Goal: Task Accomplishment & Management: Manage account settings

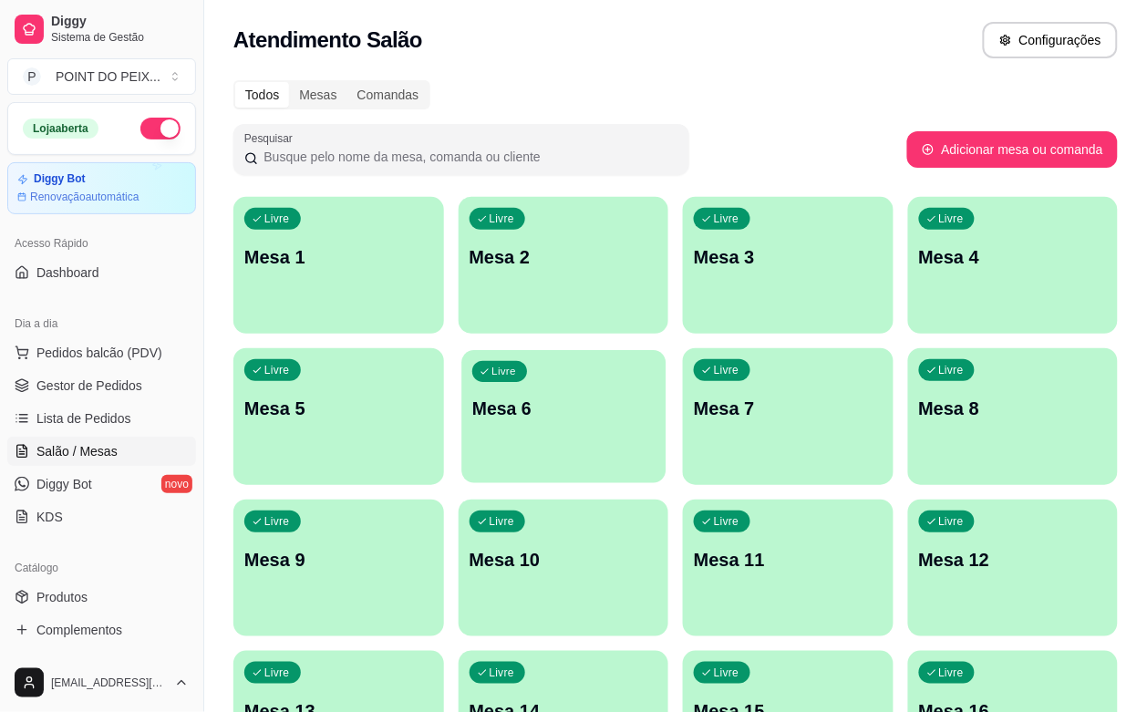
click at [472, 403] on p "Mesa 6" at bounding box center [563, 409] width 182 height 25
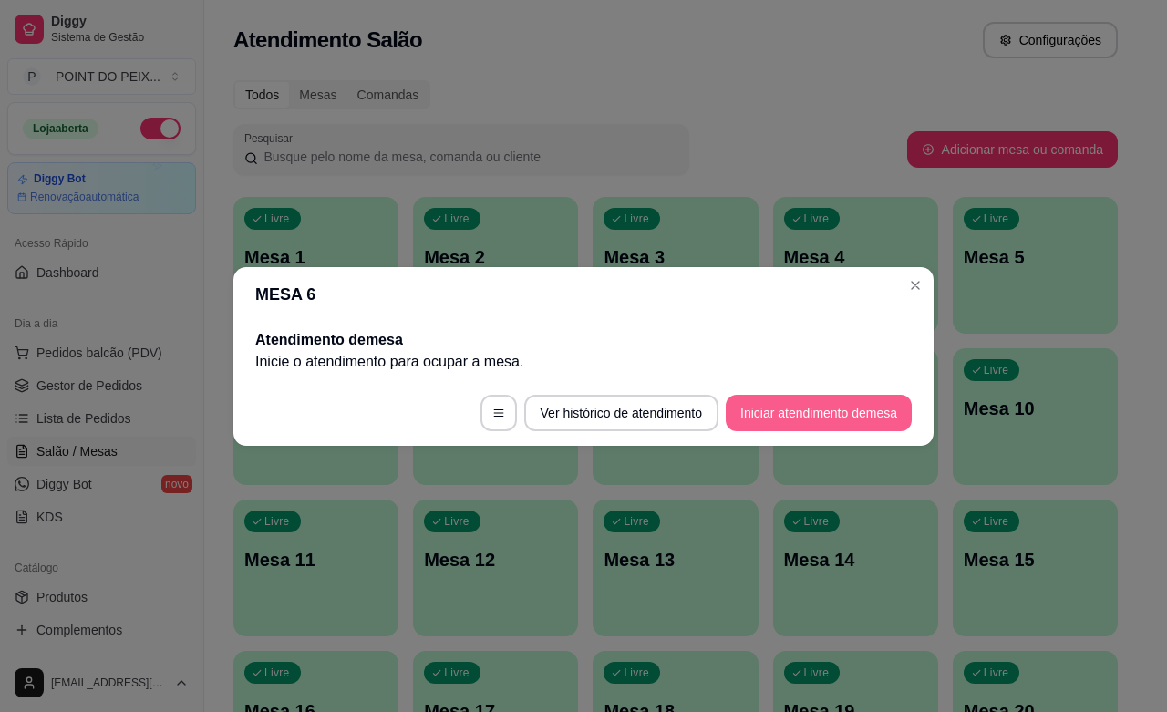
click at [784, 421] on button "Iniciar atendimento de mesa" at bounding box center [819, 413] width 186 height 36
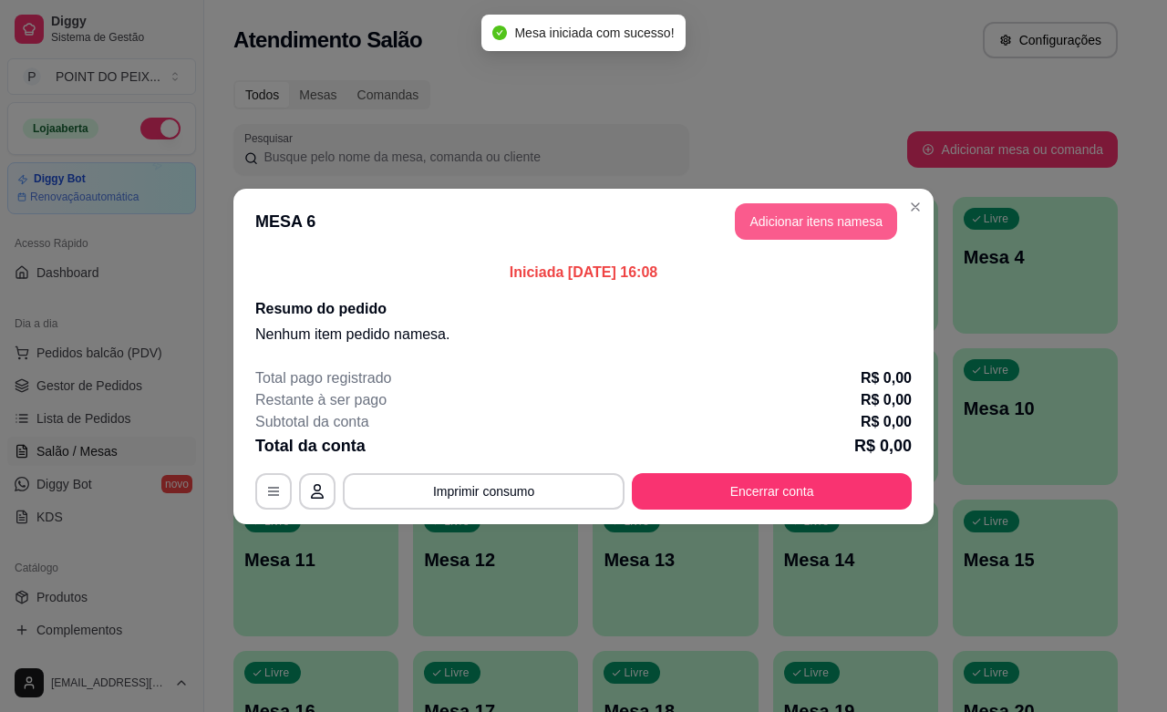
click at [781, 223] on button "Adicionar itens na mesa" at bounding box center [816, 221] width 162 height 36
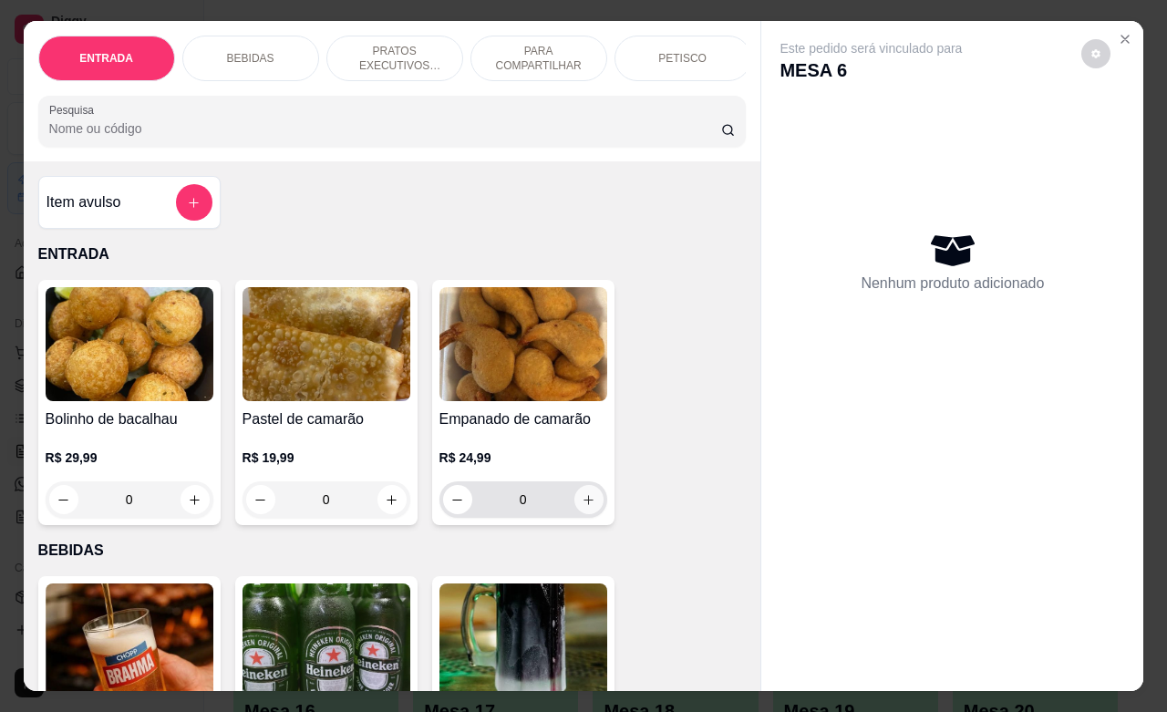
click at [582, 507] on icon "increase-product-quantity" at bounding box center [589, 500] width 14 height 14
type input "1"
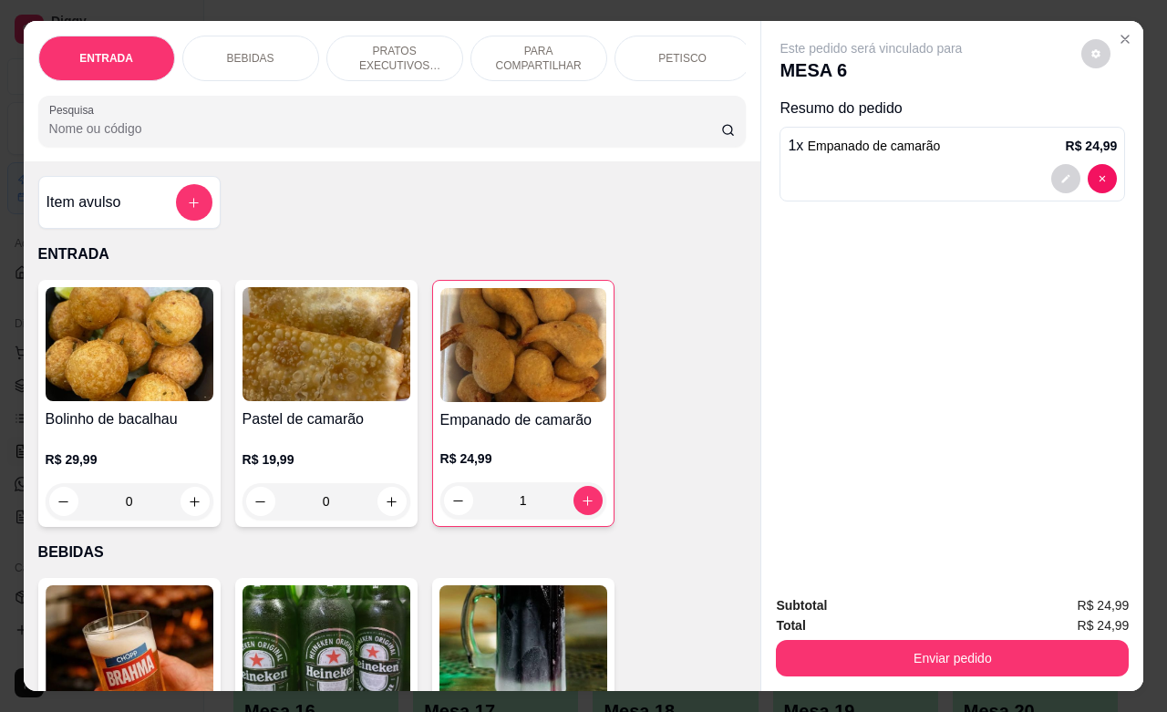
click at [658, 55] on p "PETISCO" at bounding box center [682, 58] width 48 height 15
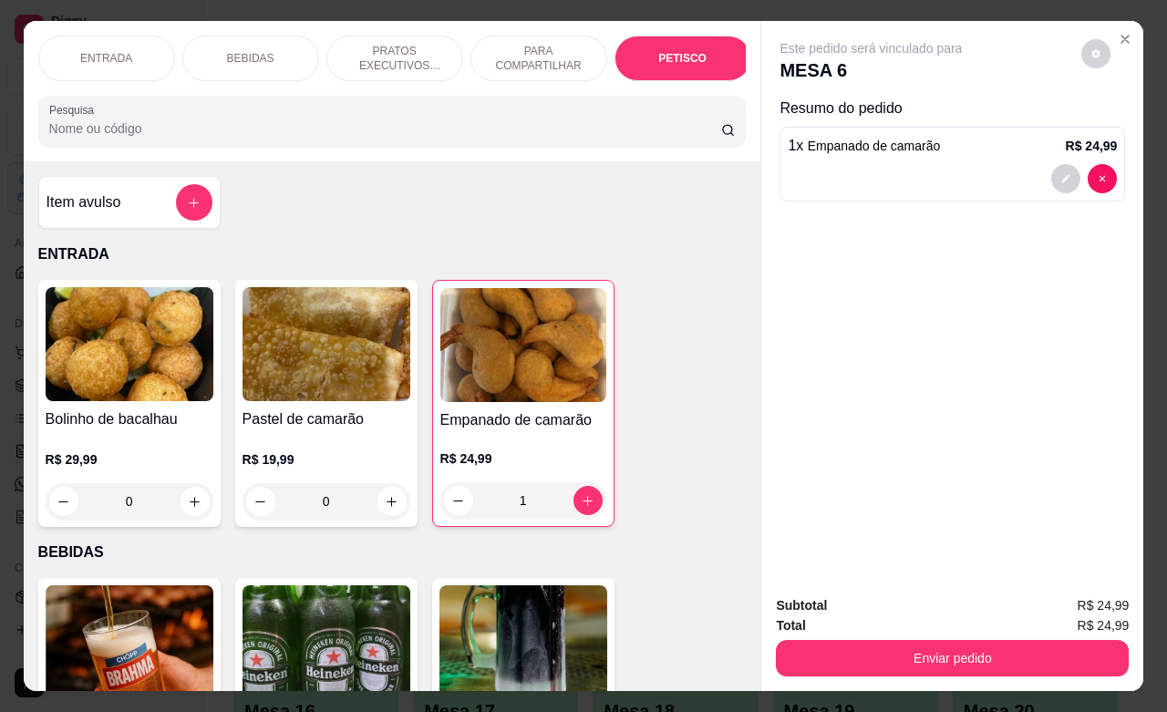
scroll to position [4260, 0]
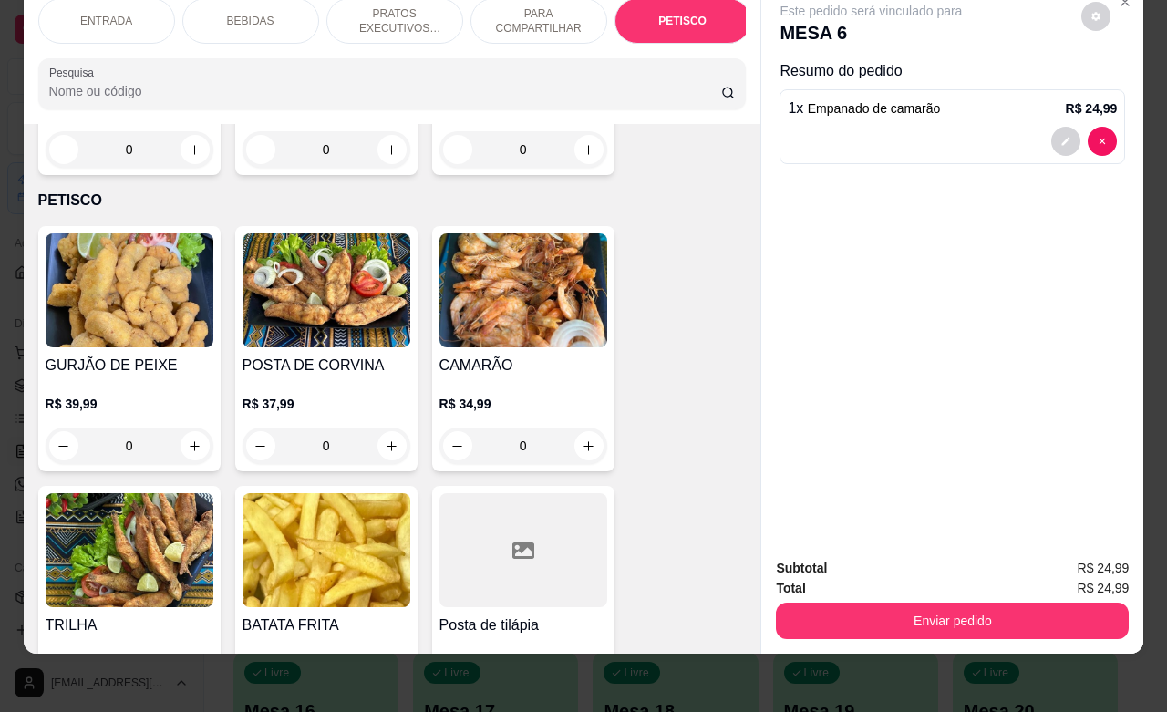
click at [94, 14] on p "ENTRADA" at bounding box center [106, 21] width 52 height 15
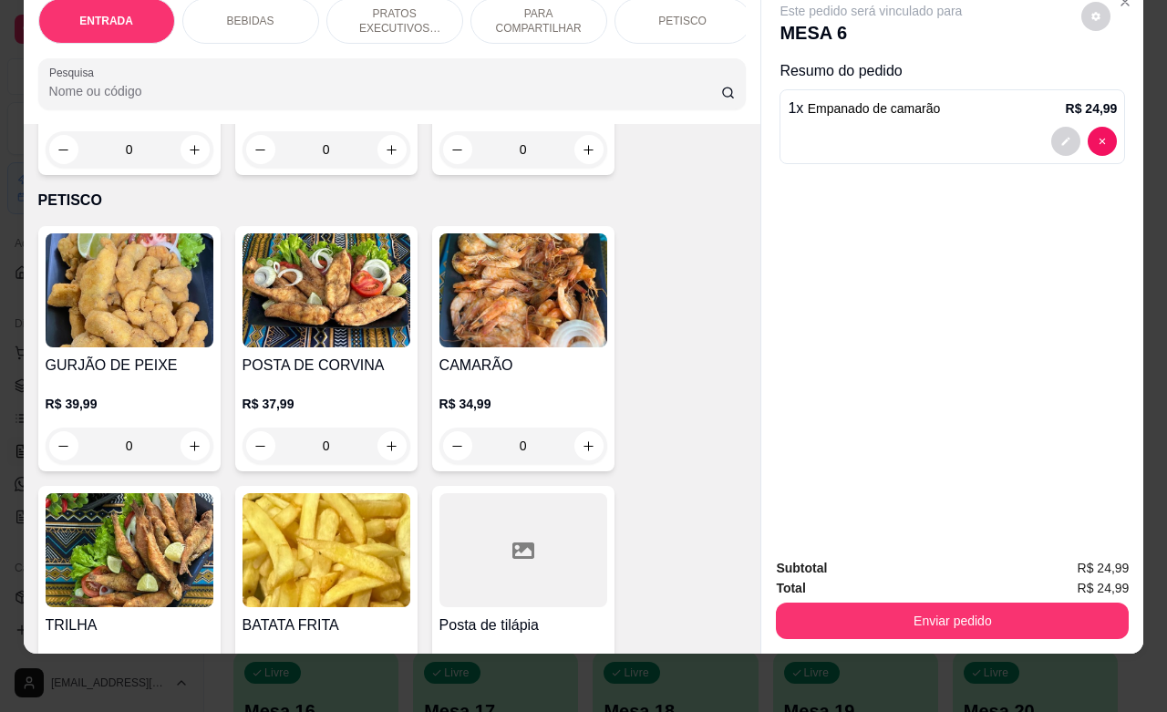
scroll to position [82, 0]
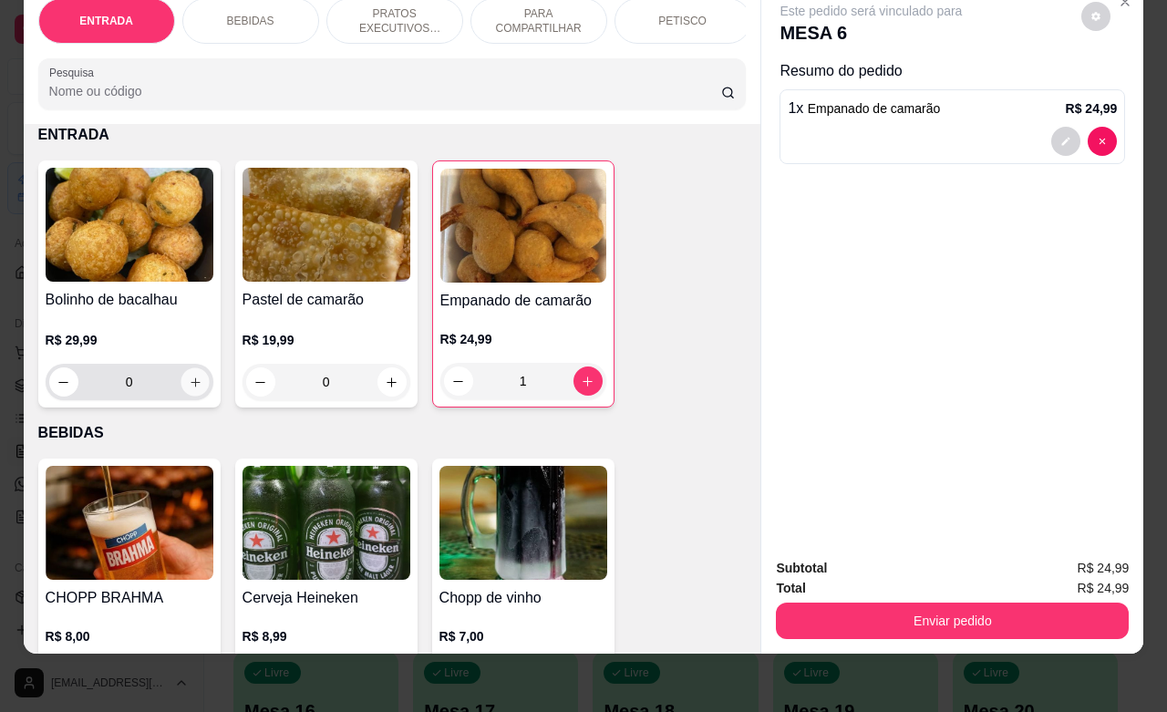
click at [188, 386] on icon "increase-product-quantity" at bounding box center [195, 383] width 14 height 14
type input "1"
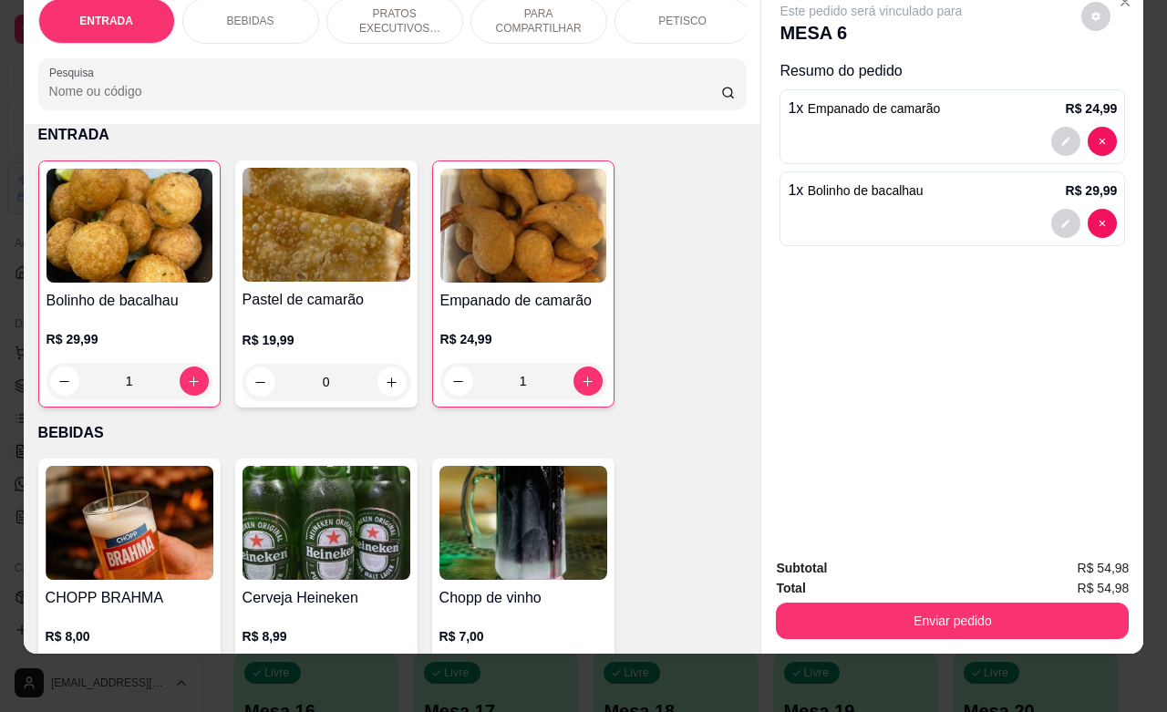
click at [664, 14] on p "PETISCO" at bounding box center [682, 21] width 48 height 15
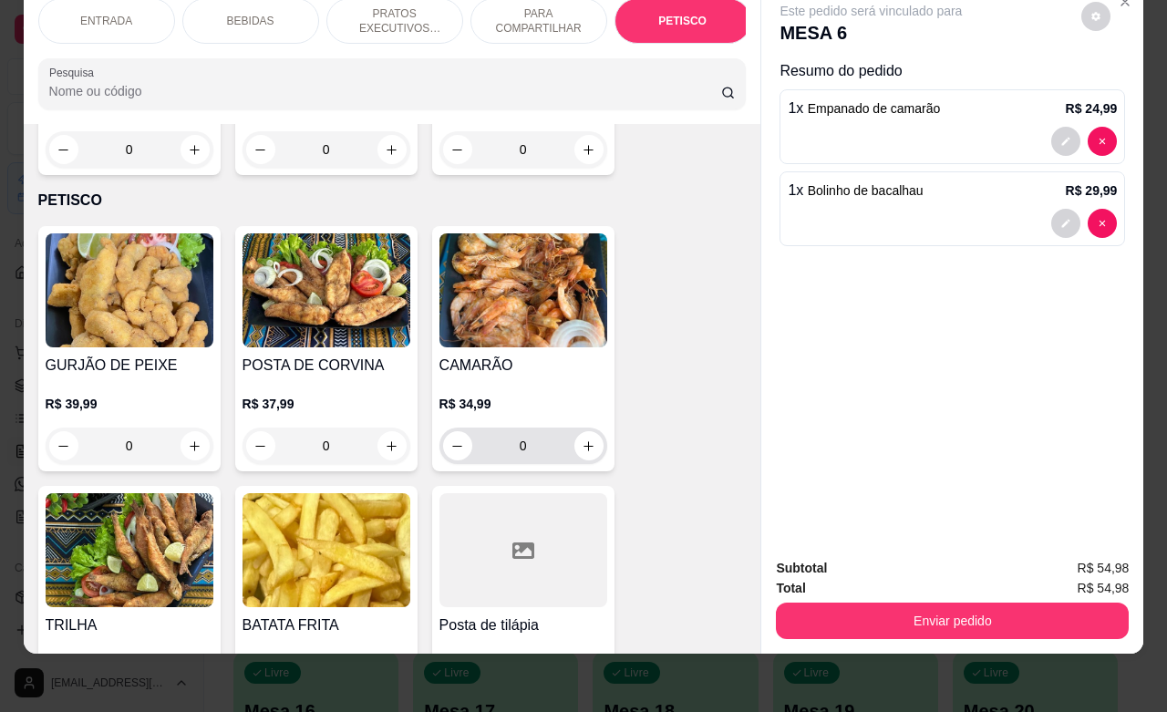
scroll to position [4374, 0]
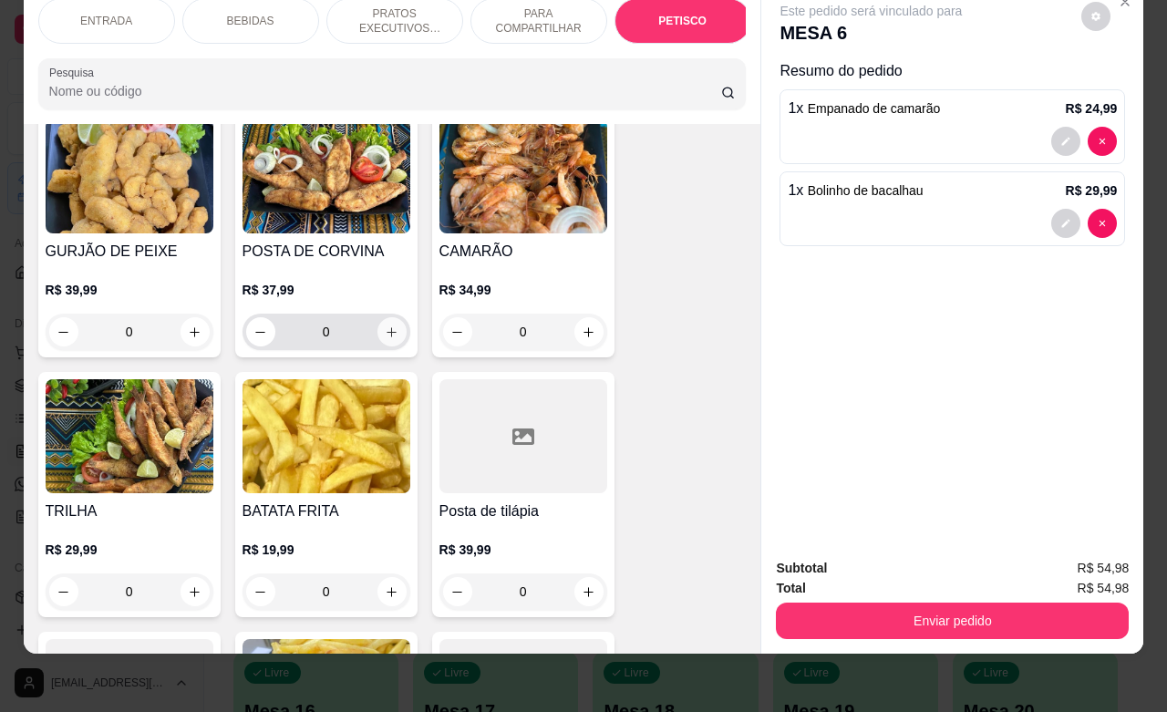
click at [385, 317] on button "increase-product-quantity" at bounding box center [392, 331] width 29 height 29
type input "1"
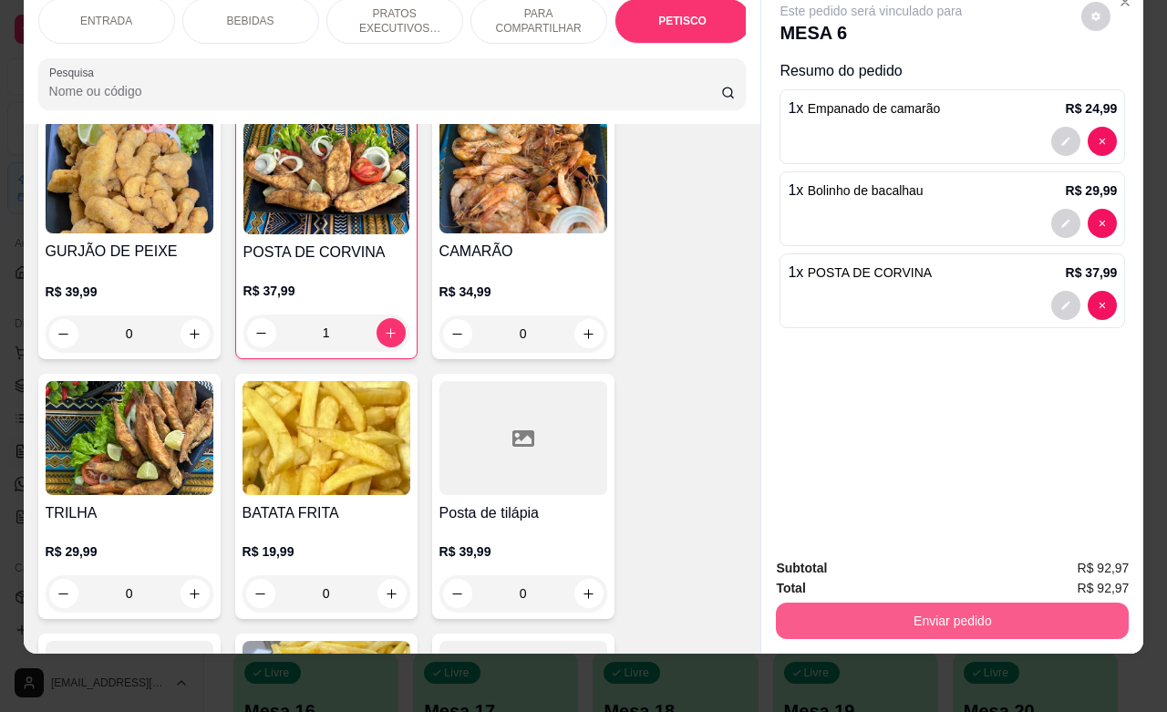
click at [883, 603] on button "Enviar pedido" at bounding box center [952, 621] width 353 height 36
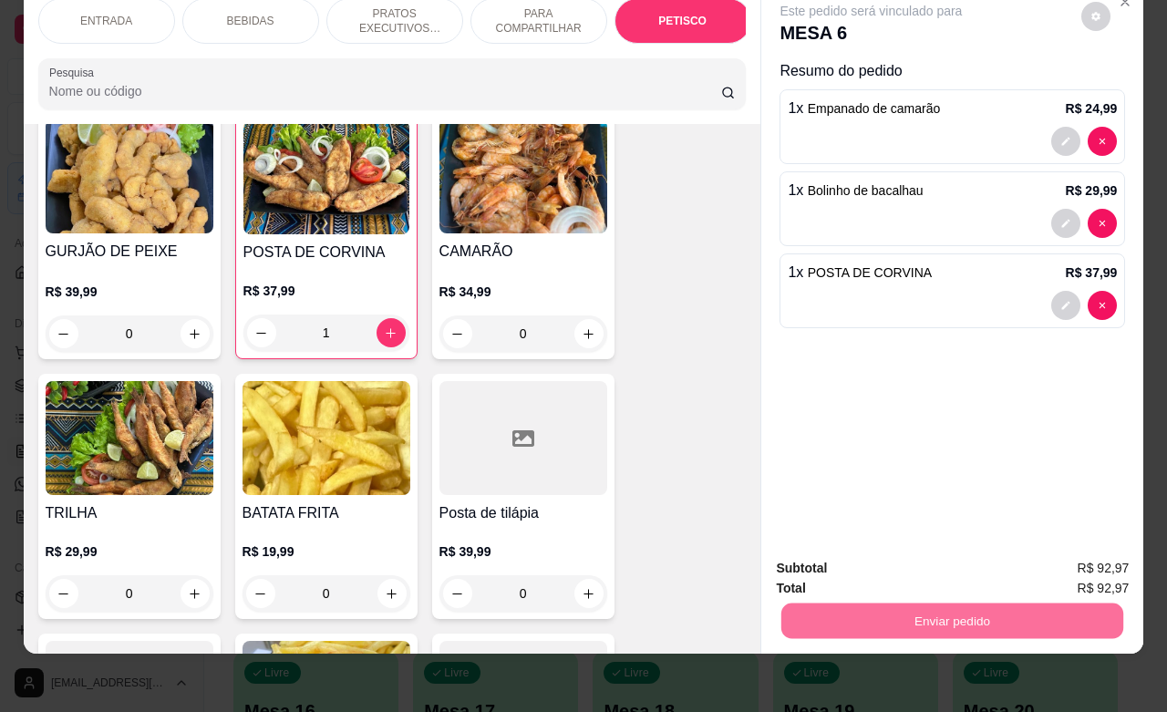
click at [850, 554] on button "Não registrar e enviar pedido" at bounding box center [890, 557] width 184 height 34
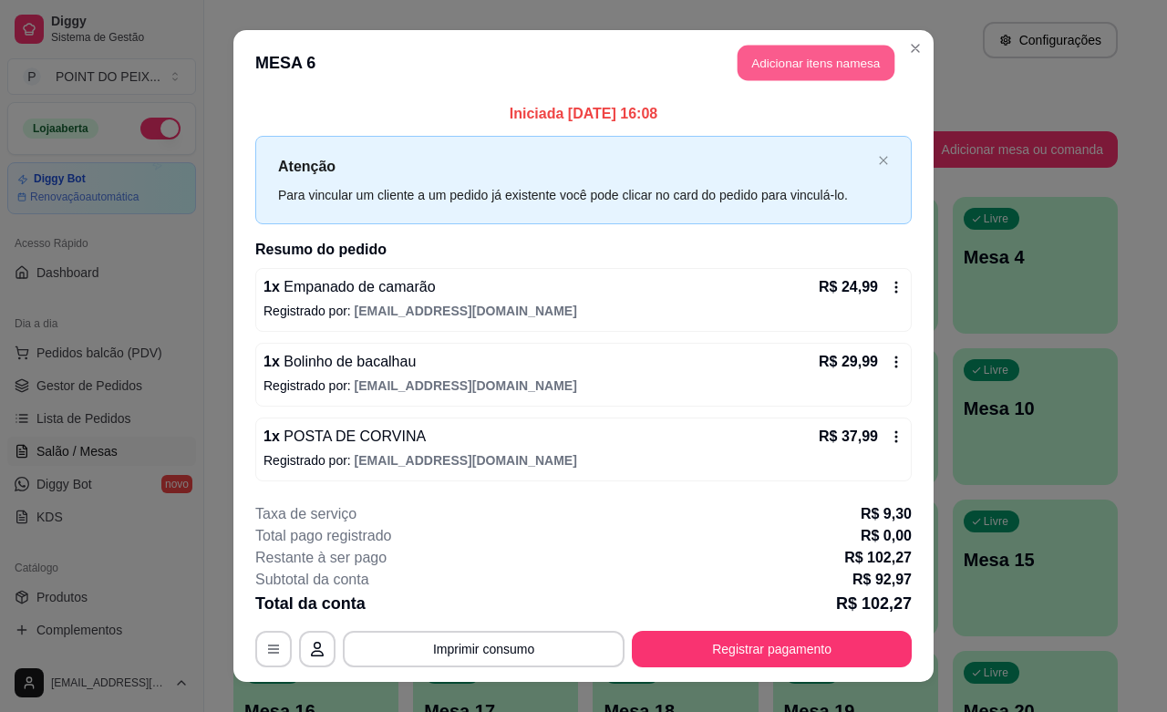
click at [781, 75] on button "Adicionar itens na mesa" at bounding box center [816, 64] width 157 height 36
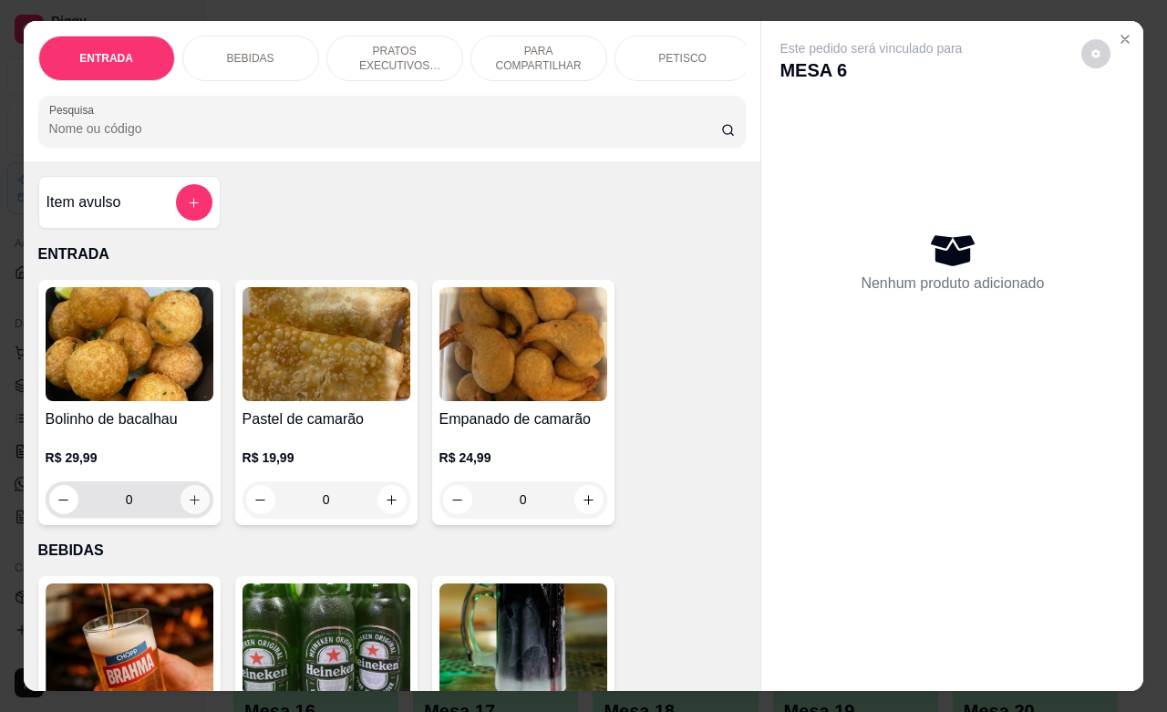
click at [189, 514] on button "increase-product-quantity" at bounding box center [195, 499] width 29 height 29
type input "1"
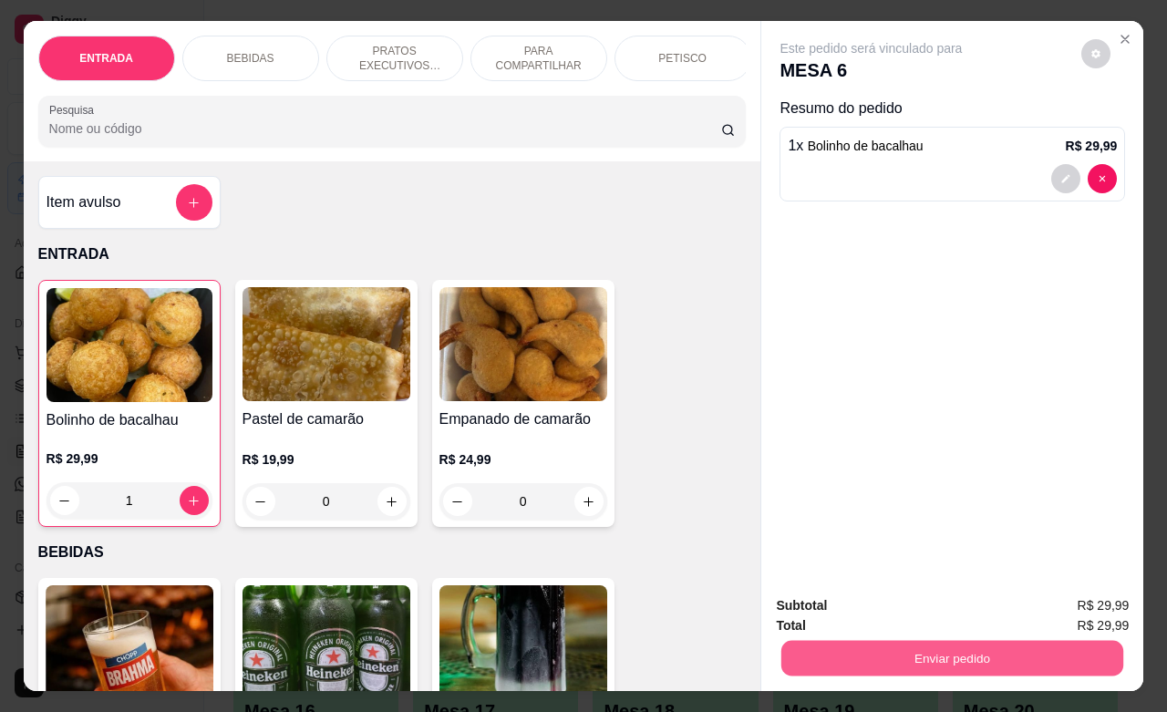
click at [896, 652] on button "Enviar pedido" at bounding box center [953, 658] width 342 height 36
click at [891, 616] on button "Não registrar e enviar pedido" at bounding box center [890, 603] width 190 height 35
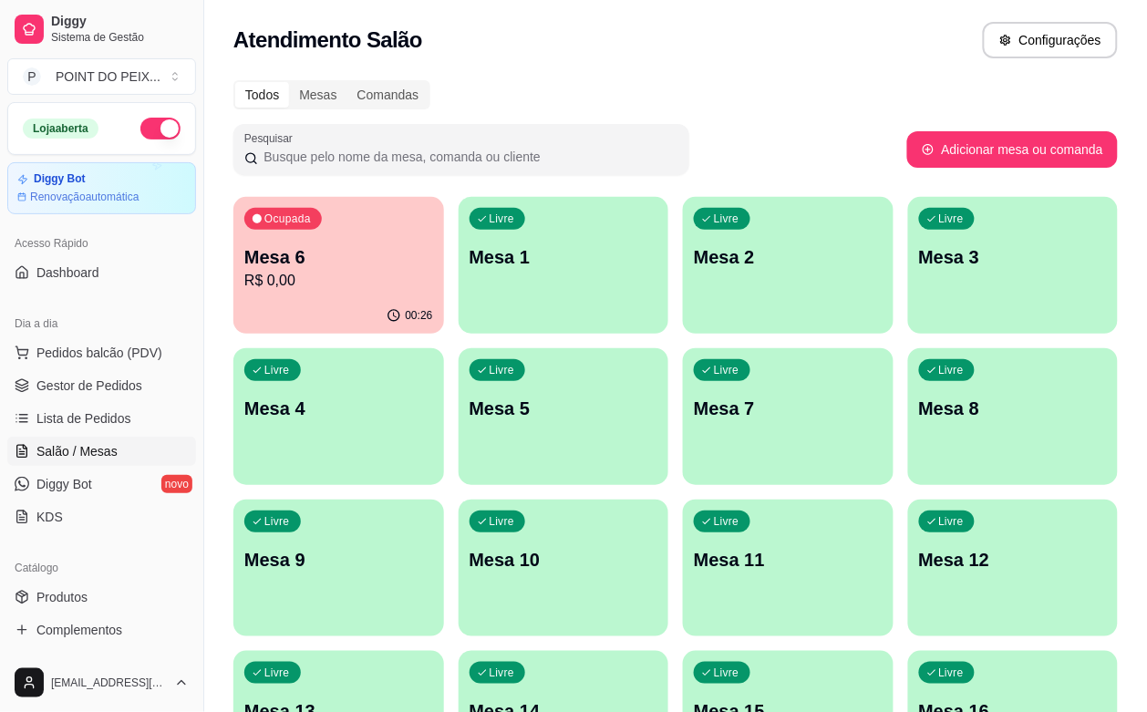
click at [333, 265] on p "Mesa 6" at bounding box center [338, 257] width 189 height 26
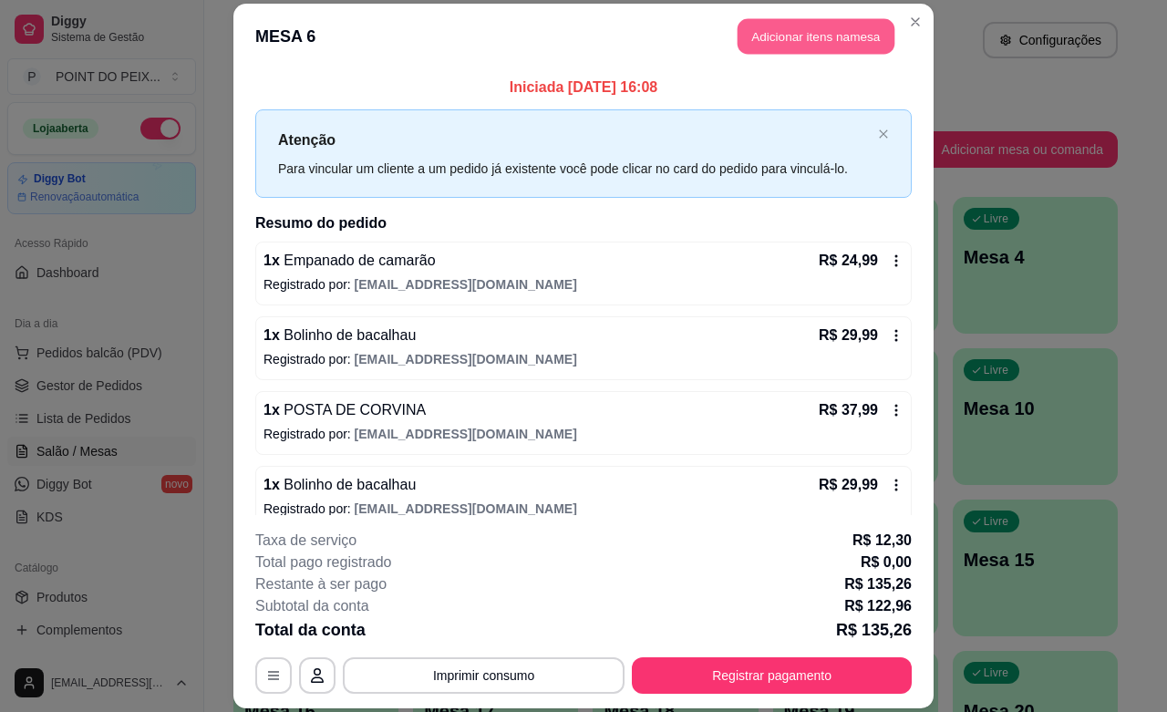
click at [803, 39] on button "Adicionar itens na mesa" at bounding box center [816, 37] width 157 height 36
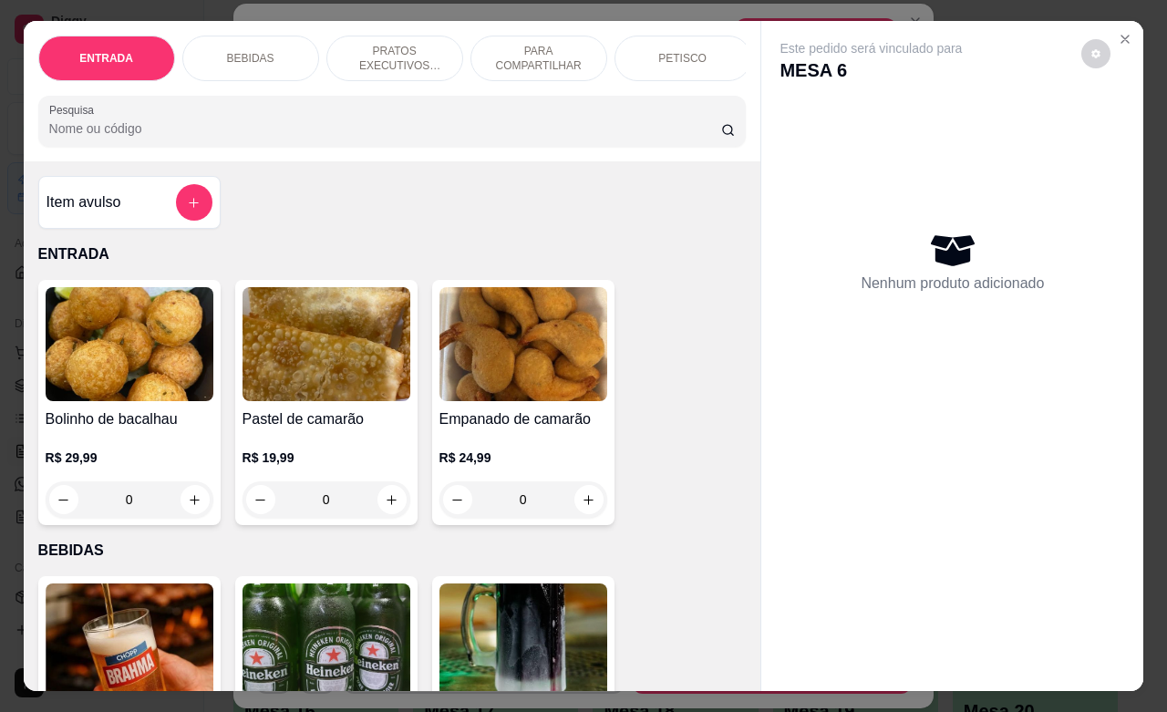
click at [672, 57] on div "PETISCO" at bounding box center [683, 59] width 137 height 46
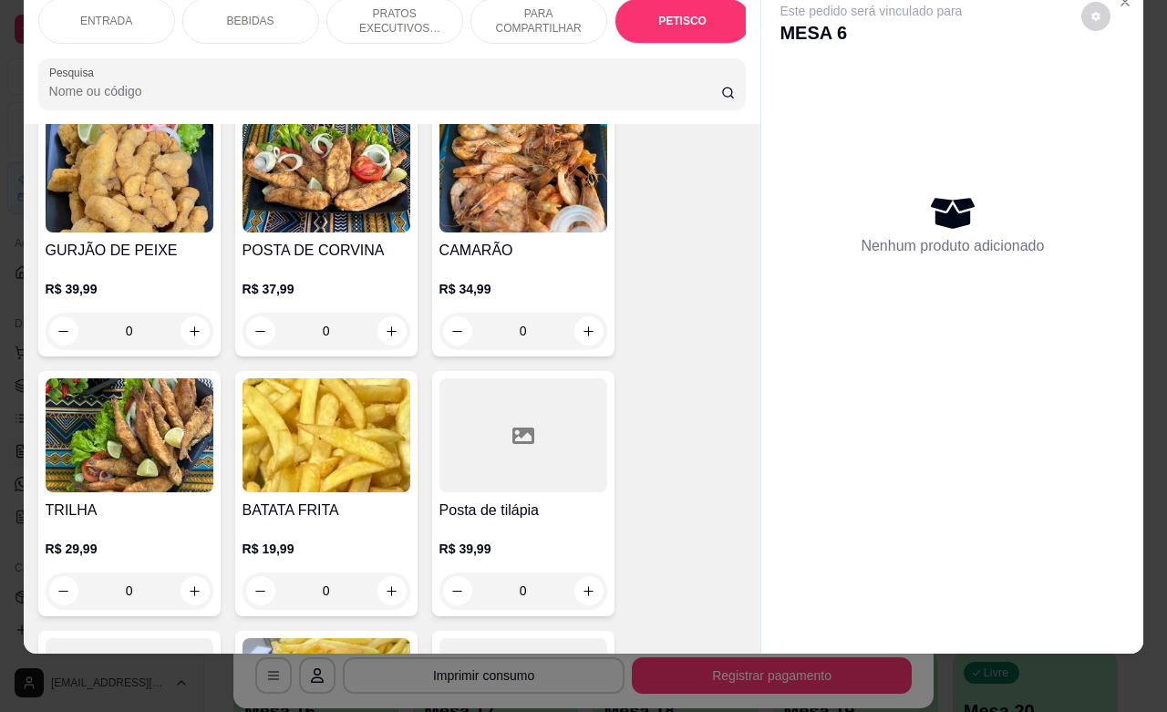
scroll to position [4485, 0]
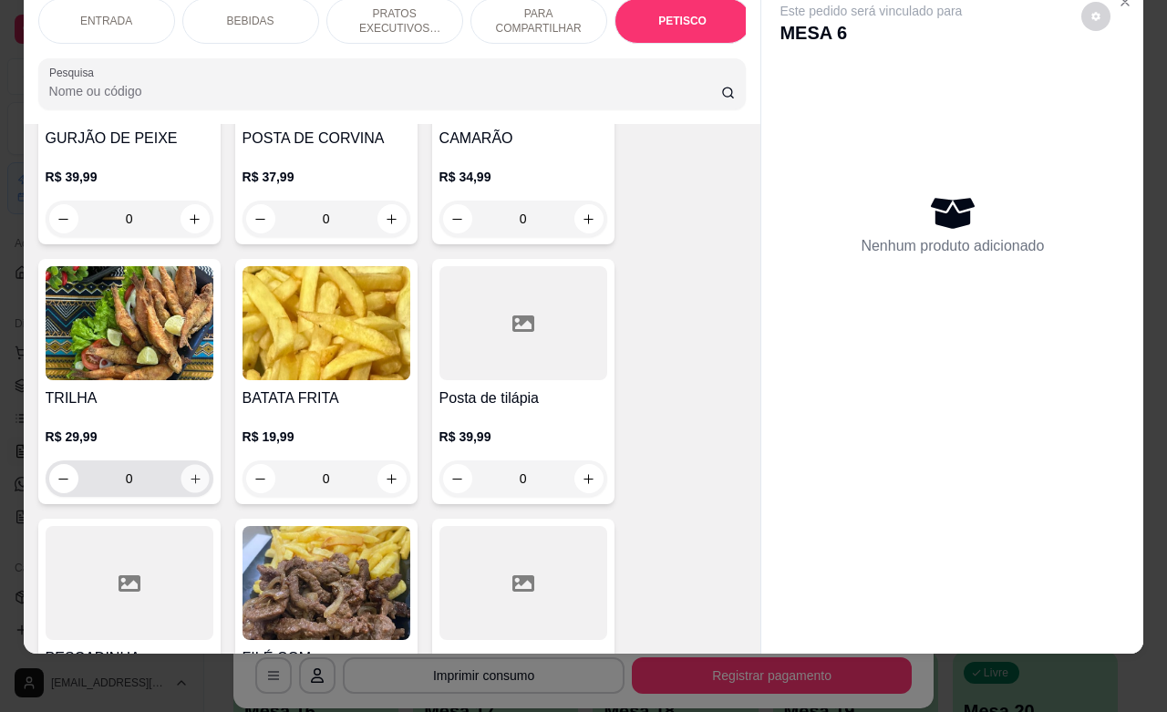
click at [188, 472] on icon "increase-product-quantity" at bounding box center [195, 479] width 14 height 14
type input "1"
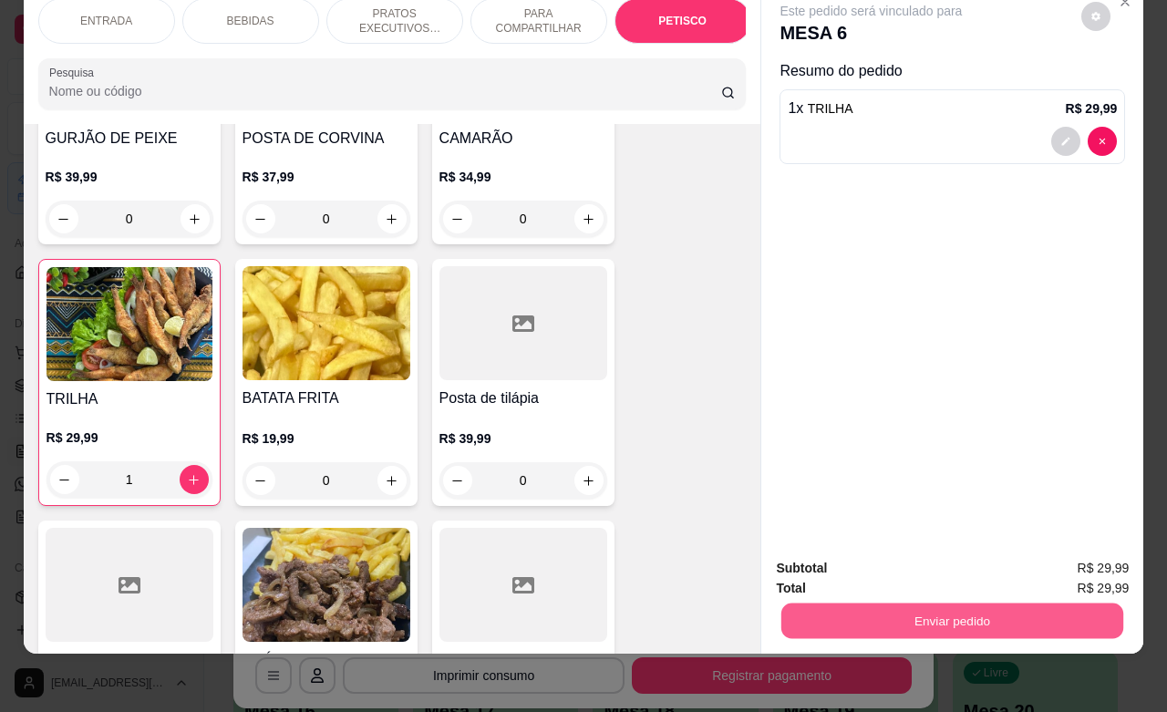
click at [987, 603] on button "Enviar pedido" at bounding box center [953, 621] width 342 height 36
click at [889, 558] on button "Não registrar e enviar pedido" at bounding box center [890, 557] width 190 height 35
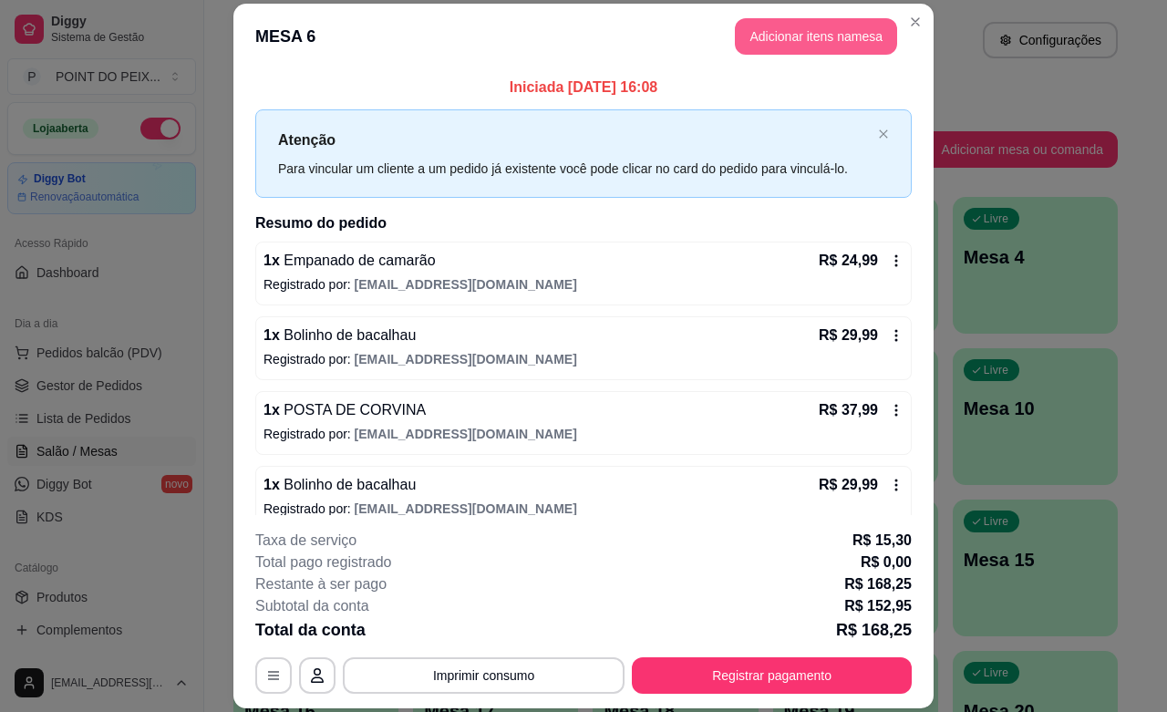
click at [776, 43] on button "Adicionar itens na mesa" at bounding box center [816, 36] width 162 height 36
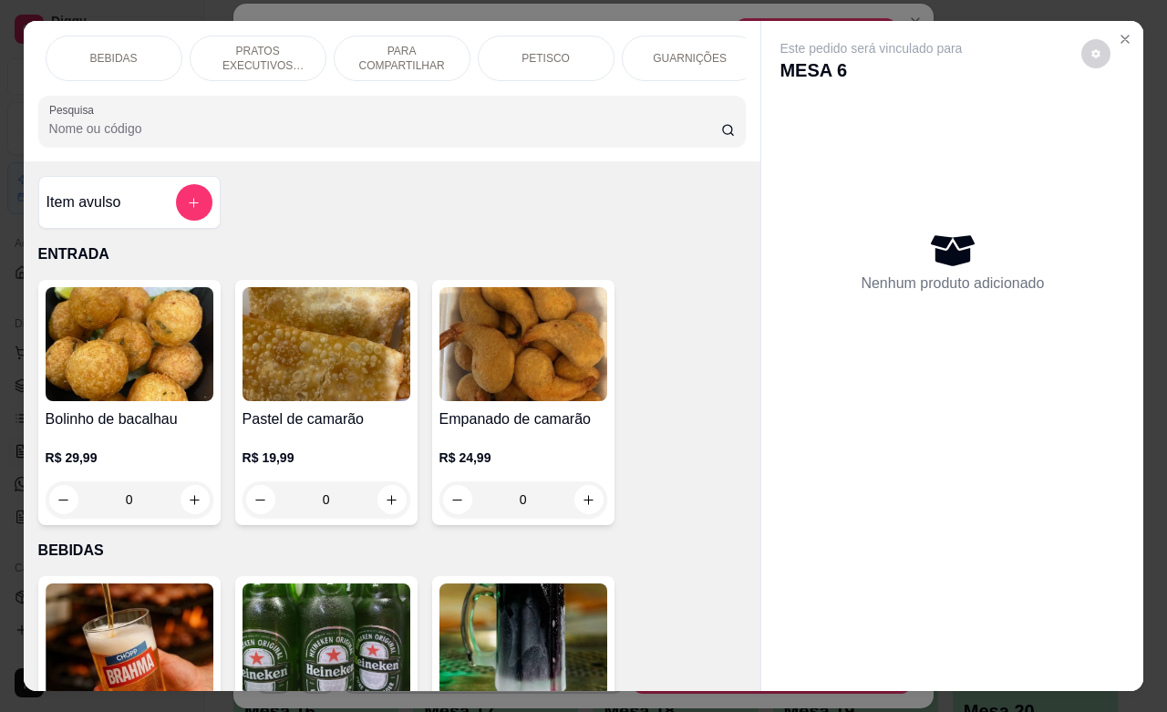
scroll to position [0, 182]
click at [630, 51] on p "GUARNIÇÕES" at bounding box center [644, 58] width 74 height 15
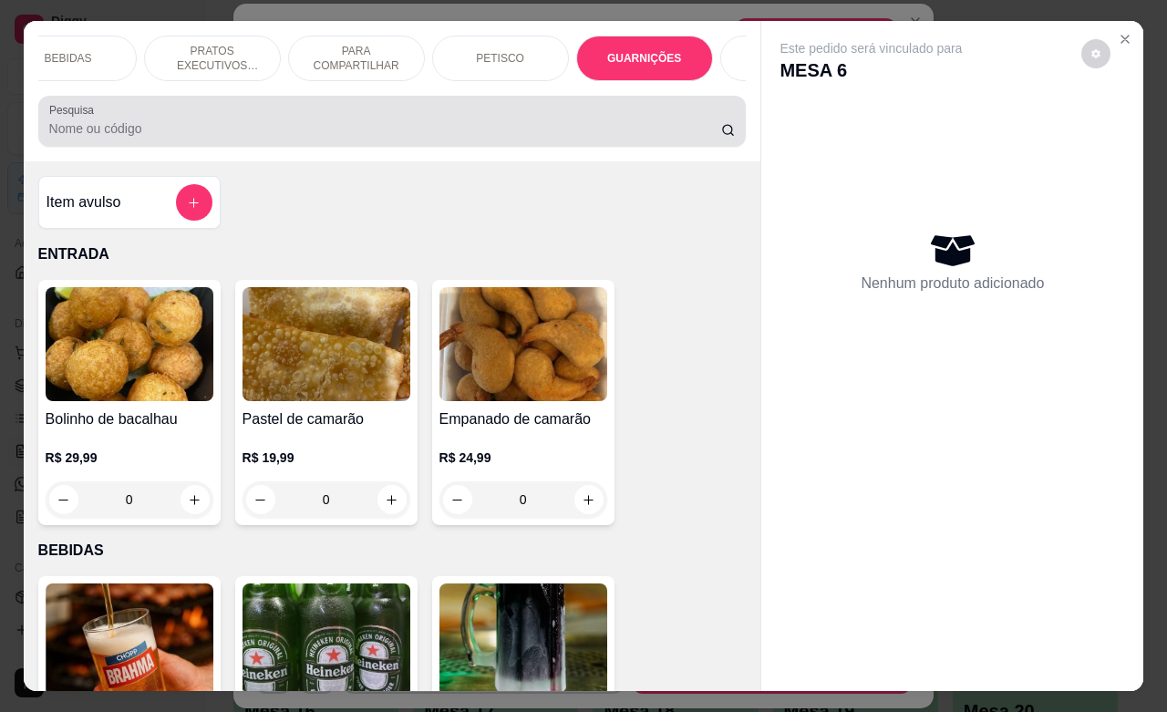
scroll to position [5073, 0]
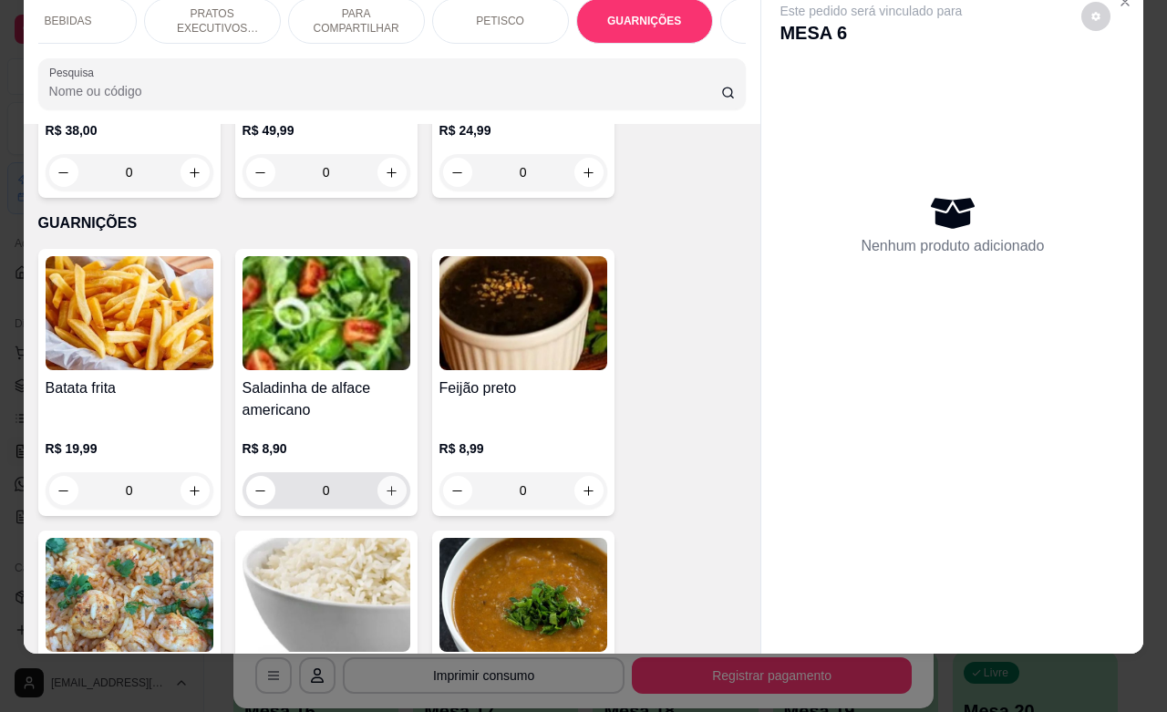
click at [379, 476] on button "increase-product-quantity" at bounding box center [392, 490] width 29 height 29
type input "1"
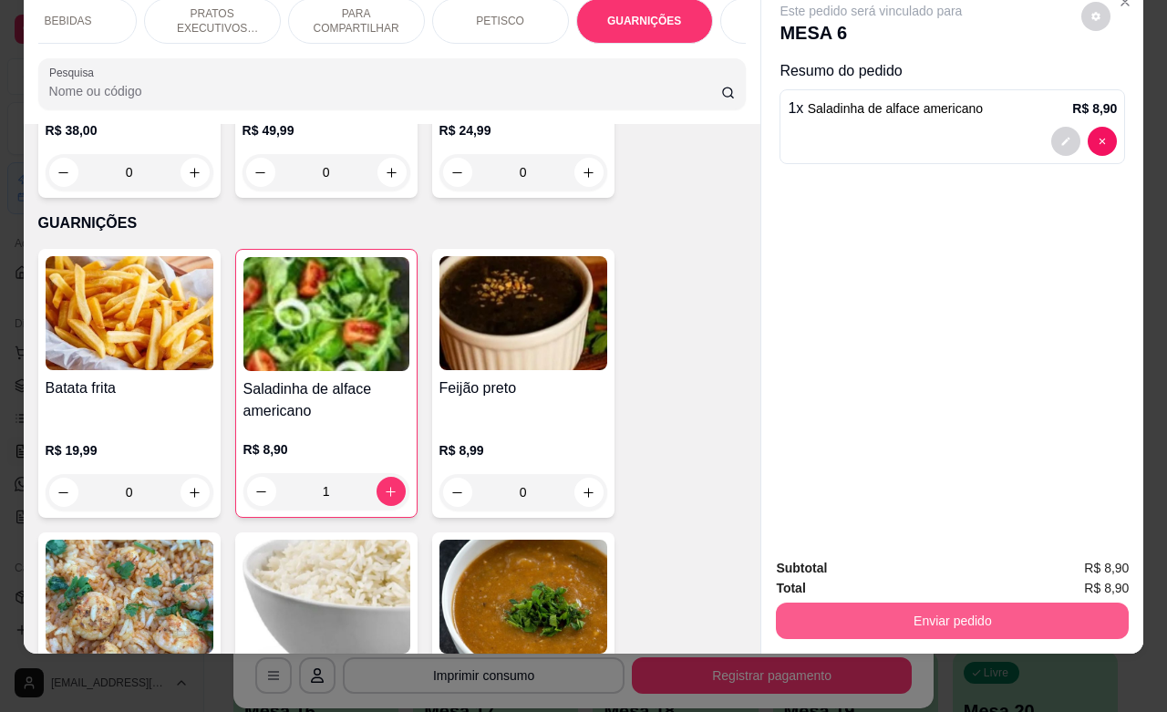
click at [885, 604] on button "Enviar pedido" at bounding box center [952, 621] width 353 height 36
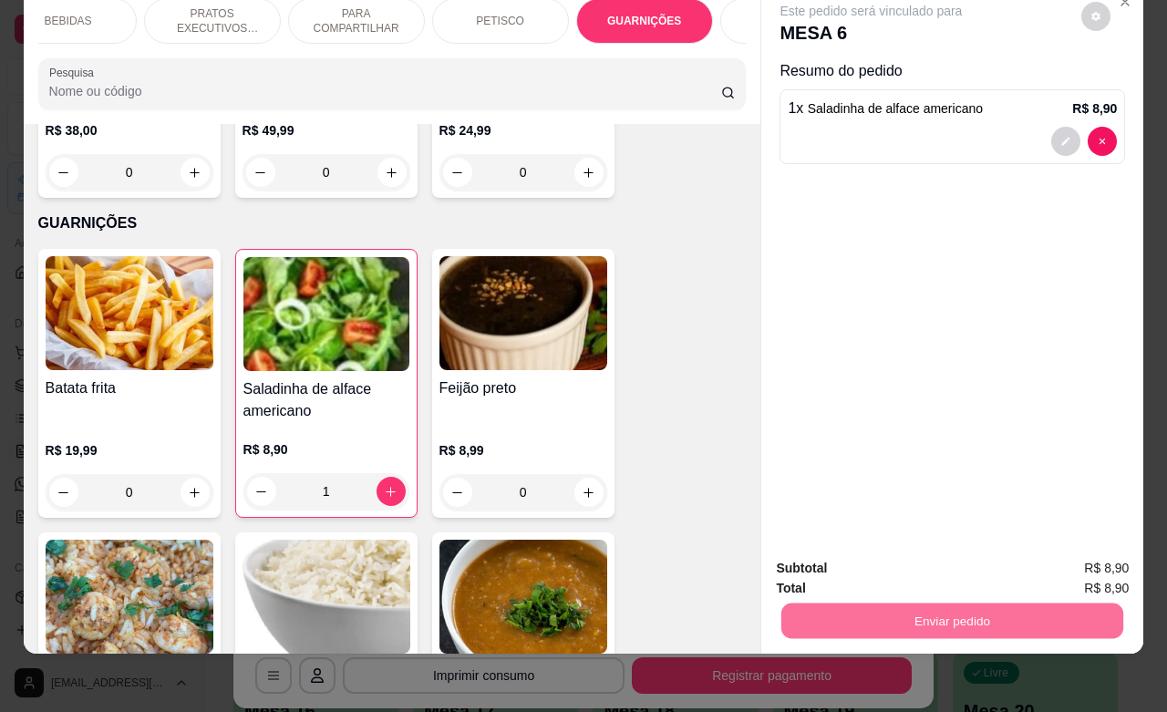
click at [844, 552] on button "Não registrar e enviar pedido" at bounding box center [890, 557] width 184 height 34
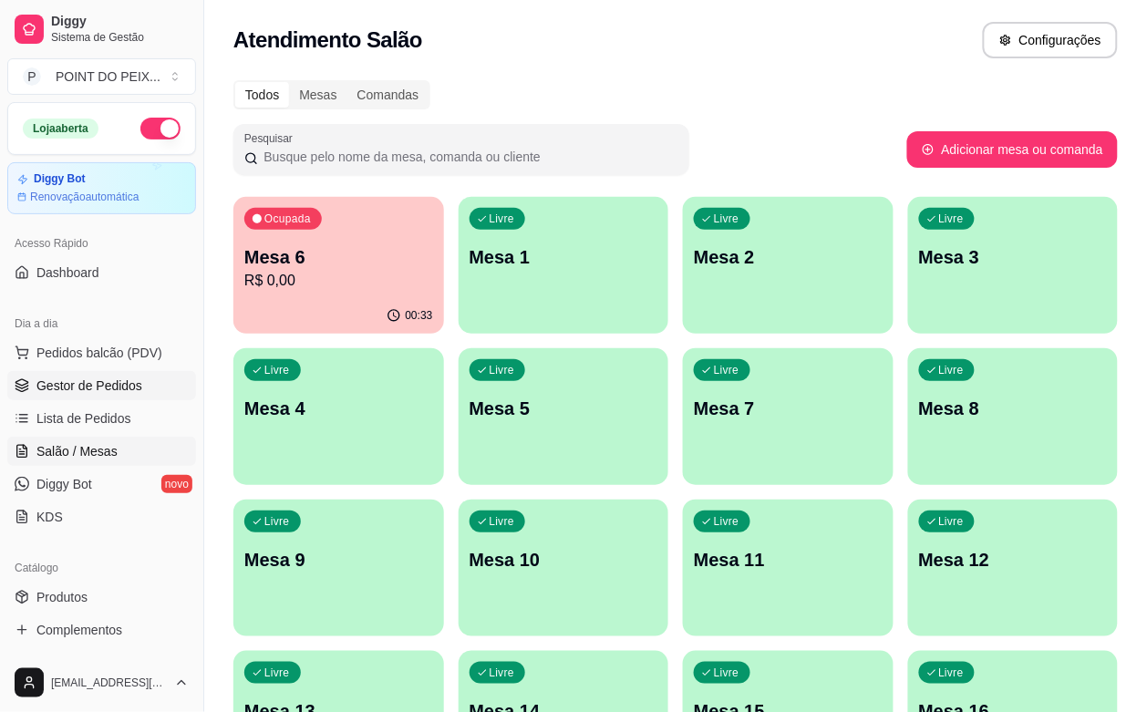
click at [125, 389] on span "Gestor de Pedidos" at bounding box center [89, 386] width 106 height 18
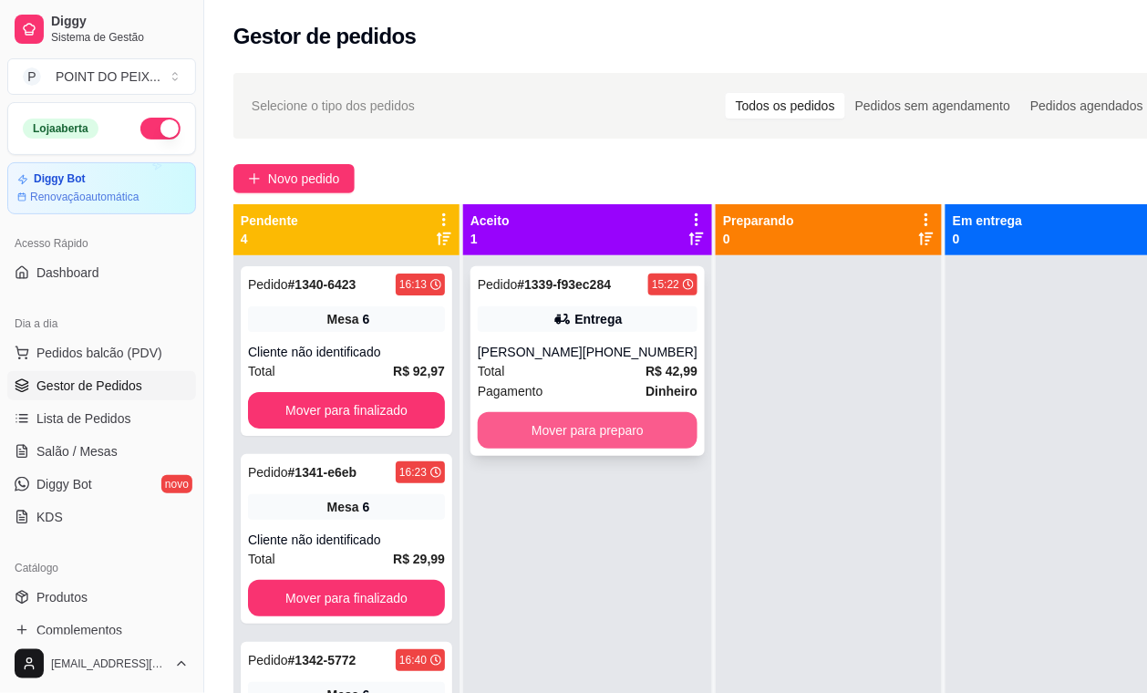
click at [608, 426] on button "Mover para preparo" at bounding box center [588, 430] width 220 height 36
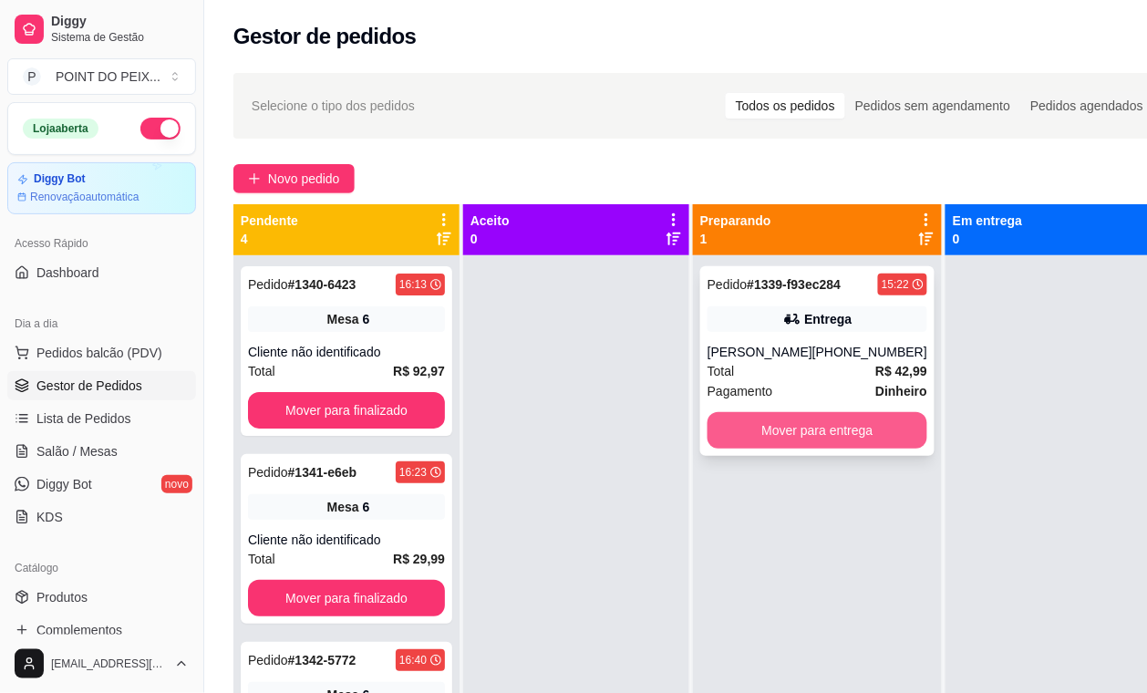
click at [781, 443] on button "Mover para entrega" at bounding box center [818, 430] width 220 height 36
click at [828, 420] on button "Mover para entrega" at bounding box center [818, 430] width 220 height 36
click at [809, 425] on button "Mover para entrega" at bounding box center [817, 431] width 213 height 36
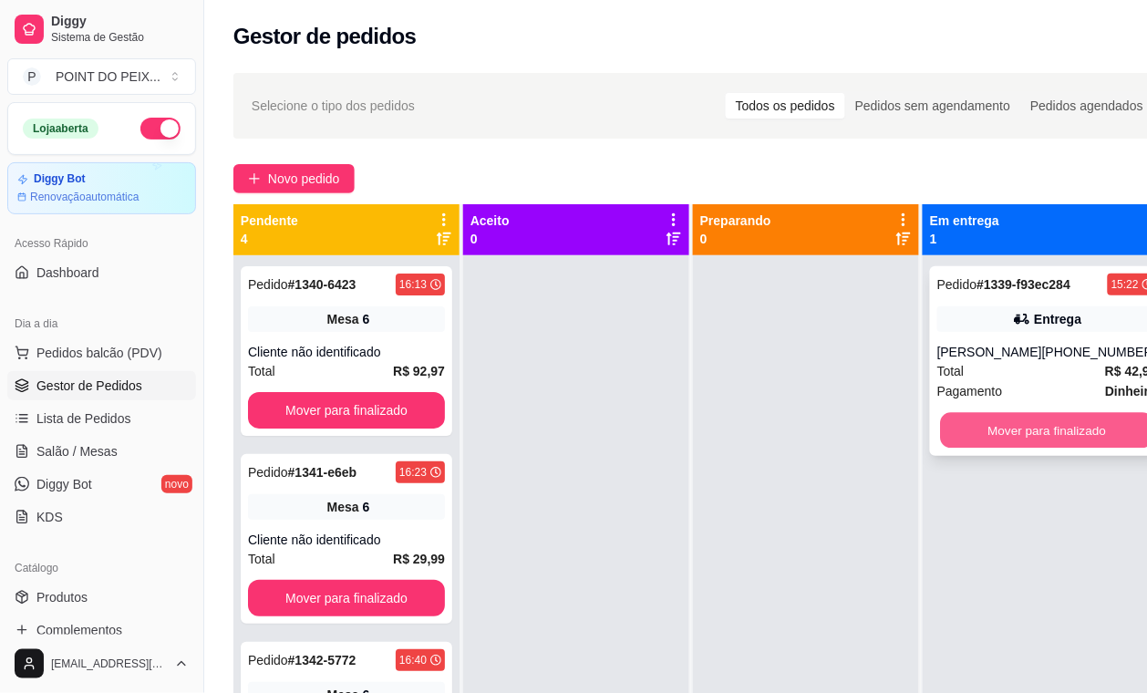
click at [1014, 431] on button "Mover para finalizado" at bounding box center [1047, 431] width 213 height 36
click at [1023, 430] on button "Mover para finalizado" at bounding box center [1048, 430] width 220 height 36
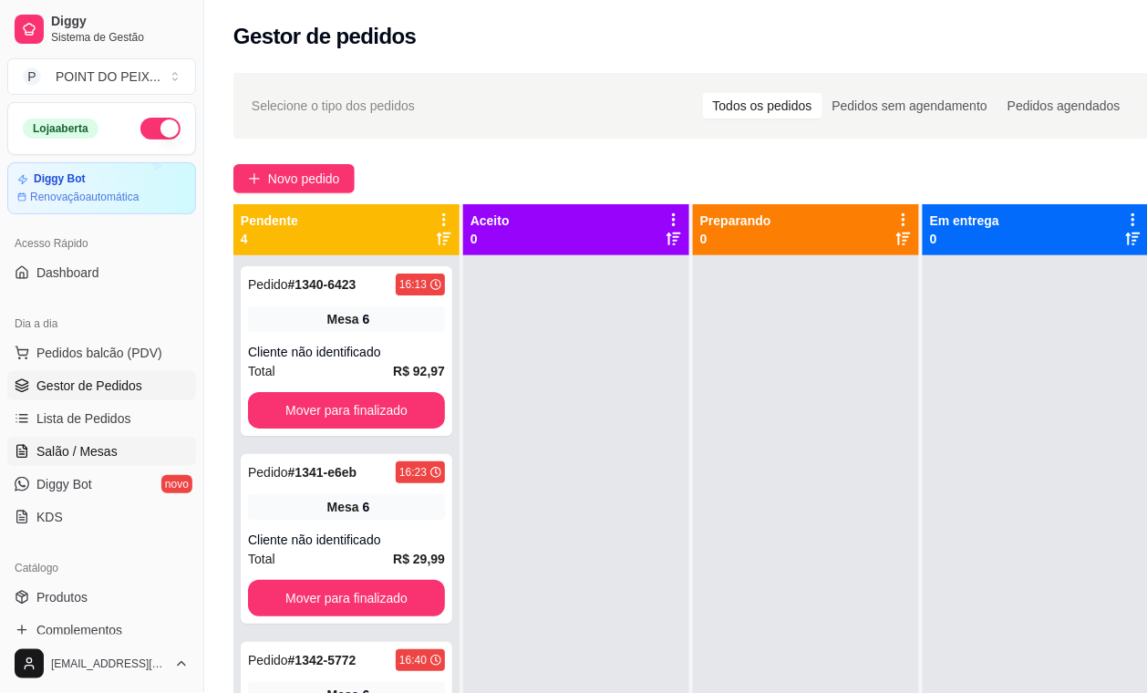
click at [108, 453] on span "Salão / Mesas" at bounding box center [76, 451] width 81 height 18
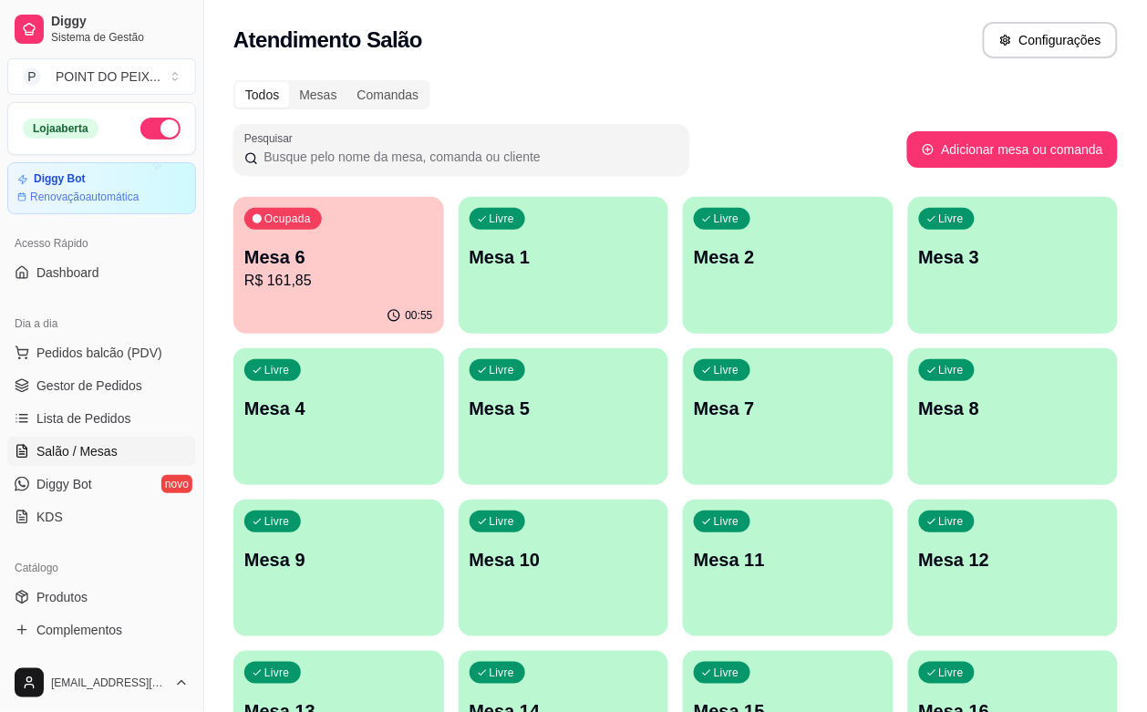
click at [326, 260] on p "Mesa 6" at bounding box center [338, 257] width 189 height 26
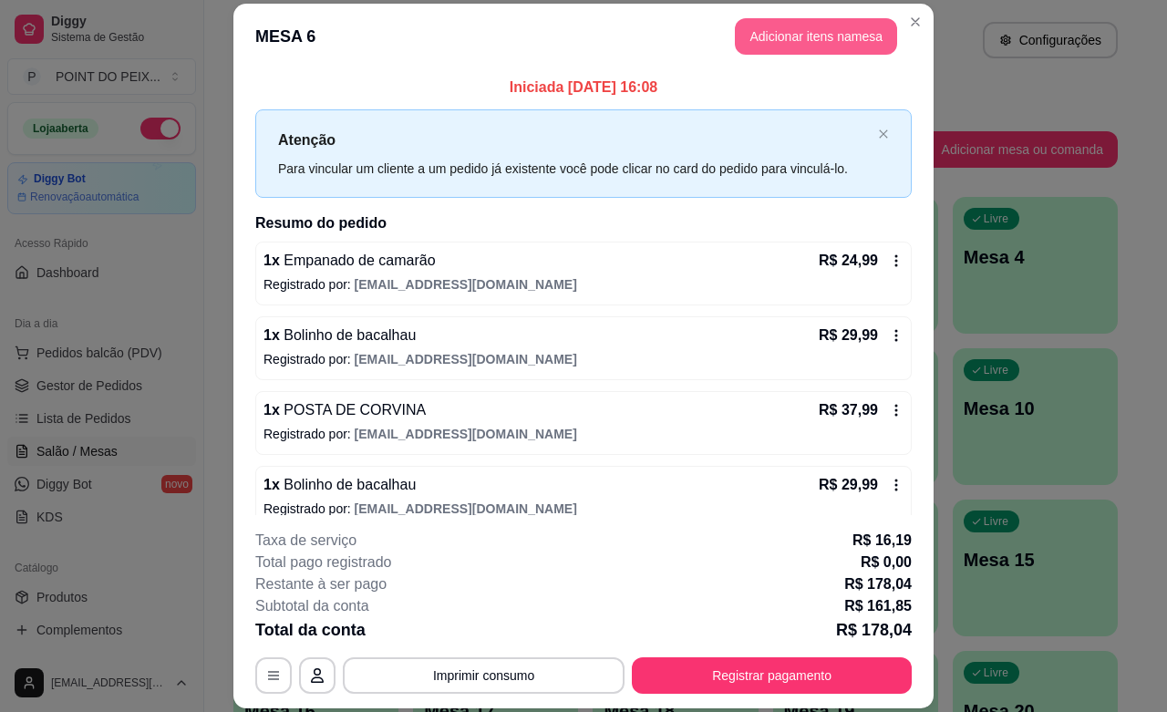
click at [772, 44] on button "Adicionar itens na mesa" at bounding box center [816, 36] width 162 height 36
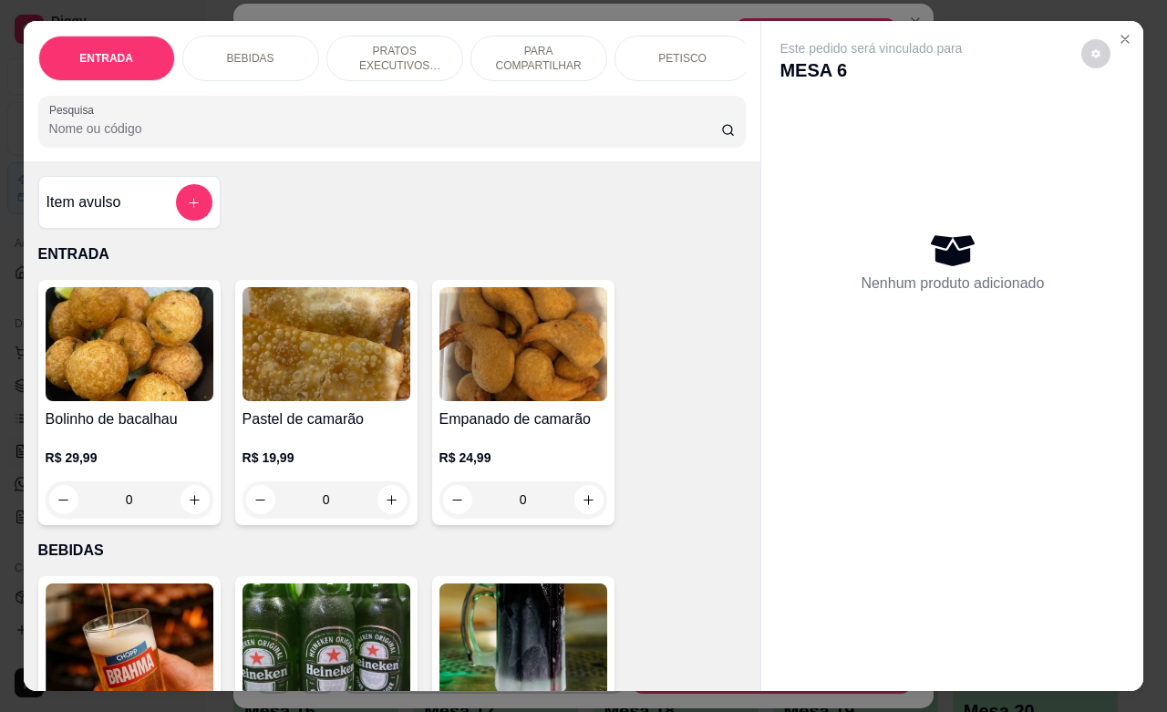
click at [254, 51] on p "BEBIDAS" at bounding box center [250, 58] width 47 height 15
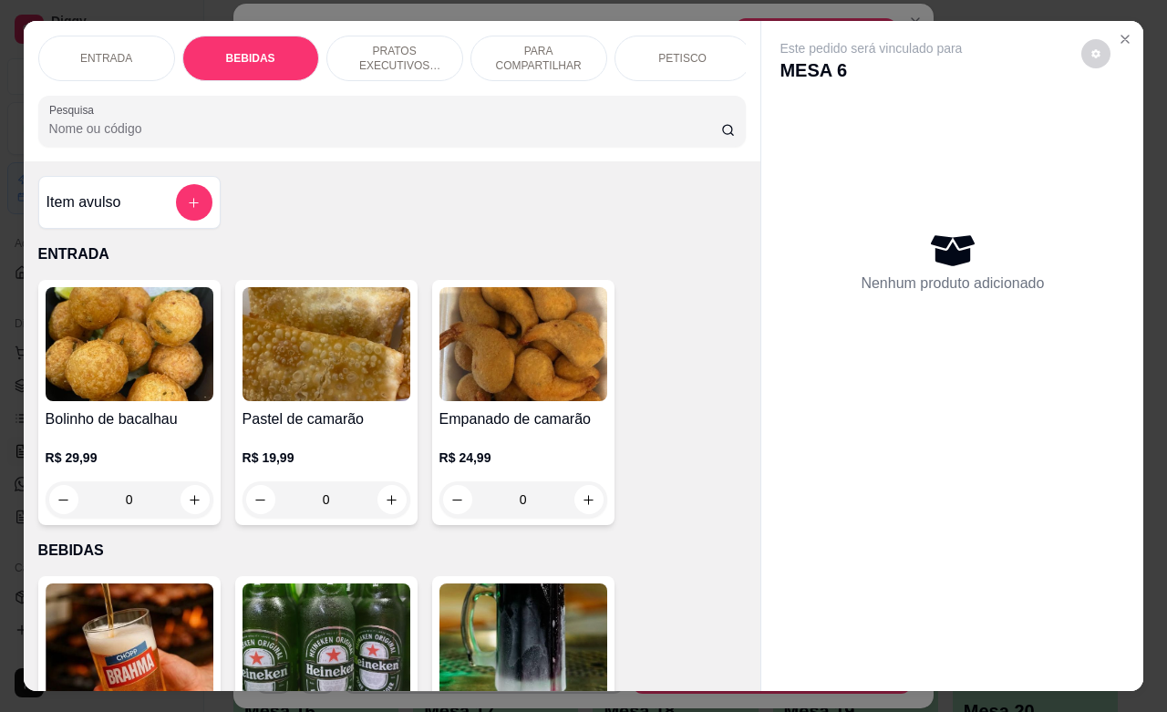
scroll to position [378, 0]
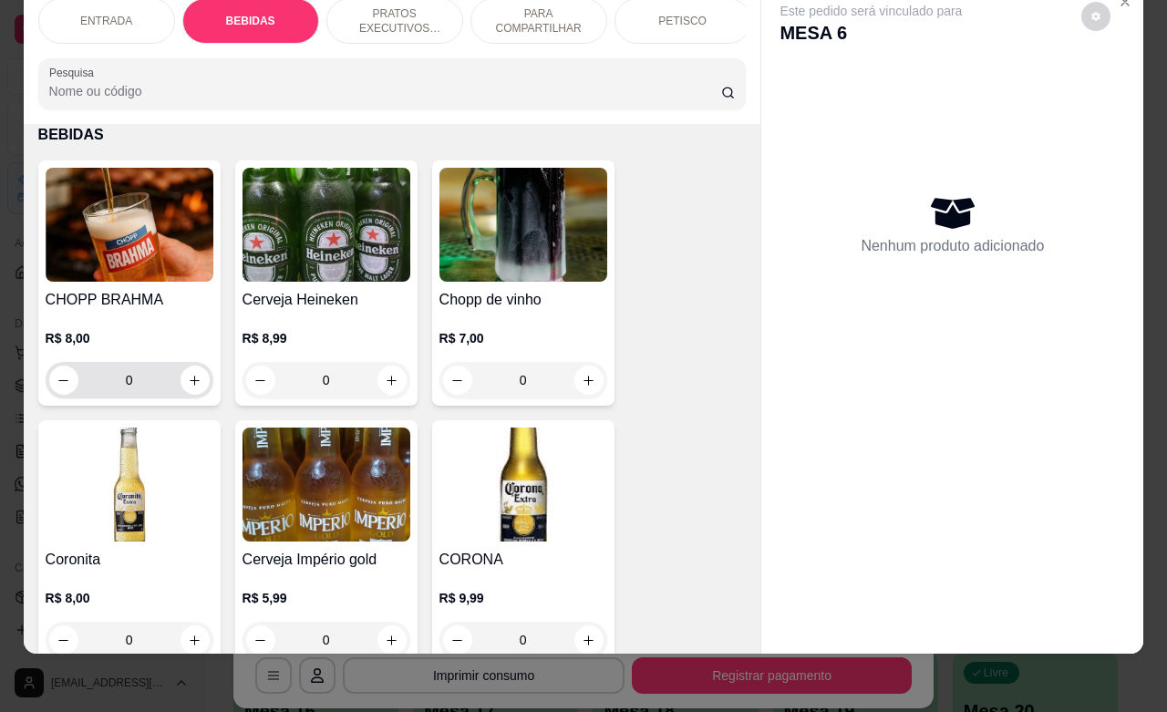
click at [134, 388] on input "0" at bounding box center [129, 380] width 102 height 36
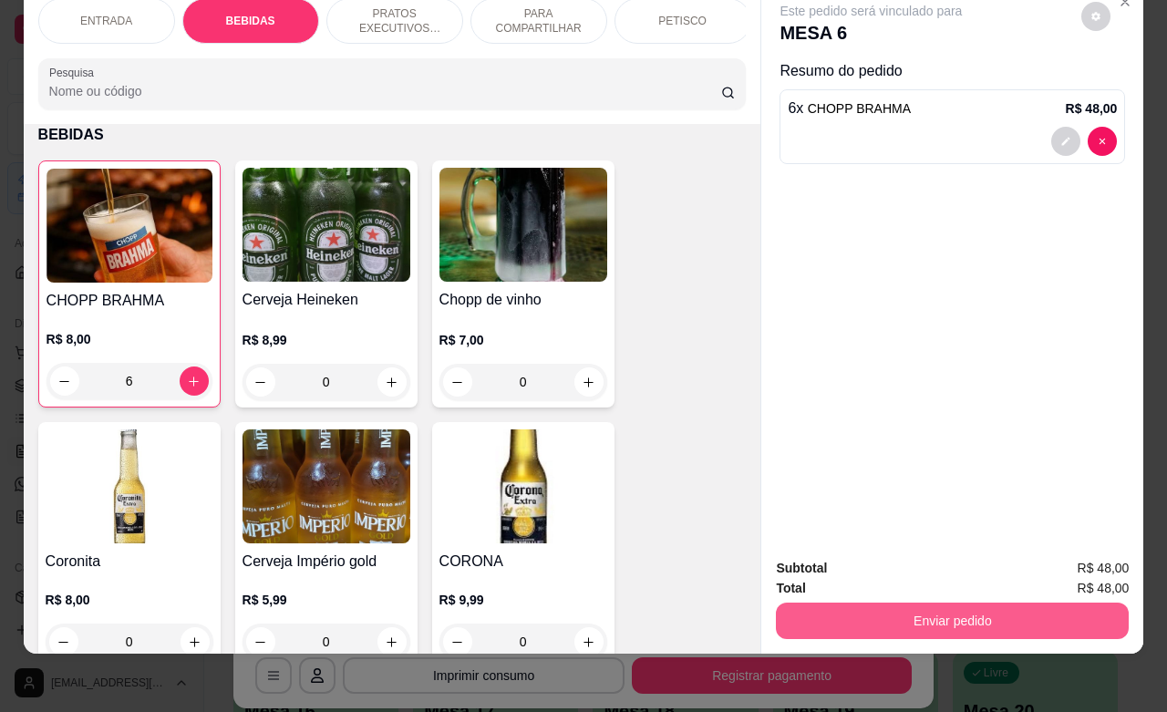
type input "6"
click at [948, 603] on button "Enviar pedido" at bounding box center [952, 621] width 353 height 36
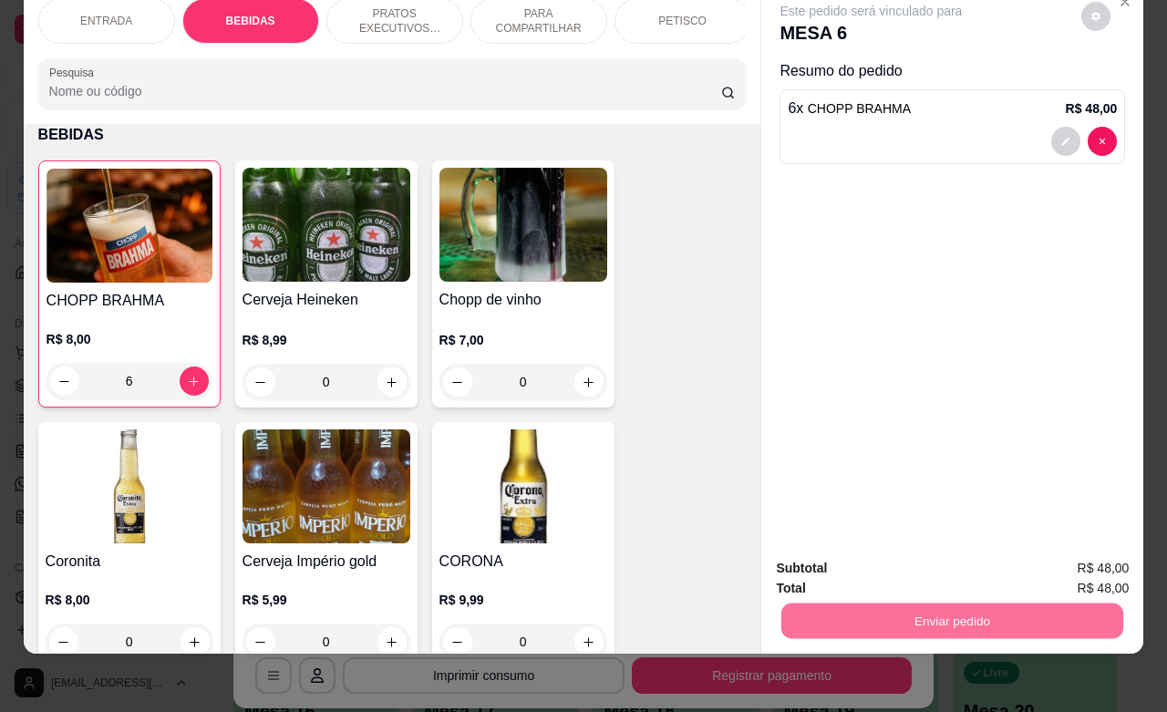
click at [864, 552] on button "Não registrar e enviar pedido" at bounding box center [890, 557] width 190 height 35
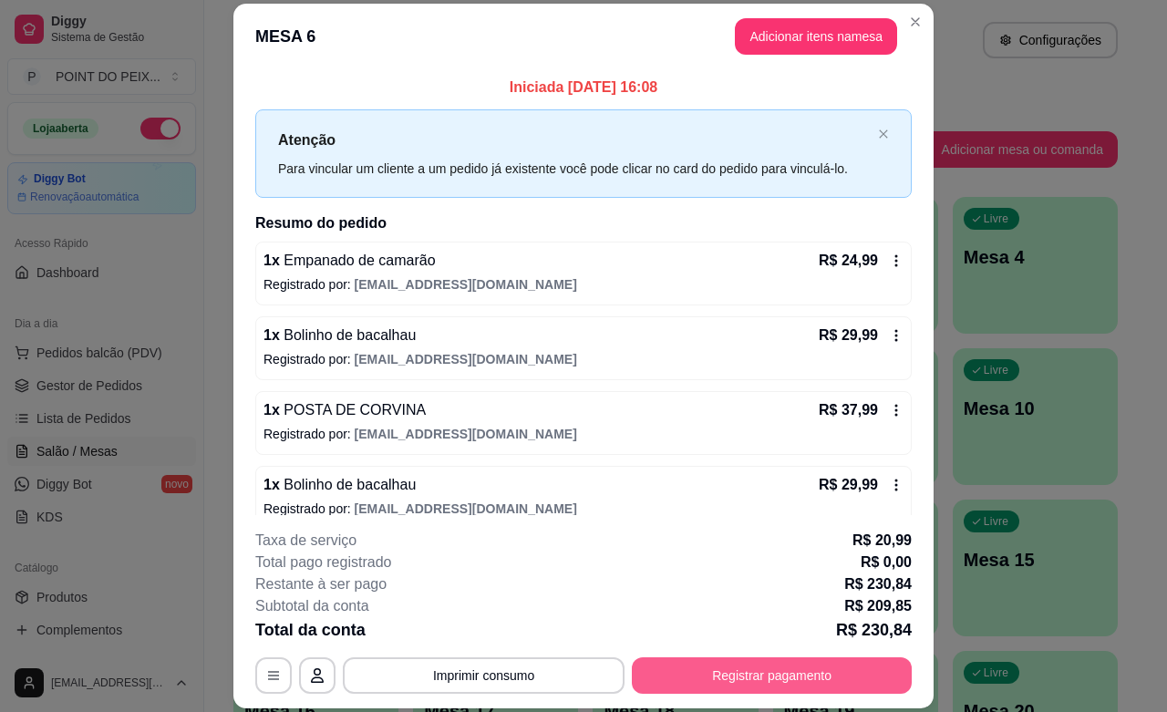
click at [745, 670] on button "Registrar pagamento" at bounding box center [772, 676] width 280 height 36
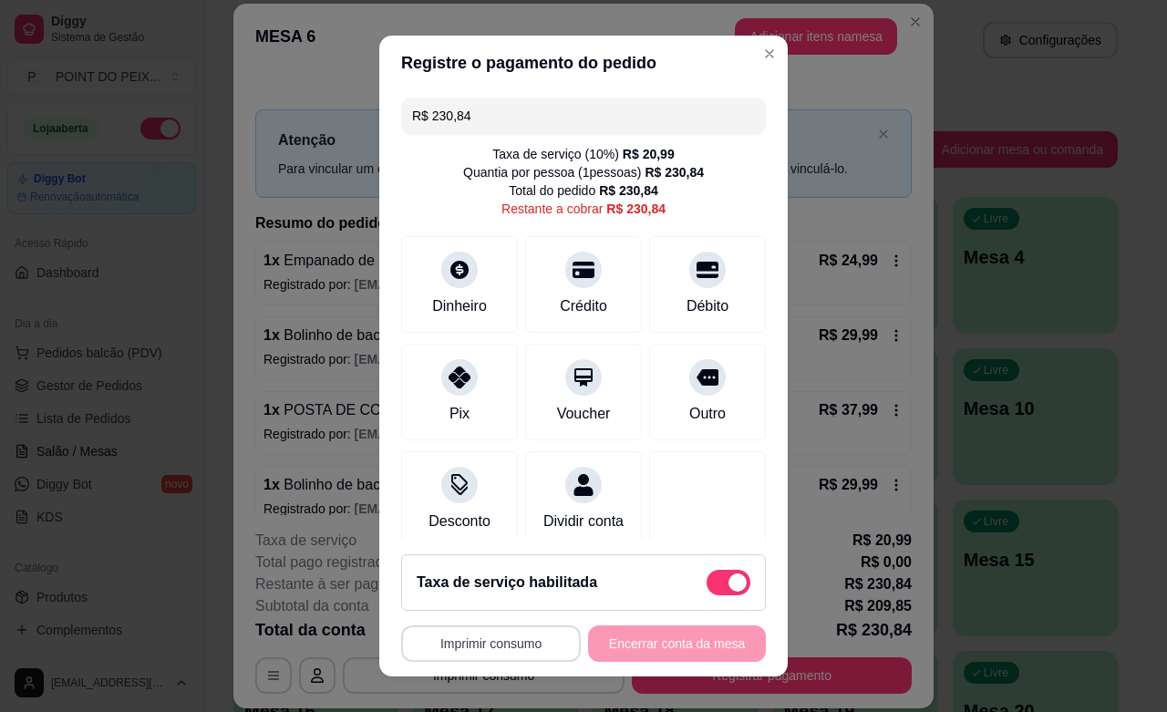
click at [493, 644] on button "Imprimir consumo" at bounding box center [491, 644] width 180 height 36
click at [479, 606] on button "IMPRESSORA" at bounding box center [482, 601] width 132 height 29
click at [500, 650] on button "Imprimir consumo" at bounding box center [491, 644] width 180 height 36
click at [482, 605] on button "IMPRESSORA" at bounding box center [482, 601] width 128 height 28
click at [488, 640] on button "Imprimir consumo" at bounding box center [491, 645] width 174 height 36
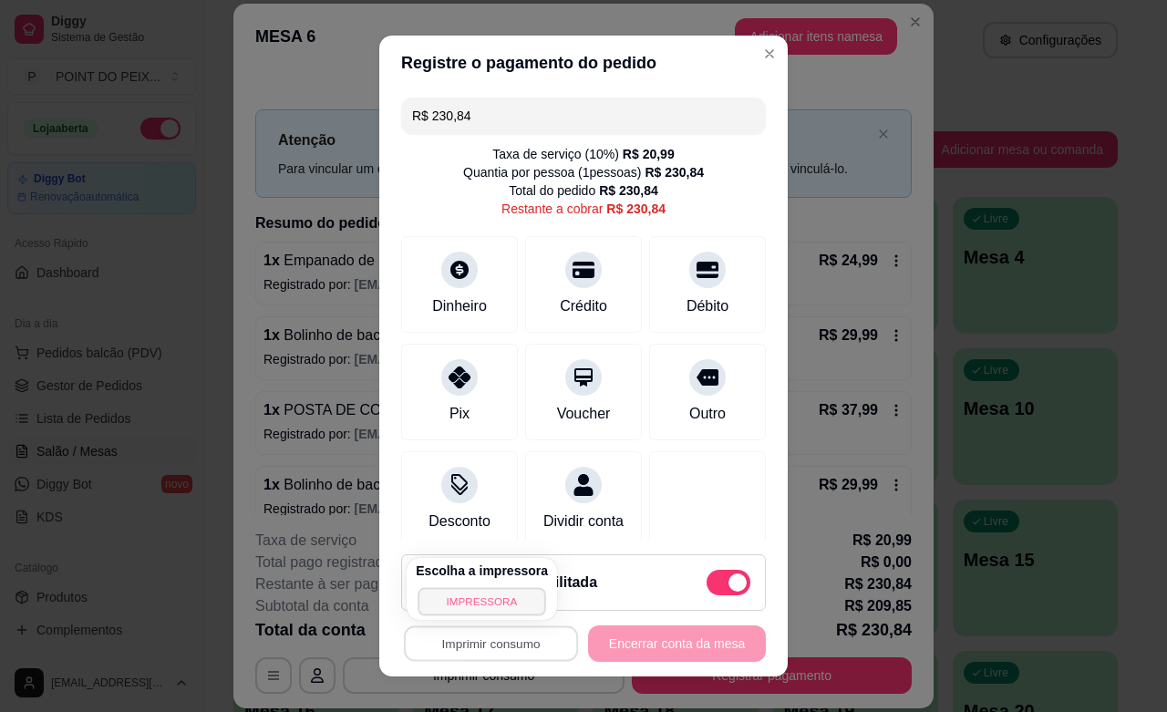
click at [493, 598] on button "IMPRESSORA" at bounding box center [482, 601] width 128 height 28
click at [652, 653] on div "**********" at bounding box center [583, 644] width 365 height 36
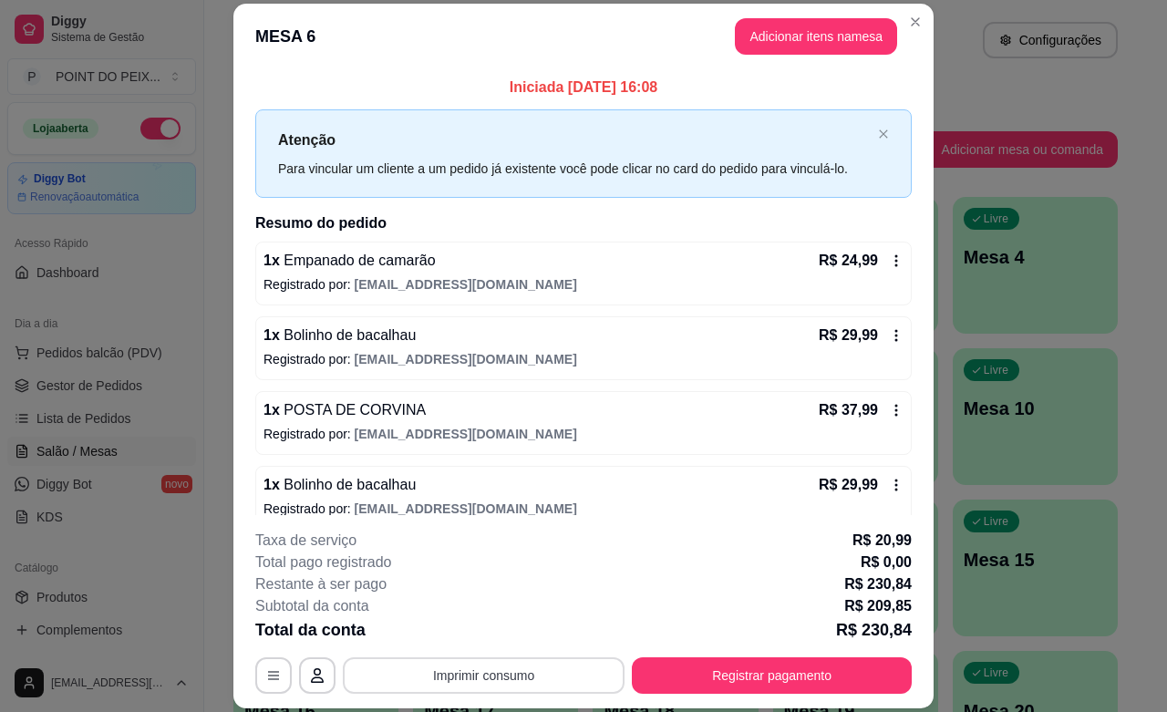
click at [506, 672] on button "Imprimir consumo" at bounding box center [484, 676] width 282 height 36
click at [483, 630] on button "IMPRESSORA" at bounding box center [480, 633] width 128 height 28
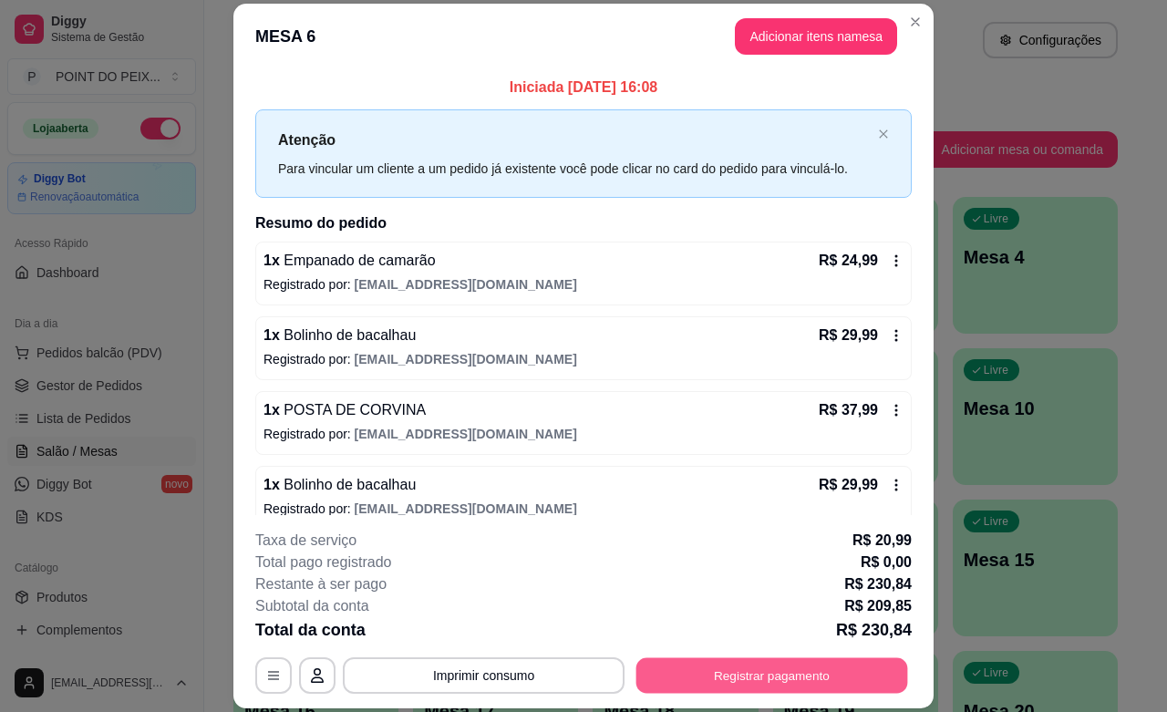
click at [739, 672] on button "Registrar pagamento" at bounding box center [773, 676] width 272 height 36
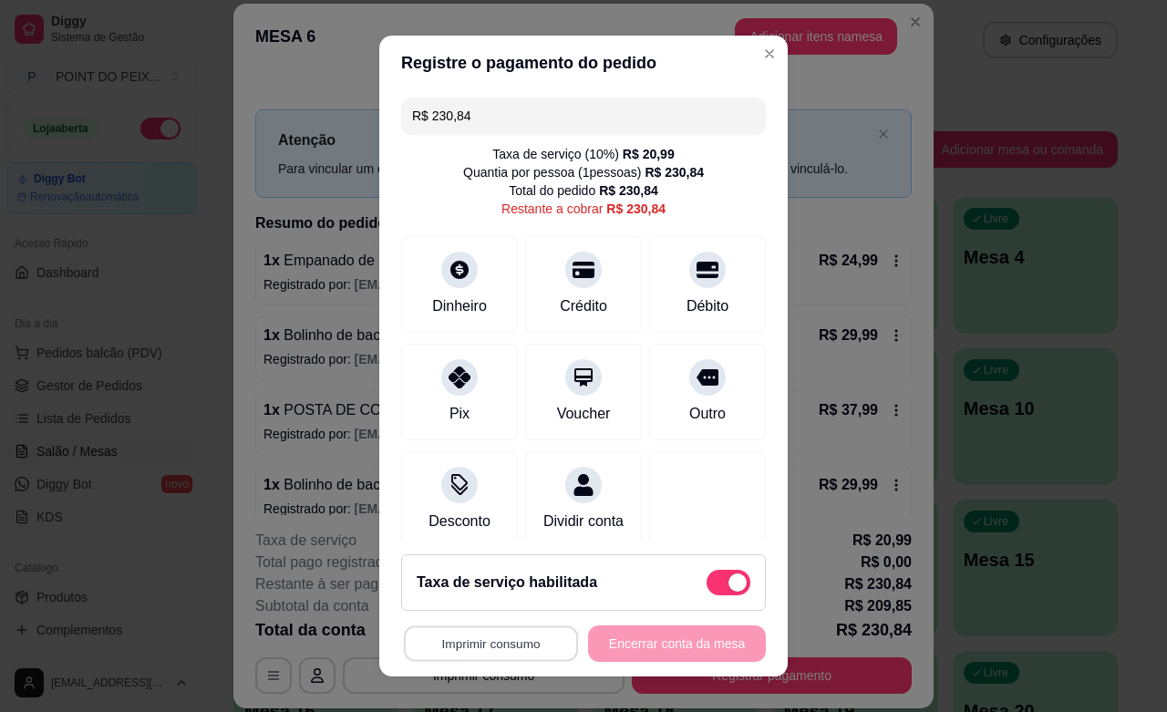
click at [517, 645] on button "Imprimir consumo" at bounding box center [491, 645] width 174 height 36
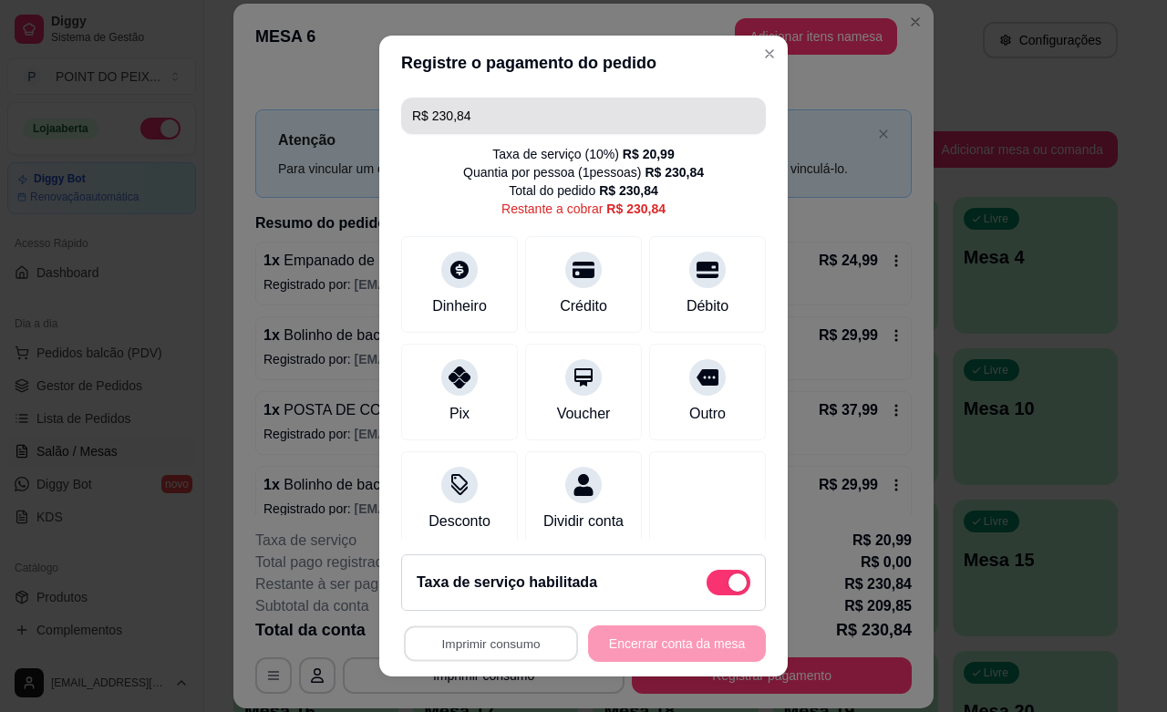
click at [467, 117] on input "R$ 230,84" at bounding box center [583, 116] width 343 height 36
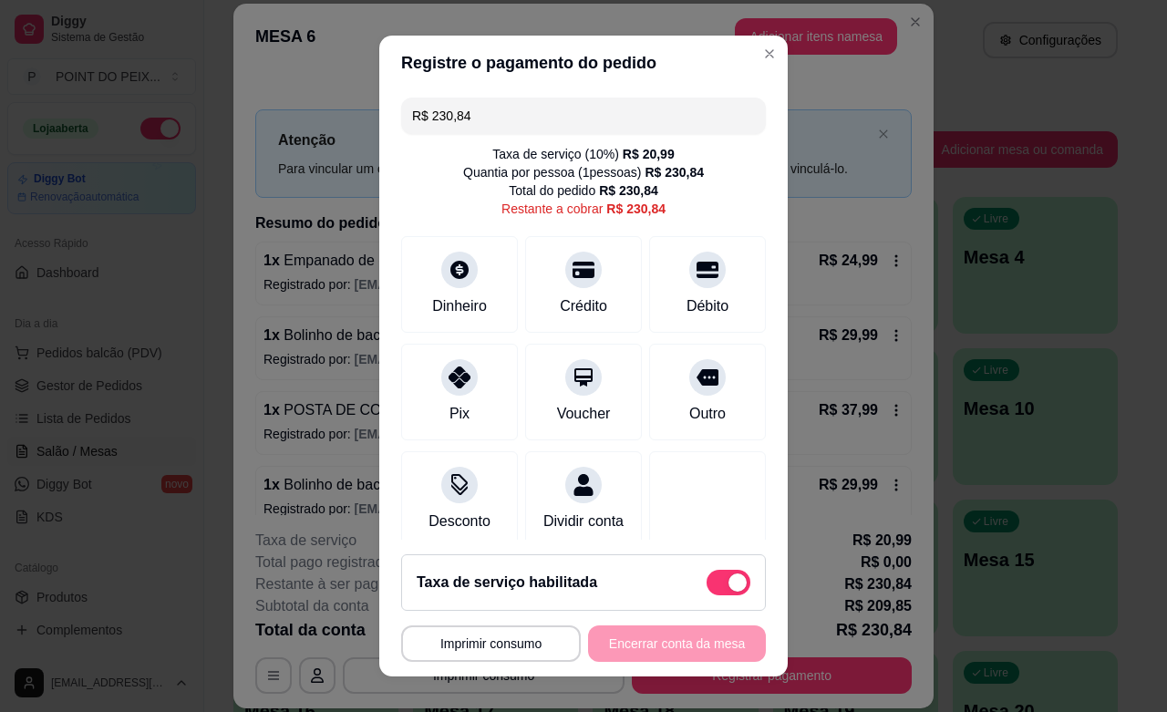
click at [467, 117] on input "R$ 230,84" at bounding box center [583, 116] width 343 height 36
click at [564, 283] on div at bounding box center [584, 264] width 40 height 40
click at [450, 272] on icon at bounding box center [460, 264] width 20 height 20
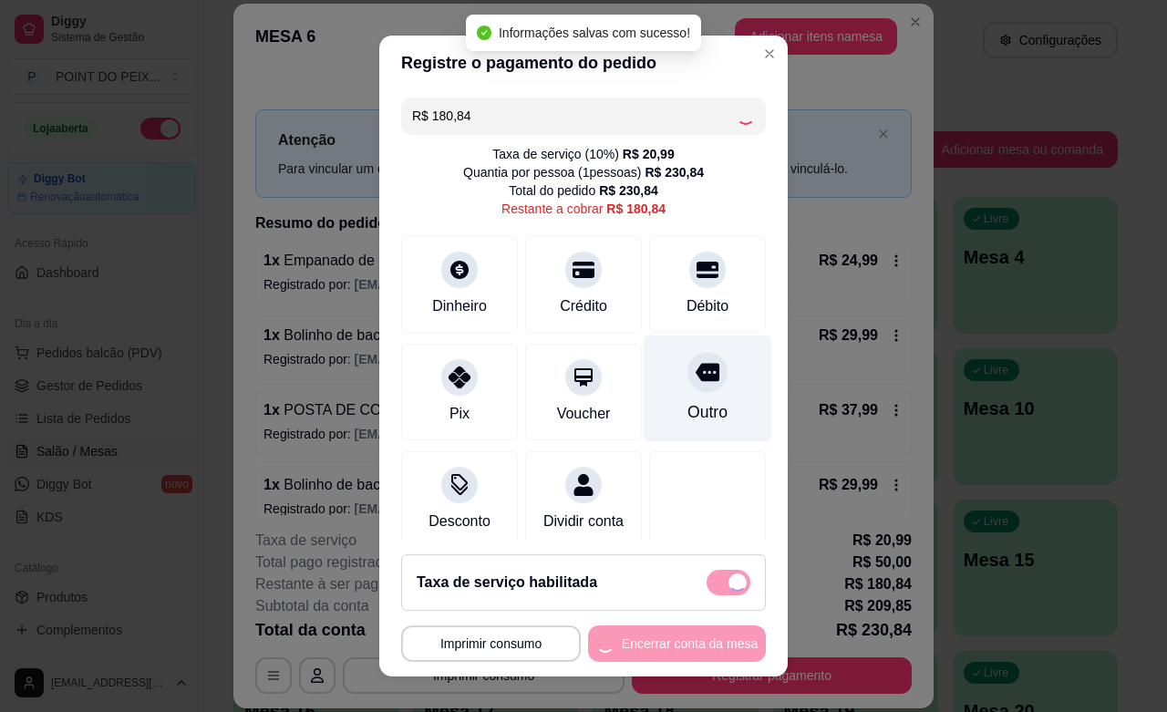
type input "R$ 0,00"
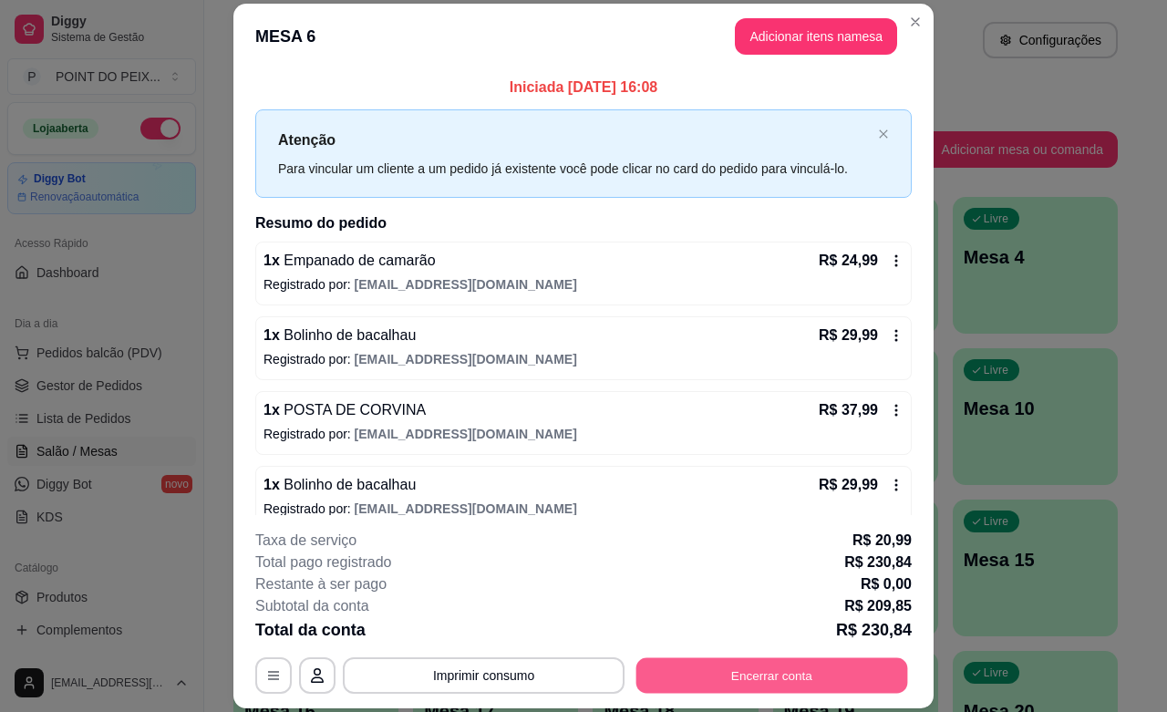
click at [769, 681] on button "Encerrar conta" at bounding box center [773, 676] width 272 height 36
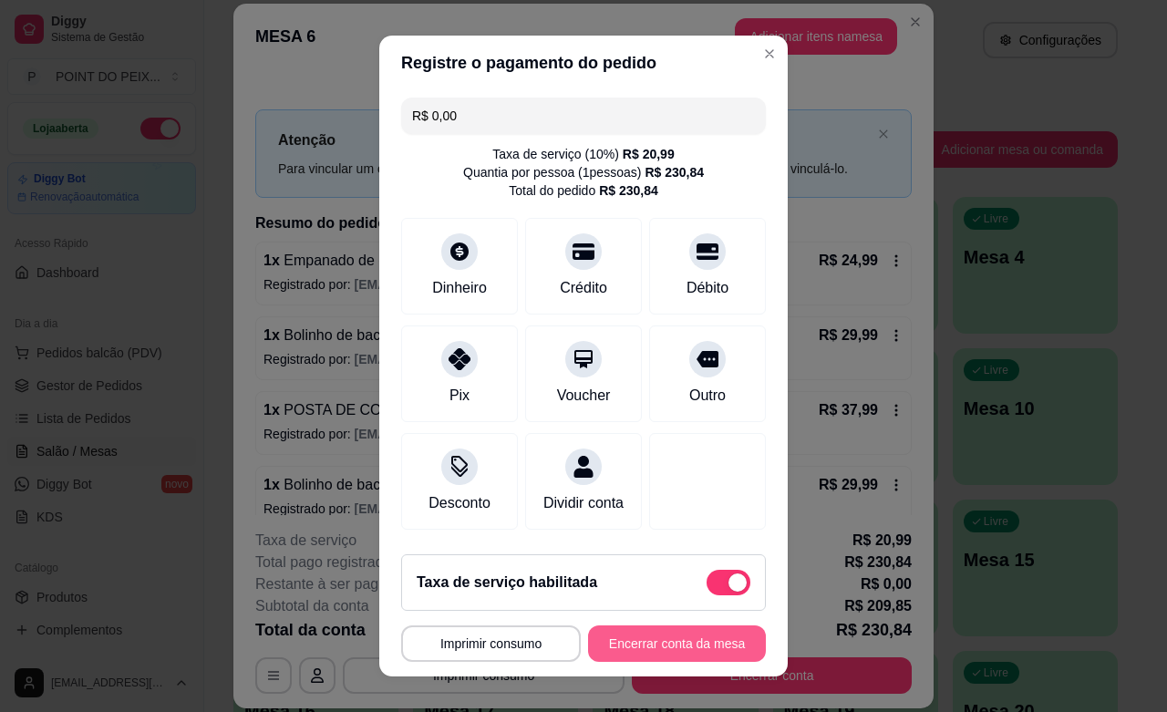
click at [658, 653] on button "Encerrar conta da mesa" at bounding box center [677, 644] width 178 height 36
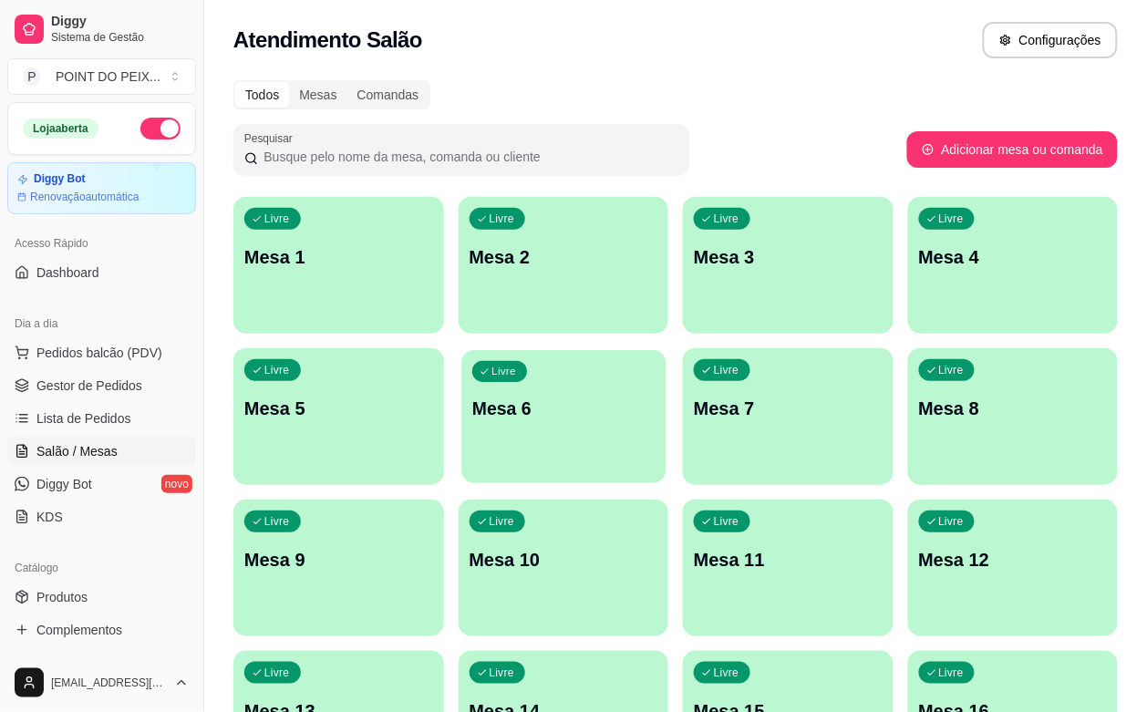
click at [472, 410] on p "Mesa 6" at bounding box center [563, 409] width 182 height 25
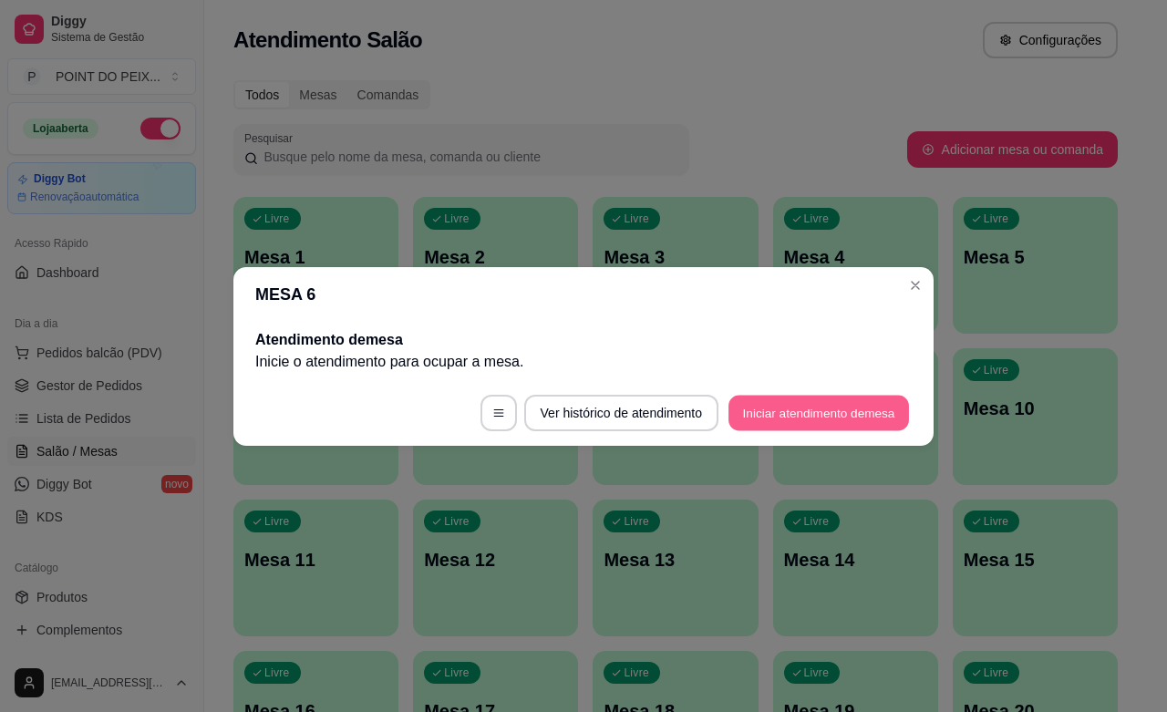
click at [812, 411] on button "Iniciar atendimento de mesa" at bounding box center [819, 413] width 181 height 36
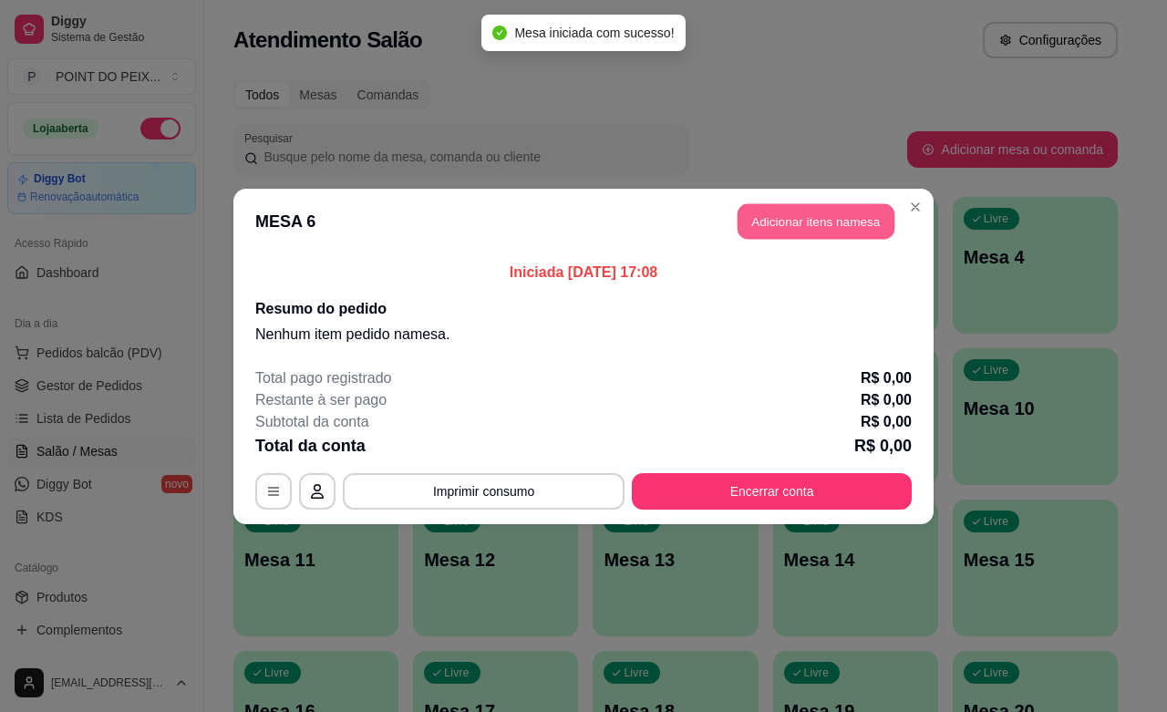
click at [782, 229] on button "Adicionar itens na mesa" at bounding box center [816, 221] width 157 height 36
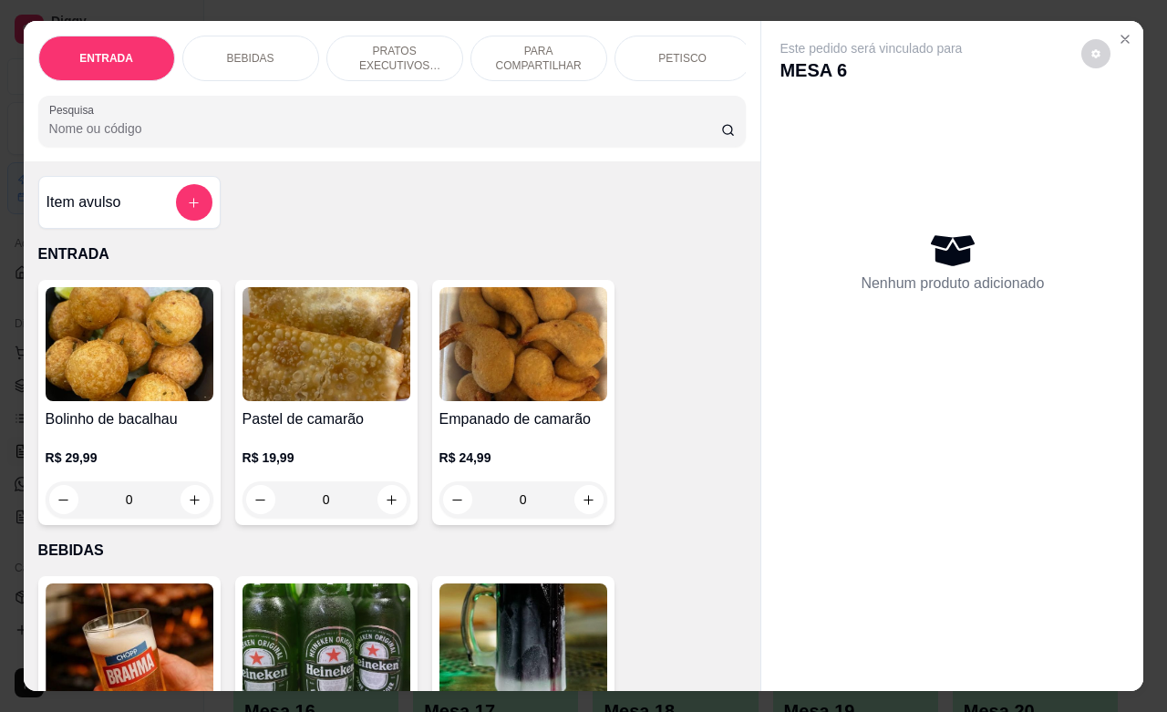
click at [237, 51] on p "BEBIDAS" at bounding box center [250, 58] width 47 height 15
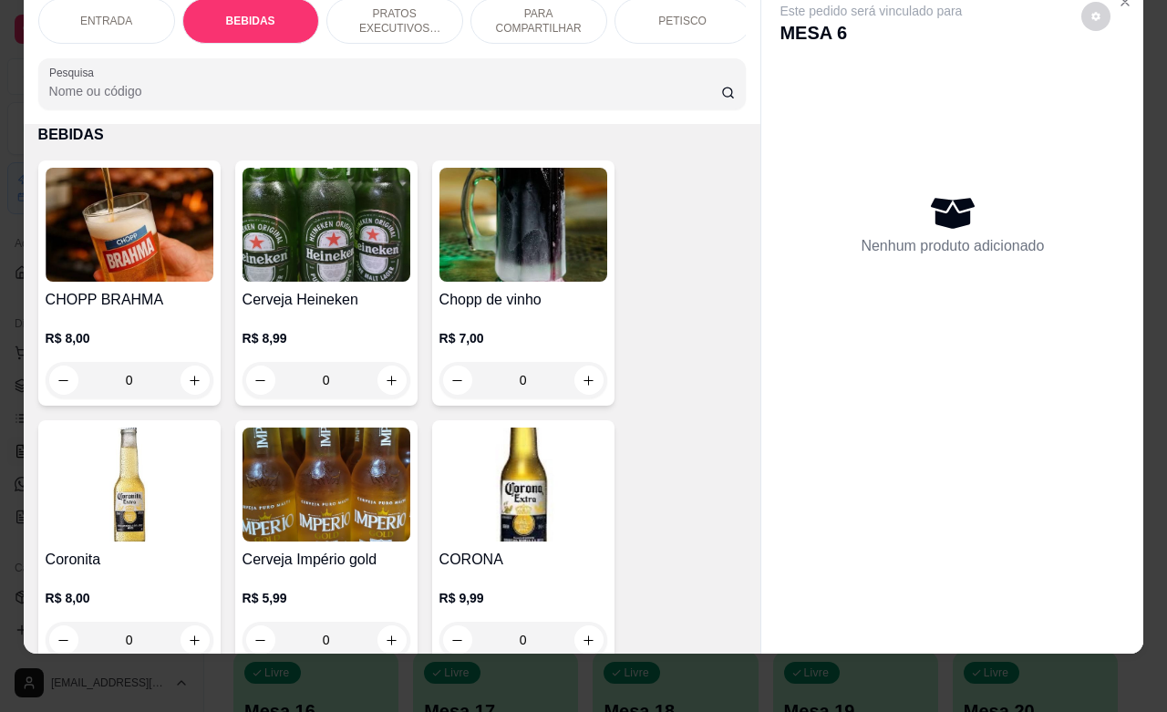
click at [661, 14] on p "PETISCO" at bounding box center [682, 21] width 48 height 15
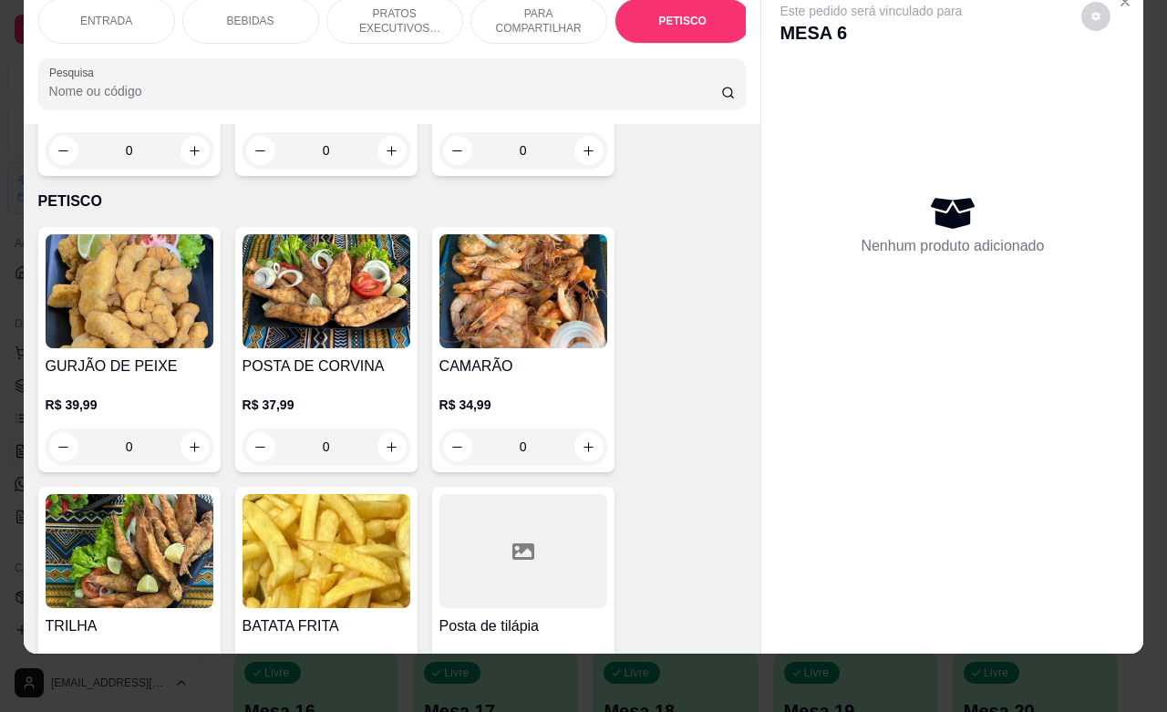
scroll to position [4485, 0]
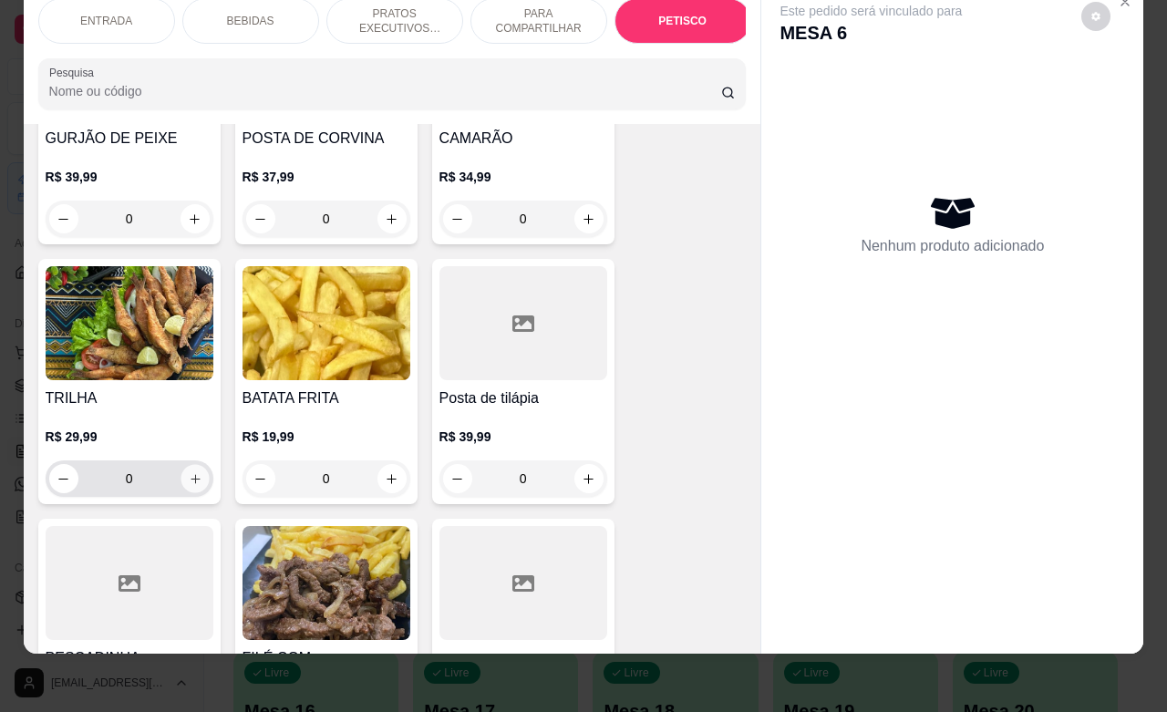
click at [189, 465] on button "increase-product-quantity" at bounding box center [195, 479] width 28 height 28
type input "1"
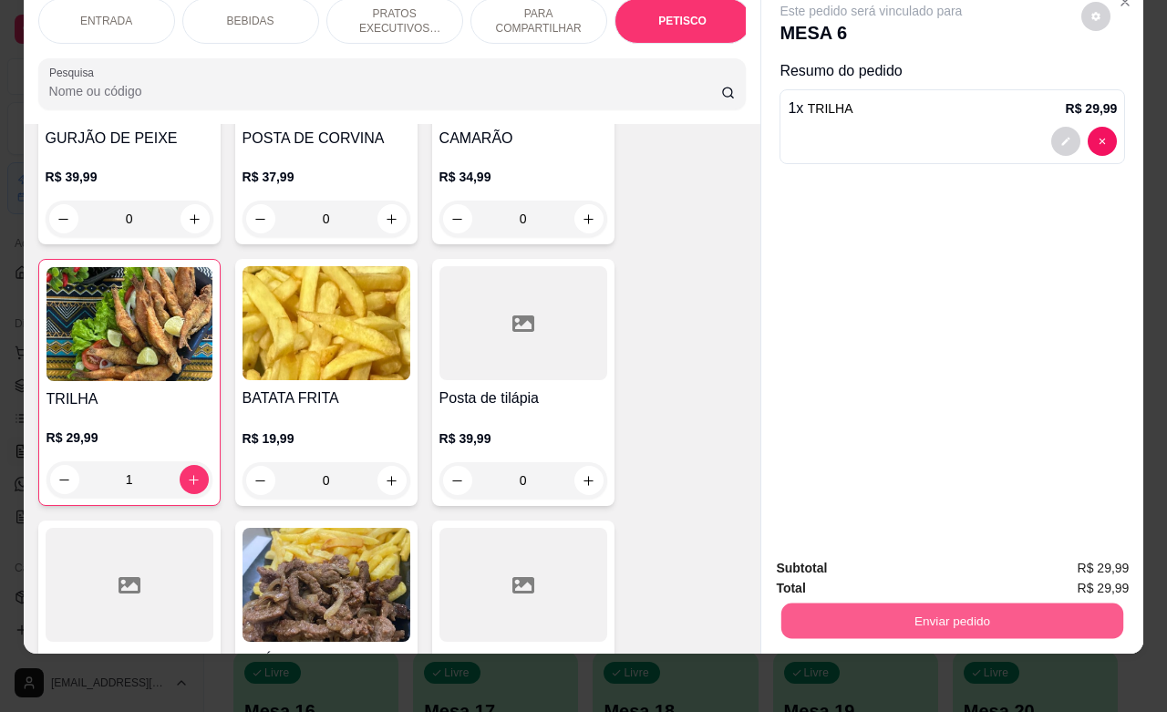
click at [928, 606] on button "Enviar pedido" at bounding box center [953, 621] width 342 height 36
click at [854, 556] on button "Não registrar e enviar pedido" at bounding box center [890, 557] width 190 height 35
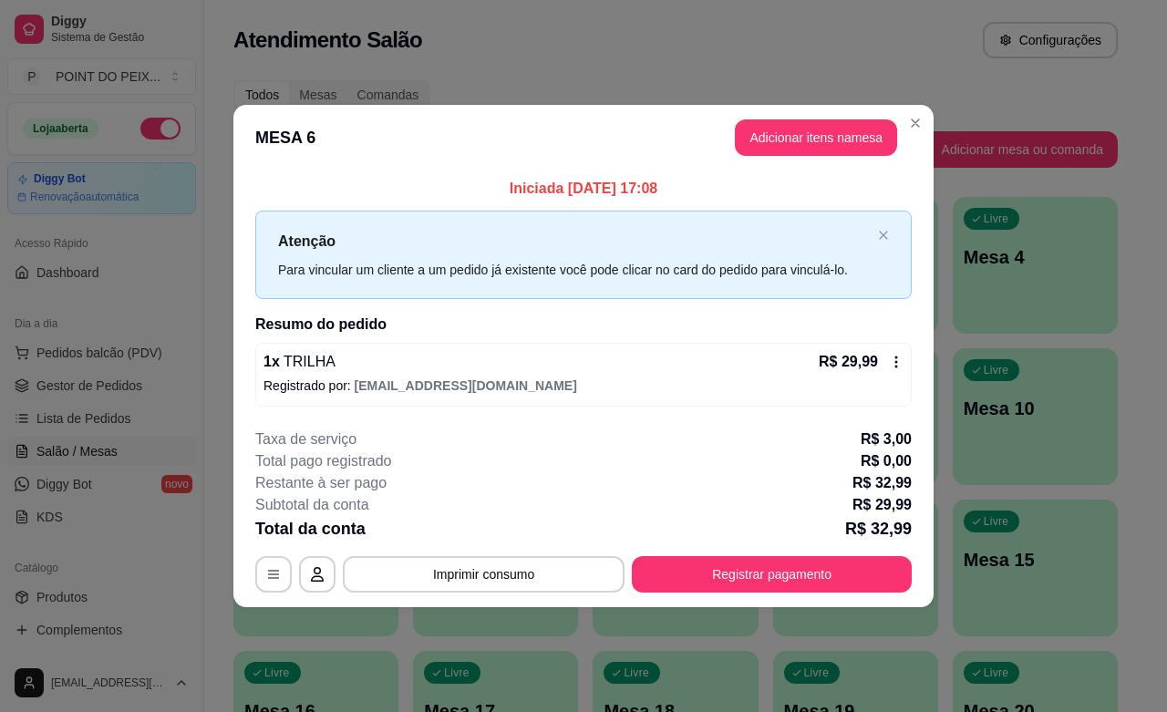
click at [483, 367] on div "1 x TRILHA R$ 29,99" at bounding box center [584, 362] width 640 height 22
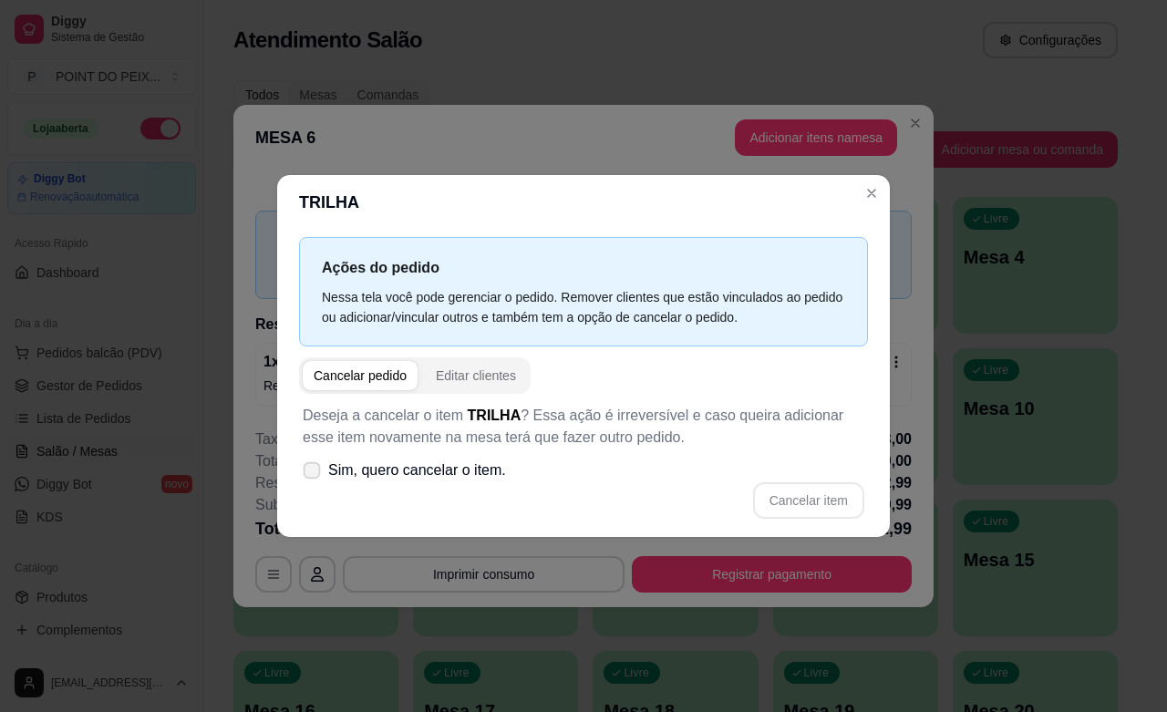
click at [302, 467] on label "Sim, quero cancelar o item." at bounding box center [404, 470] width 218 height 36
click at [302, 473] on input "Sim, quero cancelar o item." at bounding box center [308, 479] width 12 height 12
checkbox input "true"
click at [810, 502] on button "Cancelar item" at bounding box center [808, 500] width 109 height 36
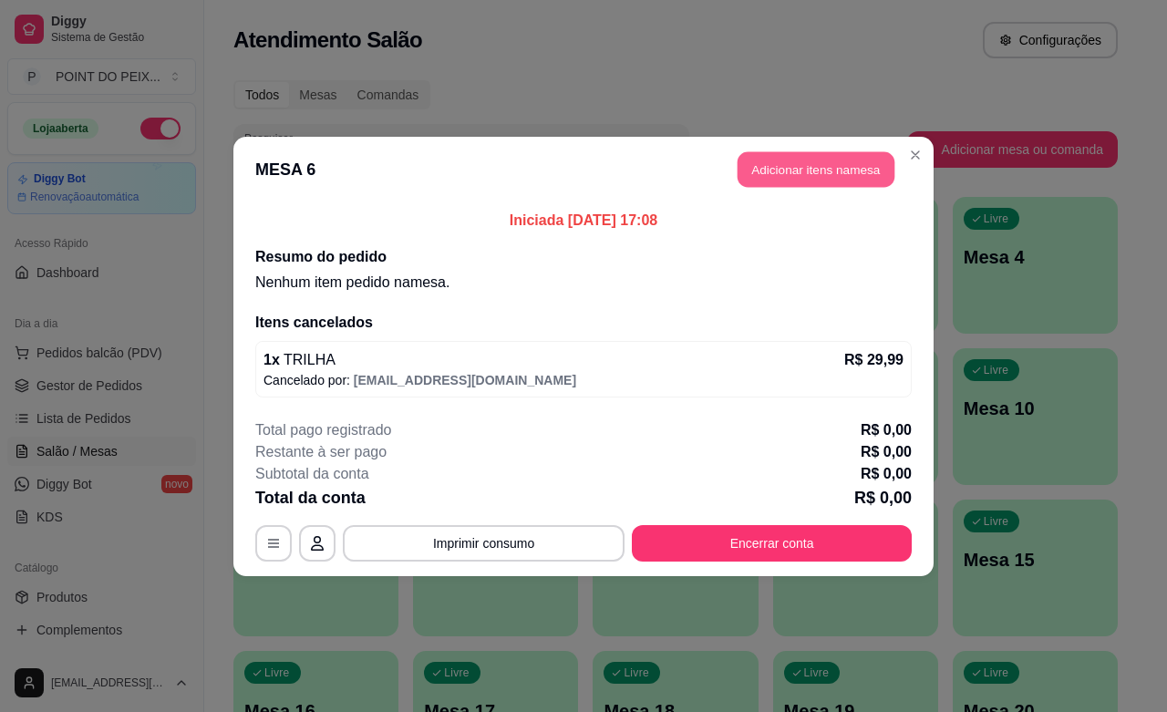
click at [818, 176] on button "Adicionar itens na mesa" at bounding box center [816, 169] width 157 height 36
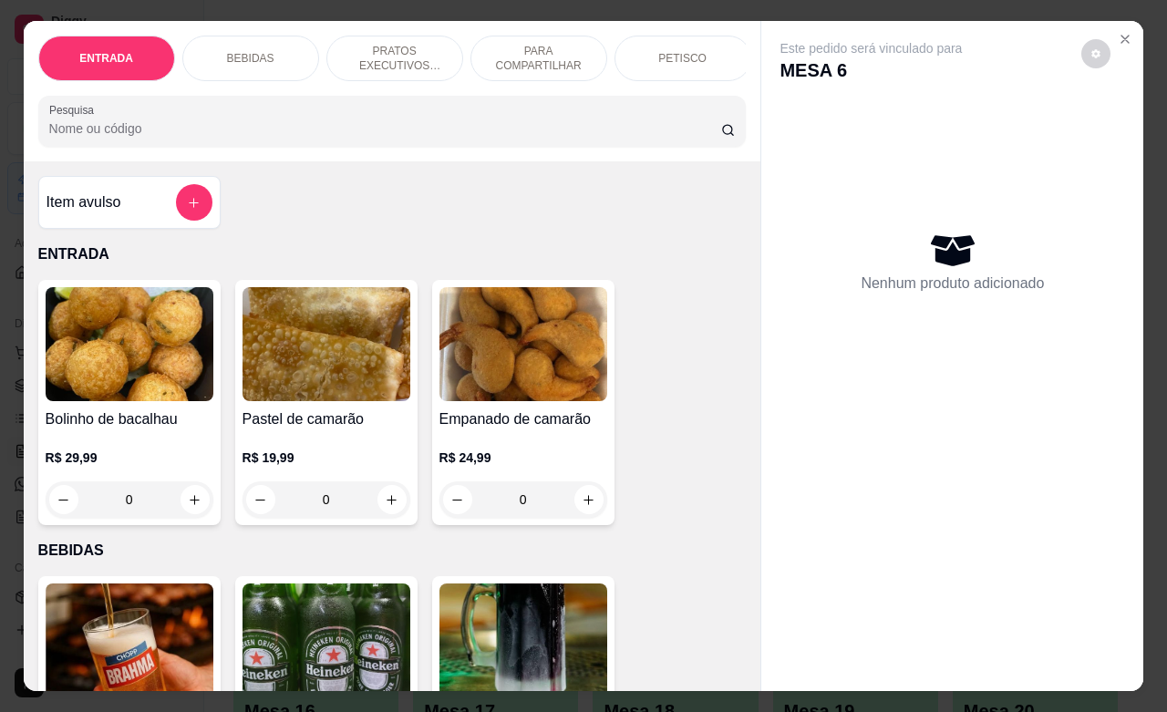
click at [412, 51] on p "PRATOS EXECUTIVOS (INDIVIDUAIS)" at bounding box center [395, 58] width 106 height 29
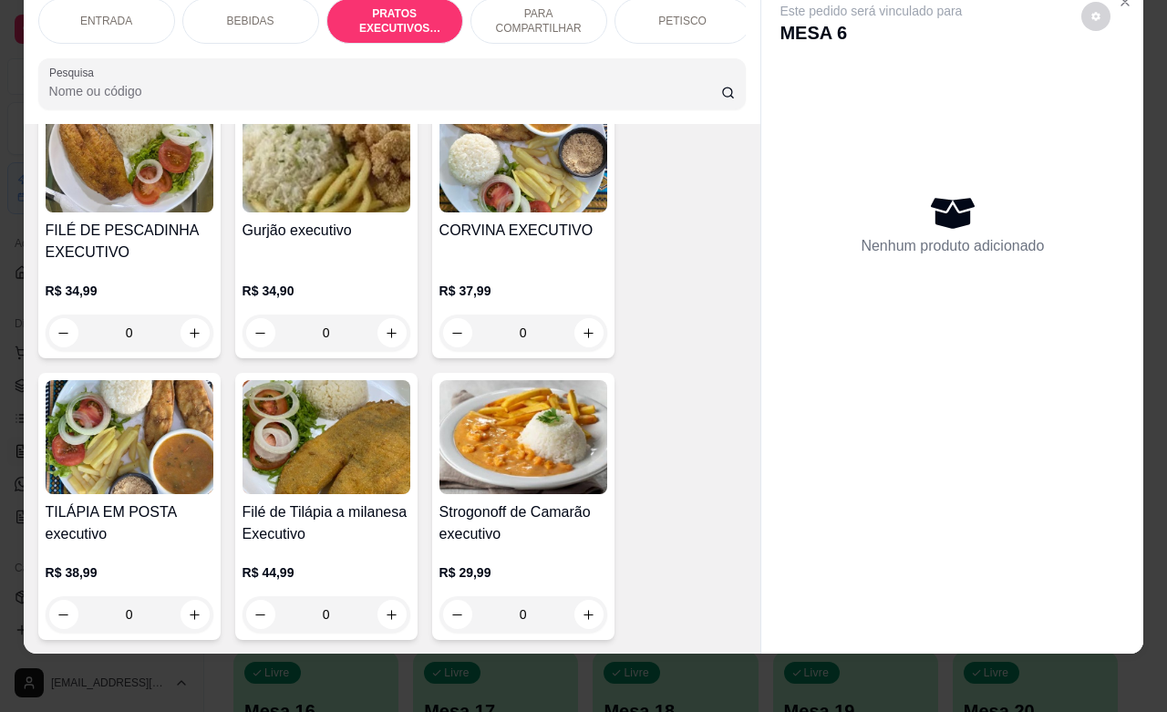
scroll to position [2515, 0]
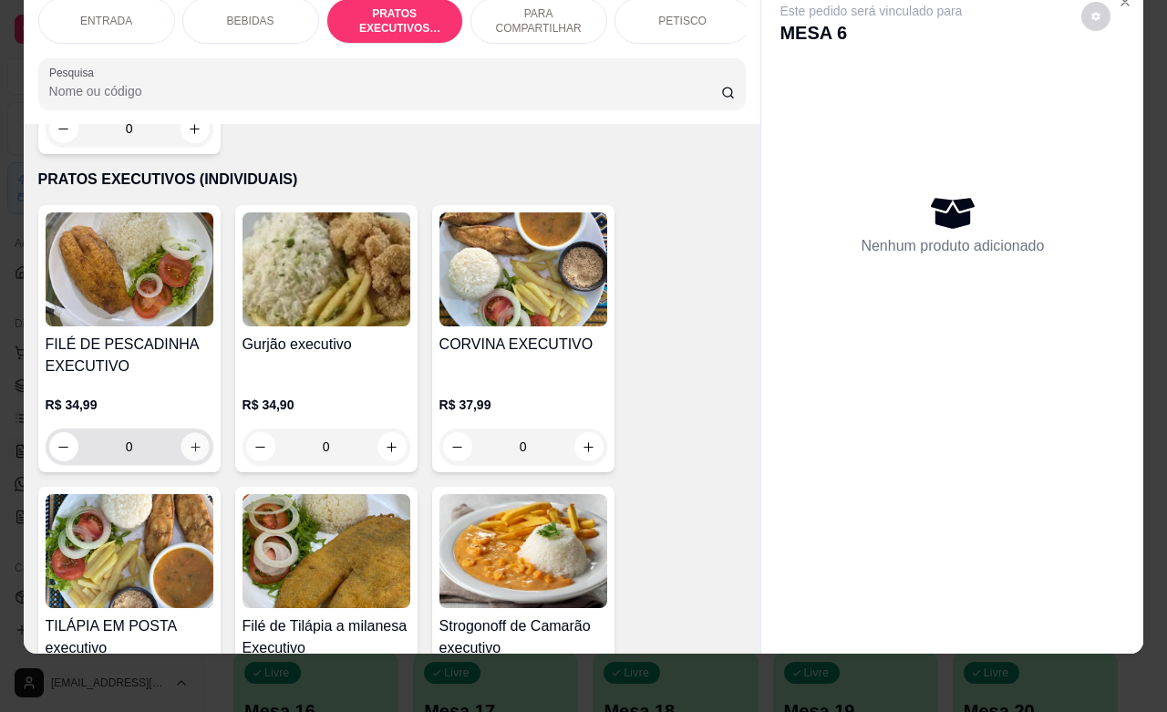
click at [188, 440] on icon "increase-product-quantity" at bounding box center [195, 447] width 14 height 14
type input "1"
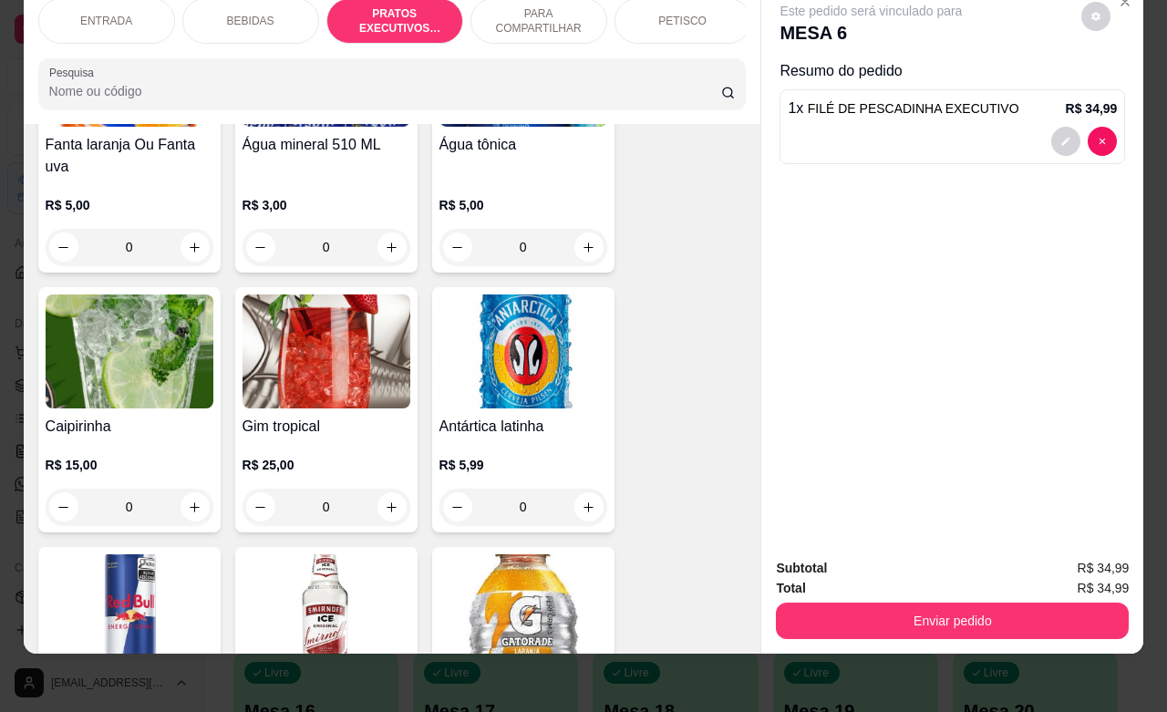
scroll to position [1603, 0]
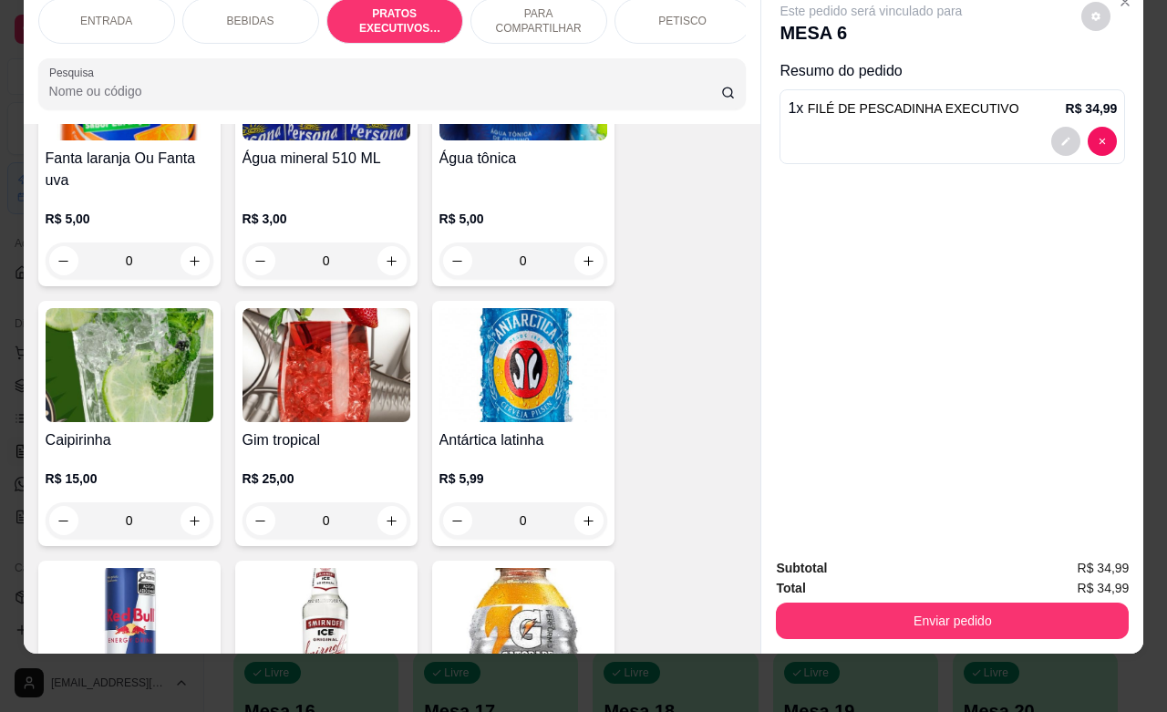
click at [661, 14] on p "PETISCO" at bounding box center [682, 21] width 48 height 15
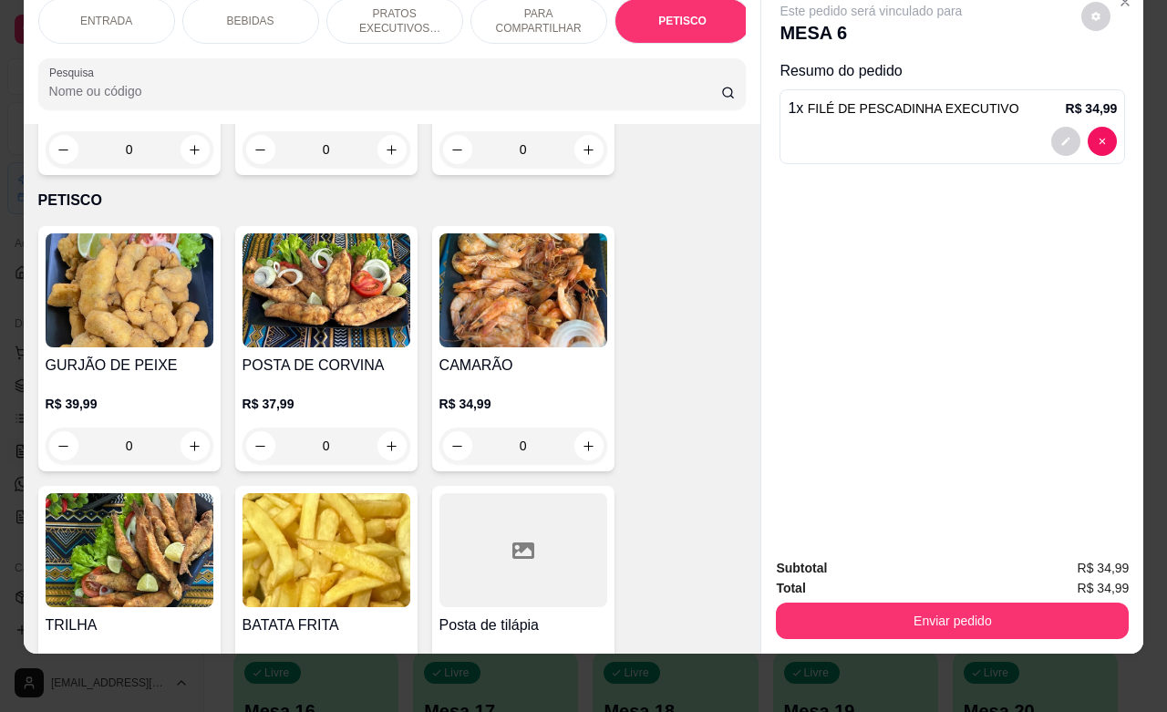
scroll to position [4374, 0]
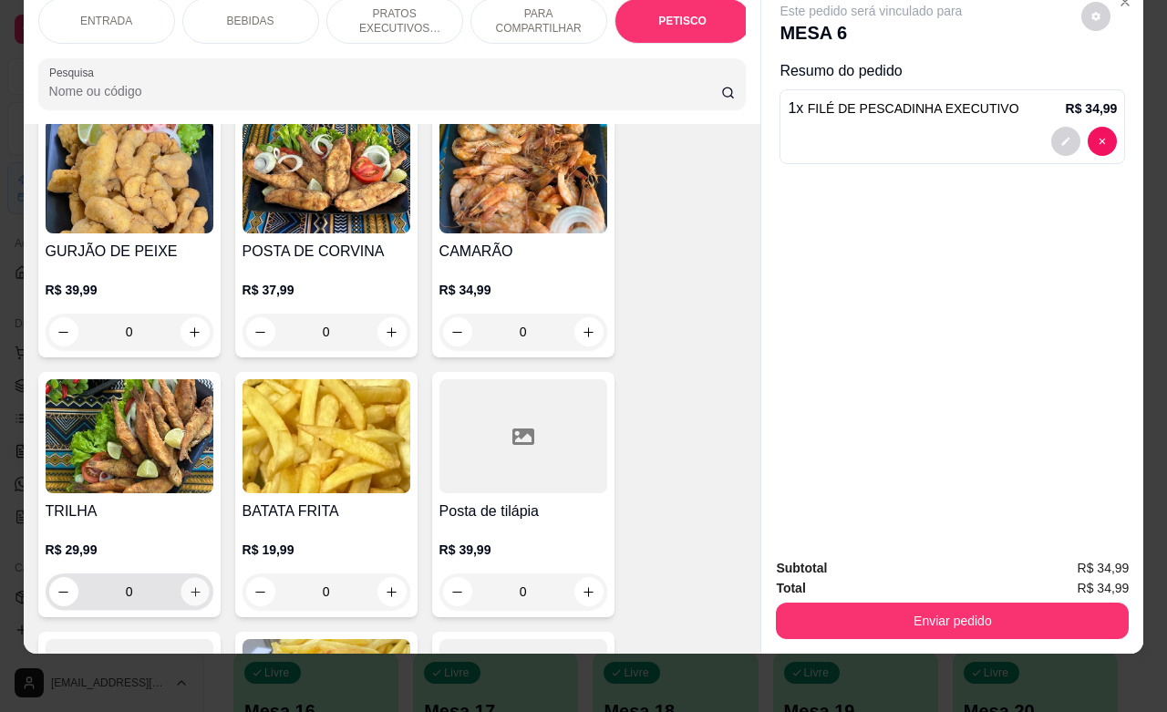
click at [192, 585] on icon "increase-product-quantity" at bounding box center [195, 592] width 14 height 14
type input "1"
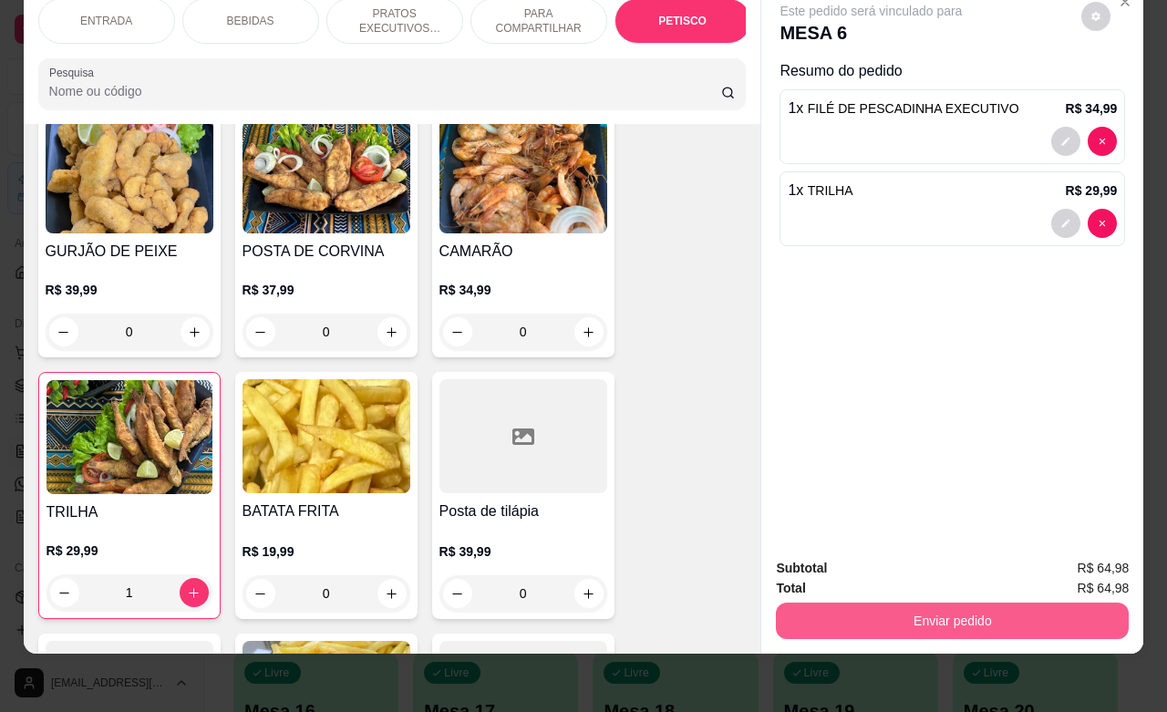
click at [857, 603] on button "Enviar pedido" at bounding box center [952, 621] width 353 height 36
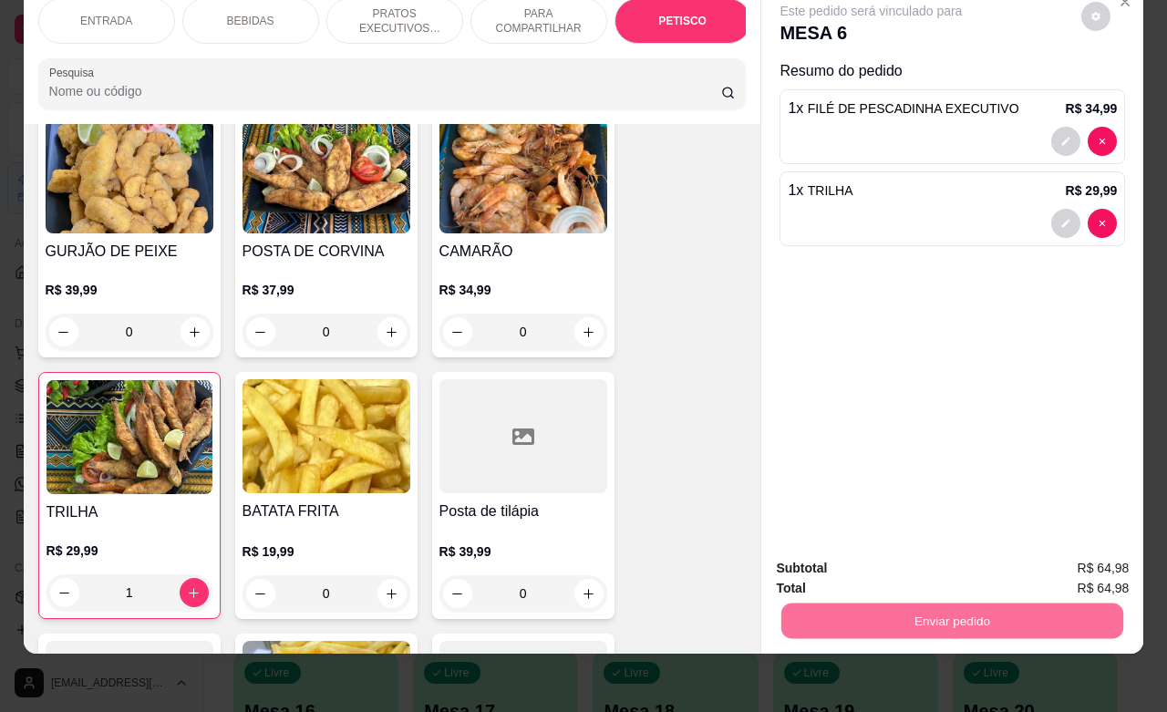
click at [839, 562] on button "Não registrar e enviar pedido" at bounding box center [890, 557] width 184 height 34
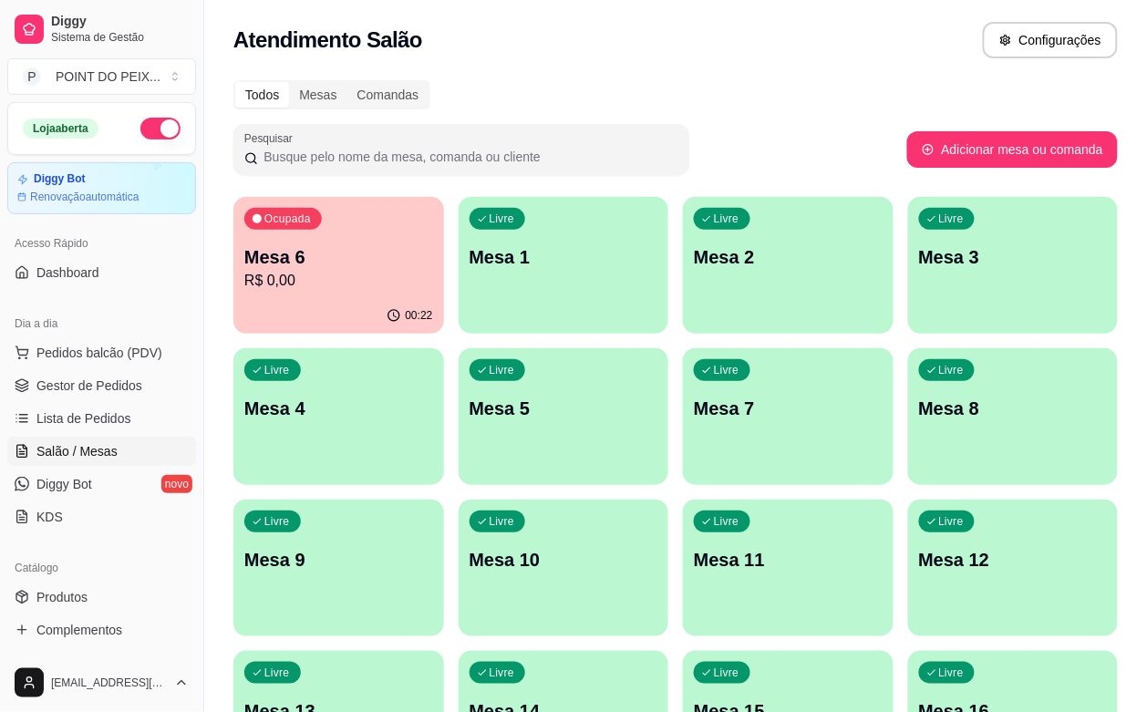
click at [919, 404] on p "Mesa 8" at bounding box center [1013, 409] width 189 height 26
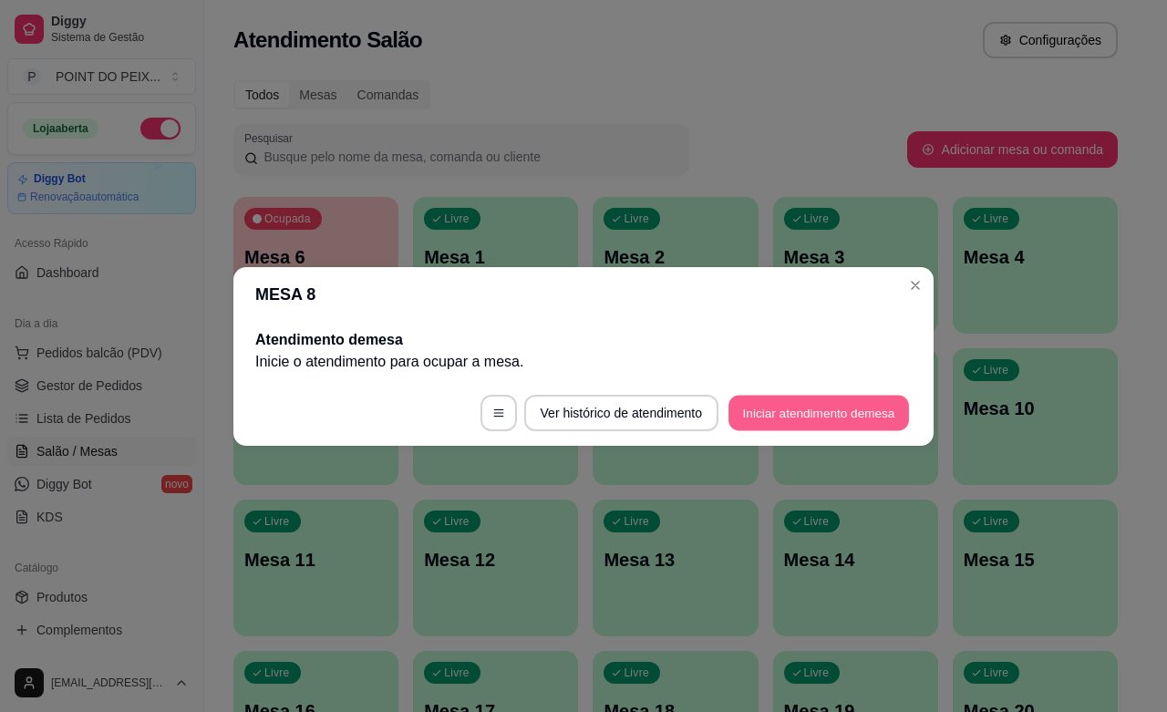
click at [790, 411] on button "Iniciar atendimento de mesa" at bounding box center [819, 413] width 181 height 36
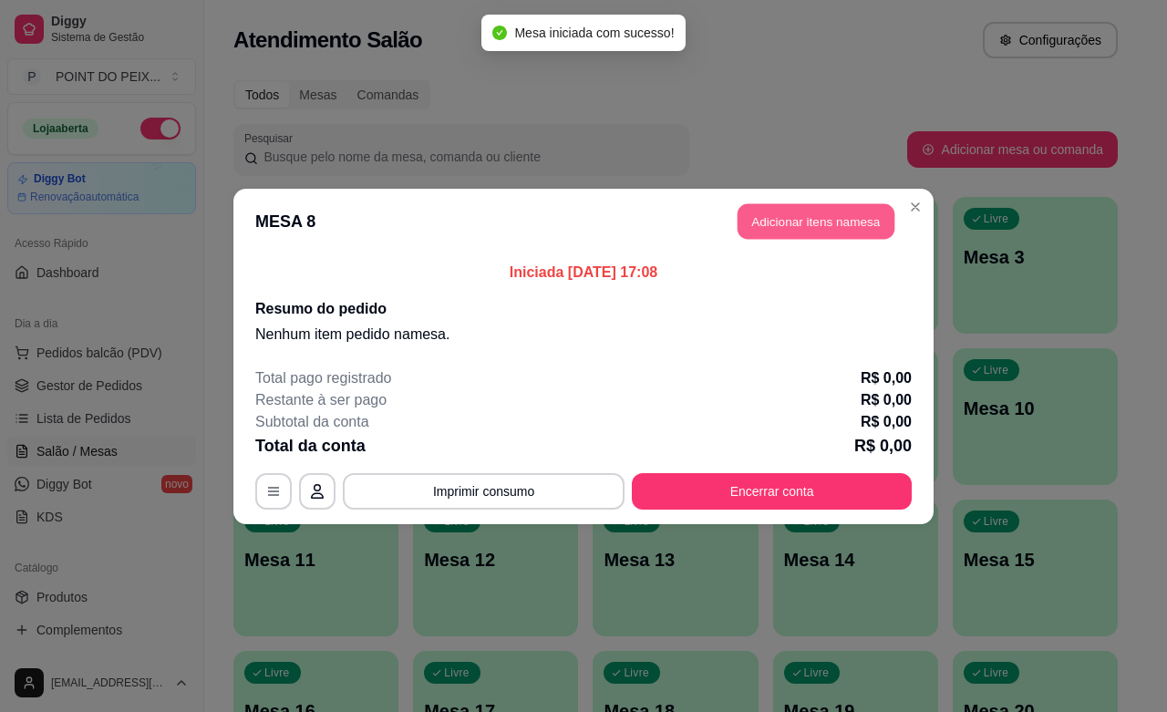
click at [795, 222] on button "Adicionar itens na mesa" at bounding box center [816, 221] width 157 height 36
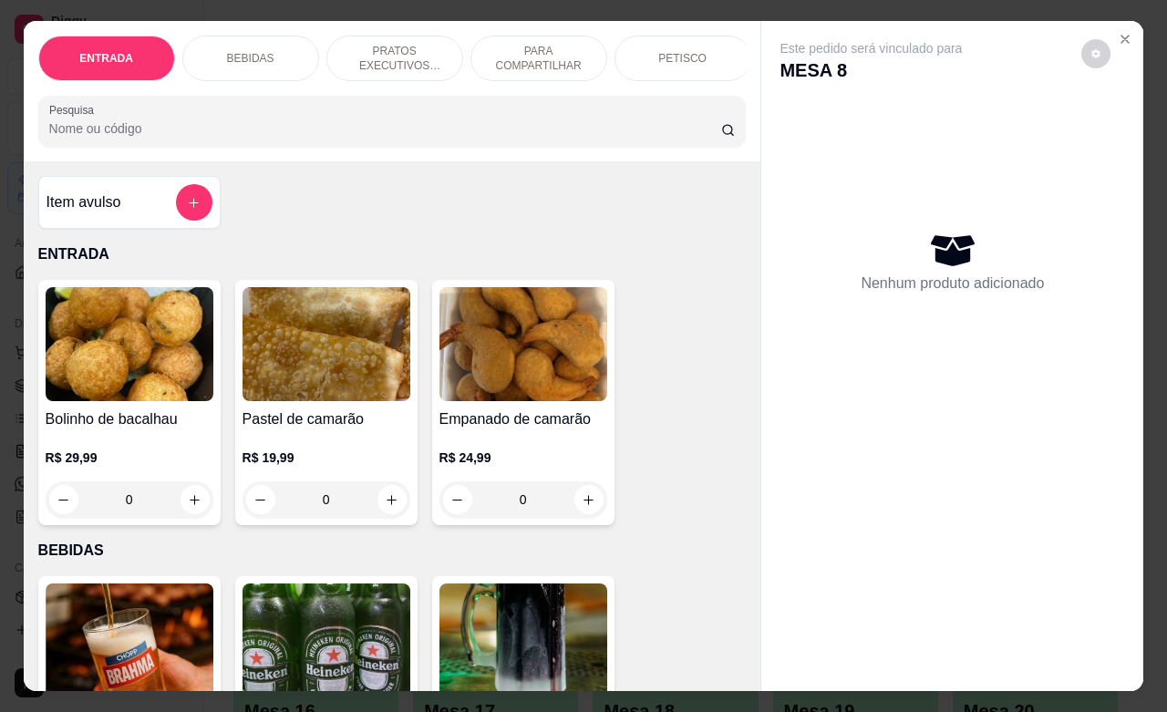
click at [676, 56] on p "PETISCO" at bounding box center [682, 58] width 48 height 15
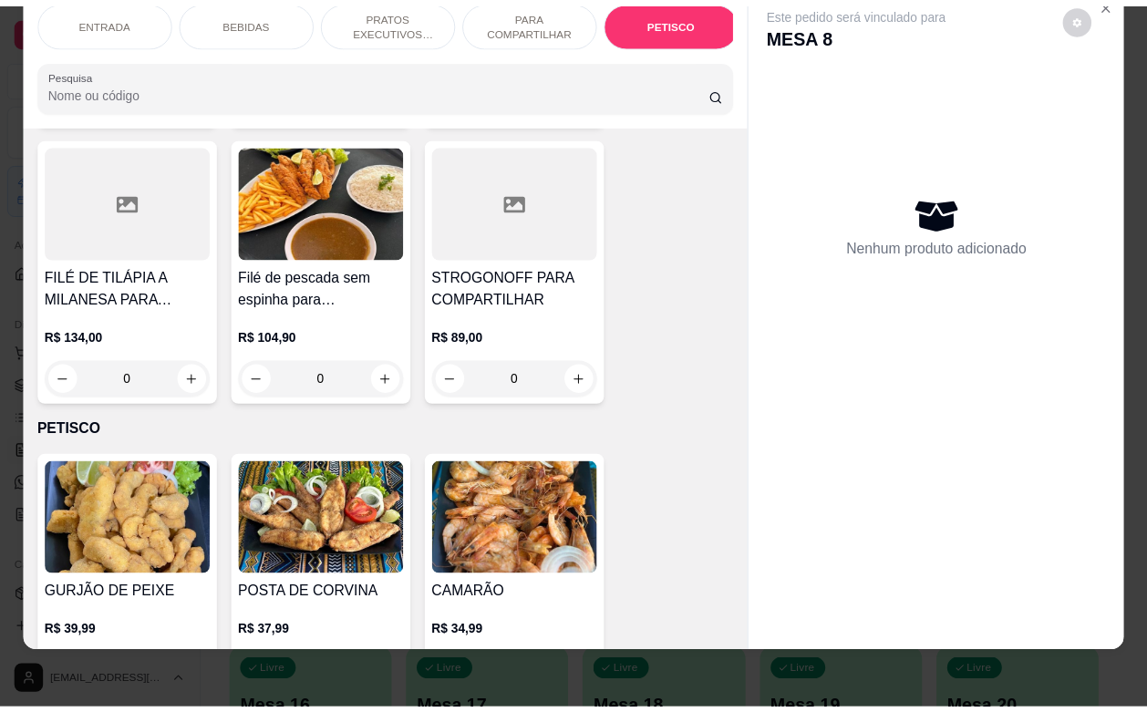
scroll to position [0, 0]
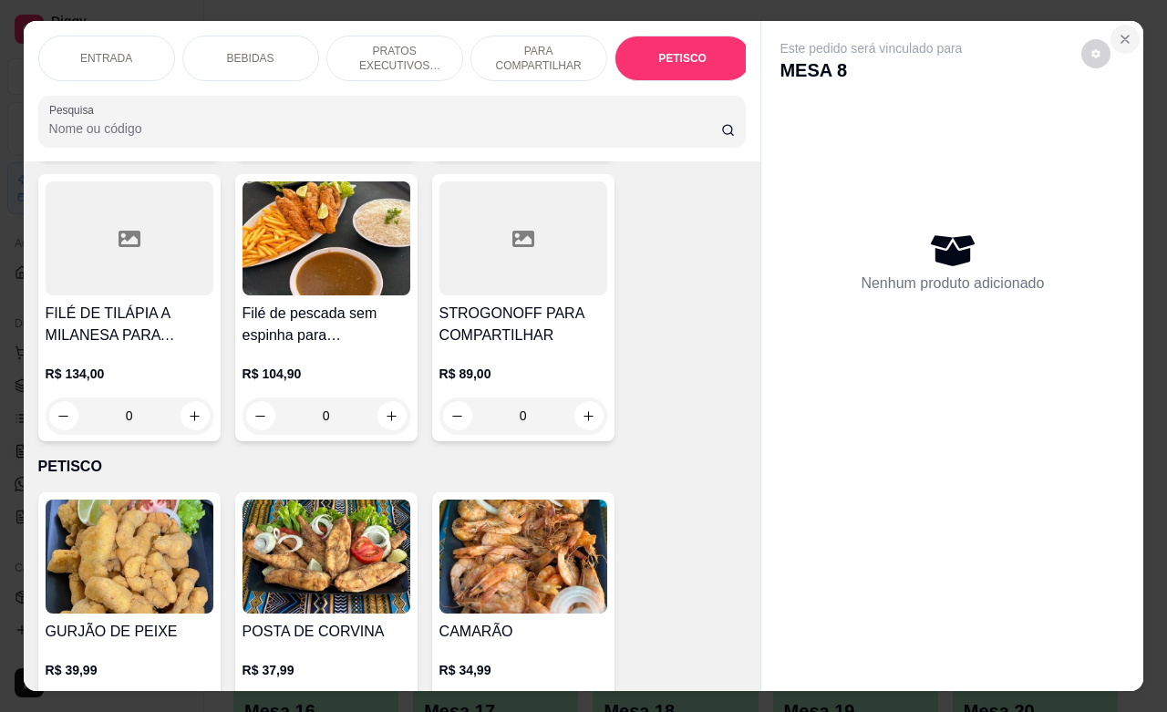
click at [1124, 32] on button "Close" at bounding box center [1125, 39] width 29 height 29
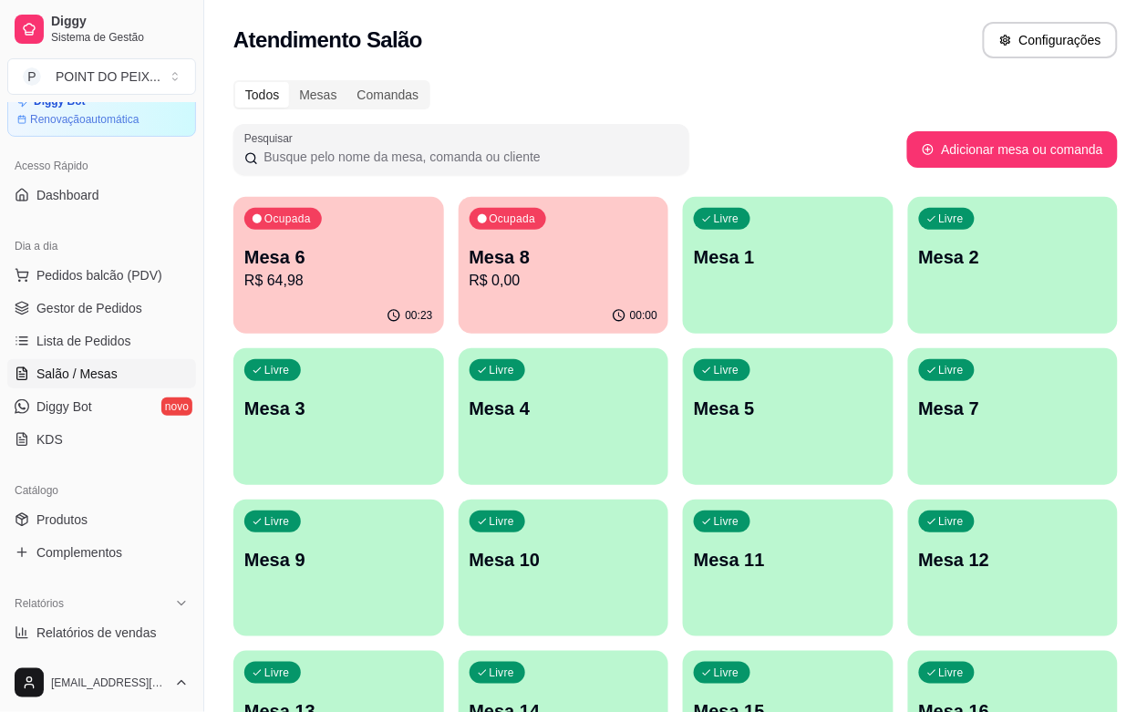
scroll to position [228, 0]
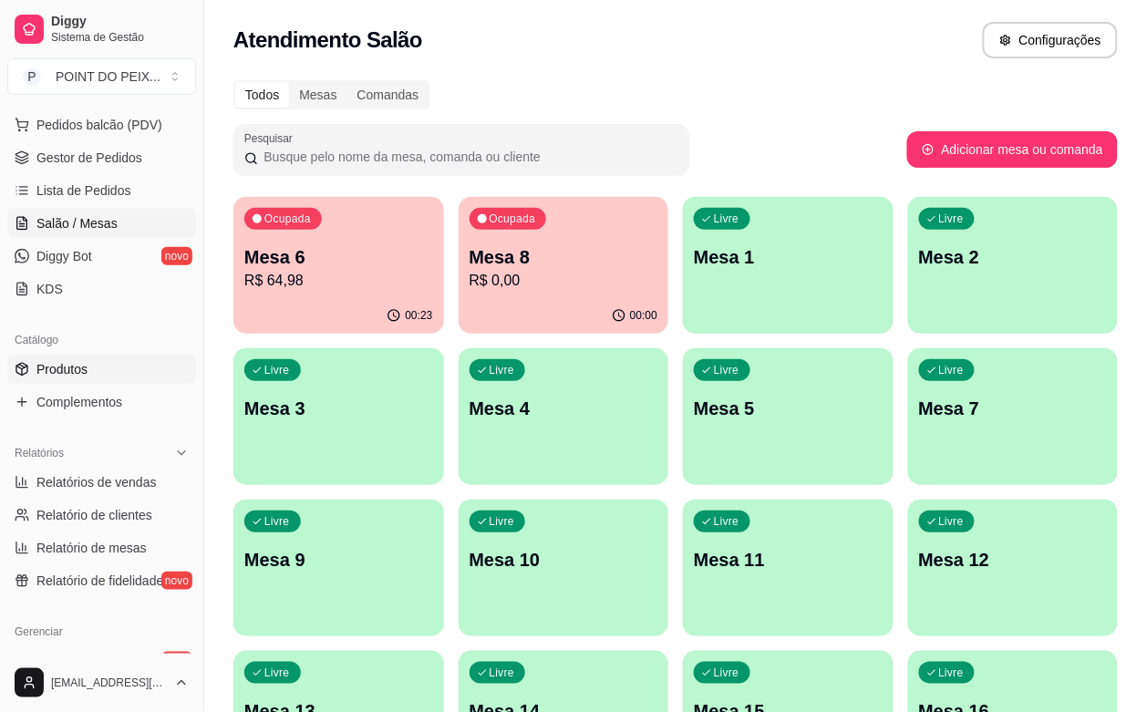
click at [76, 375] on span "Produtos" at bounding box center [61, 369] width 51 height 18
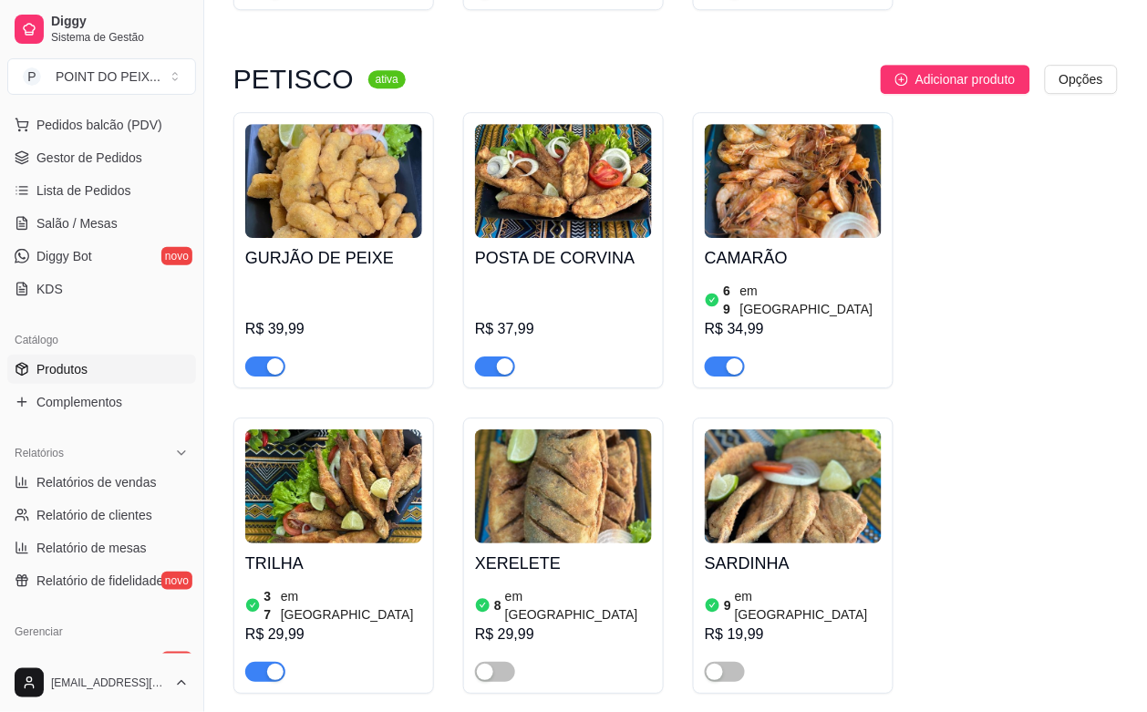
scroll to position [5814, 0]
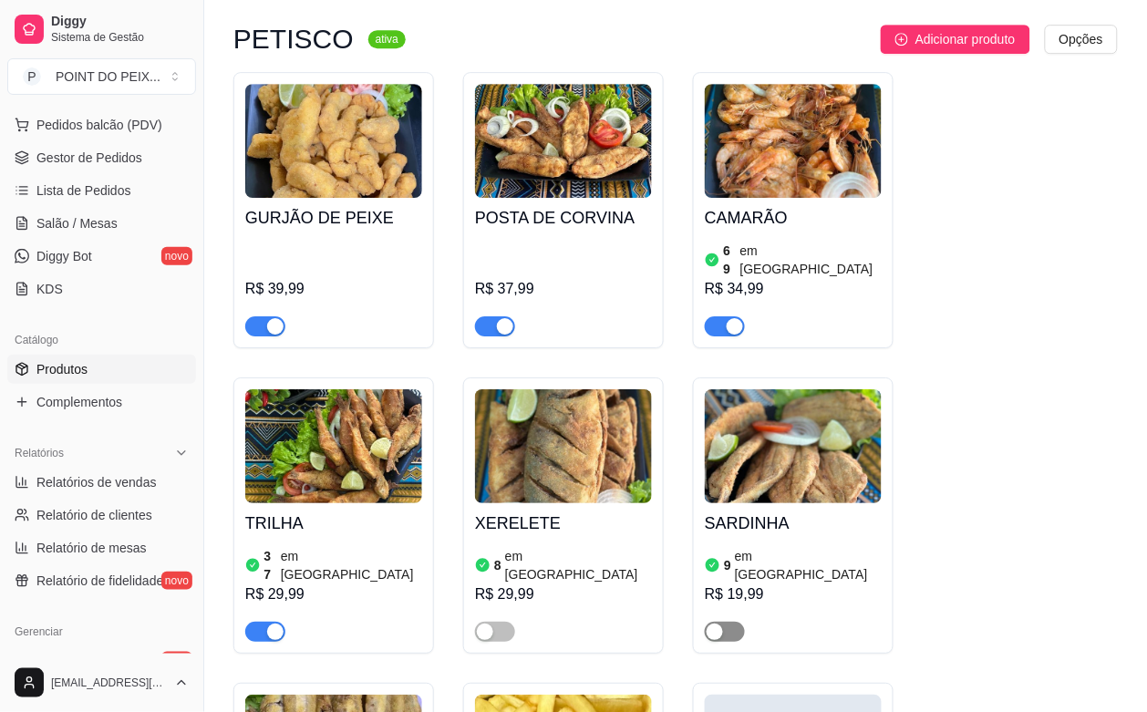
click at [730, 622] on span "button" at bounding box center [725, 632] width 40 height 20
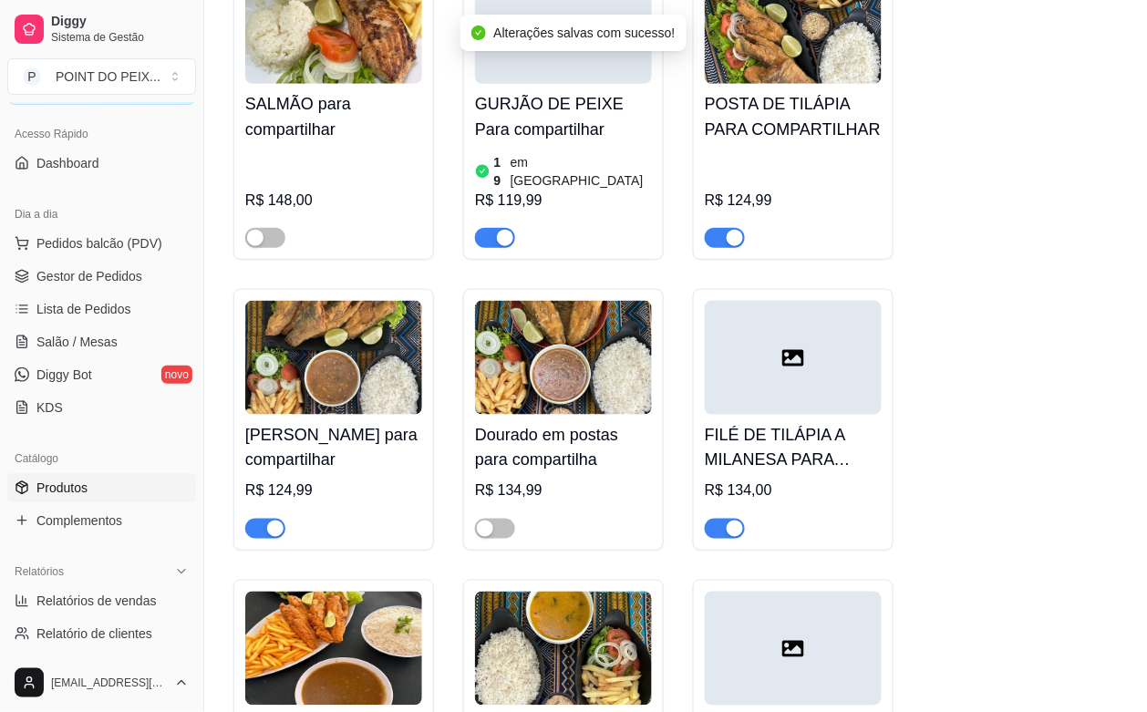
scroll to position [0, 0]
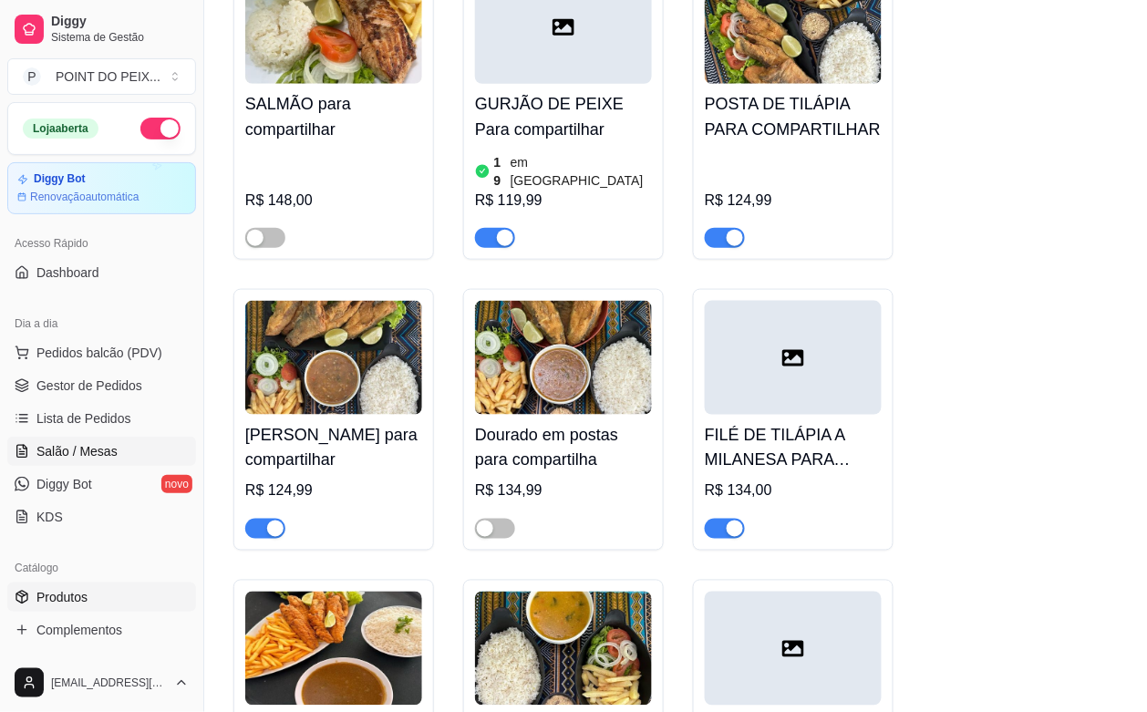
click at [111, 453] on span "Salão / Mesas" at bounding box center [76, 451] width 81 height 18
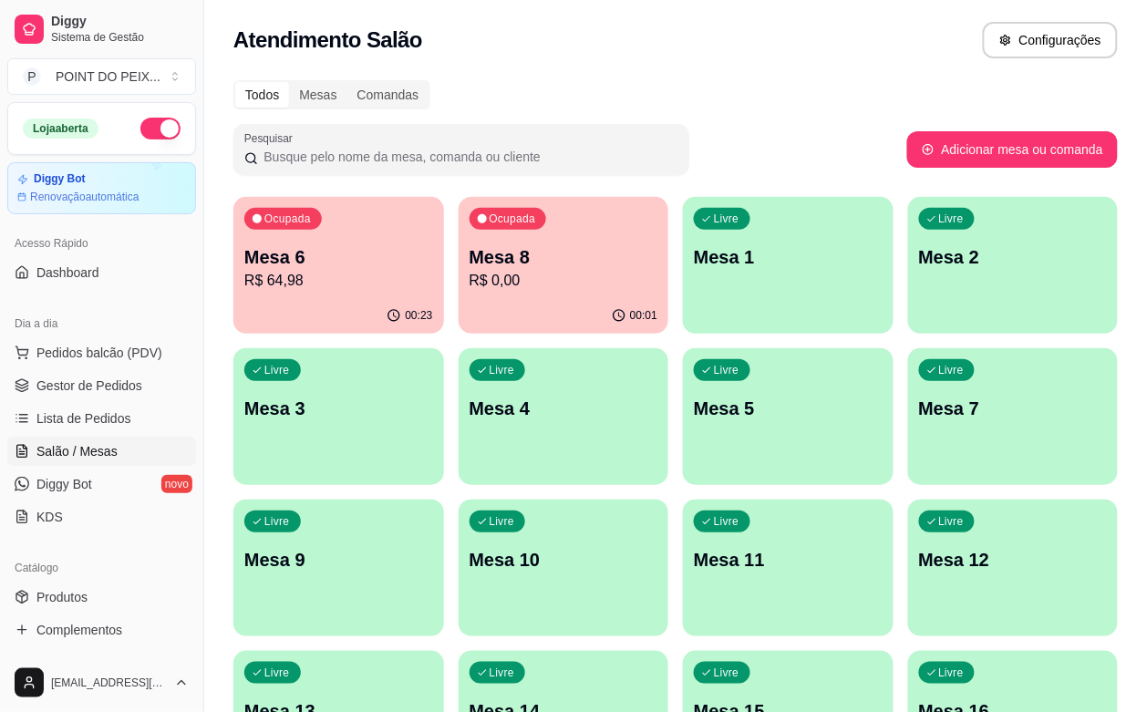
click at [520, 287] on p "R$ 0,00" at bounding box center [564, 281] width 189 height 22
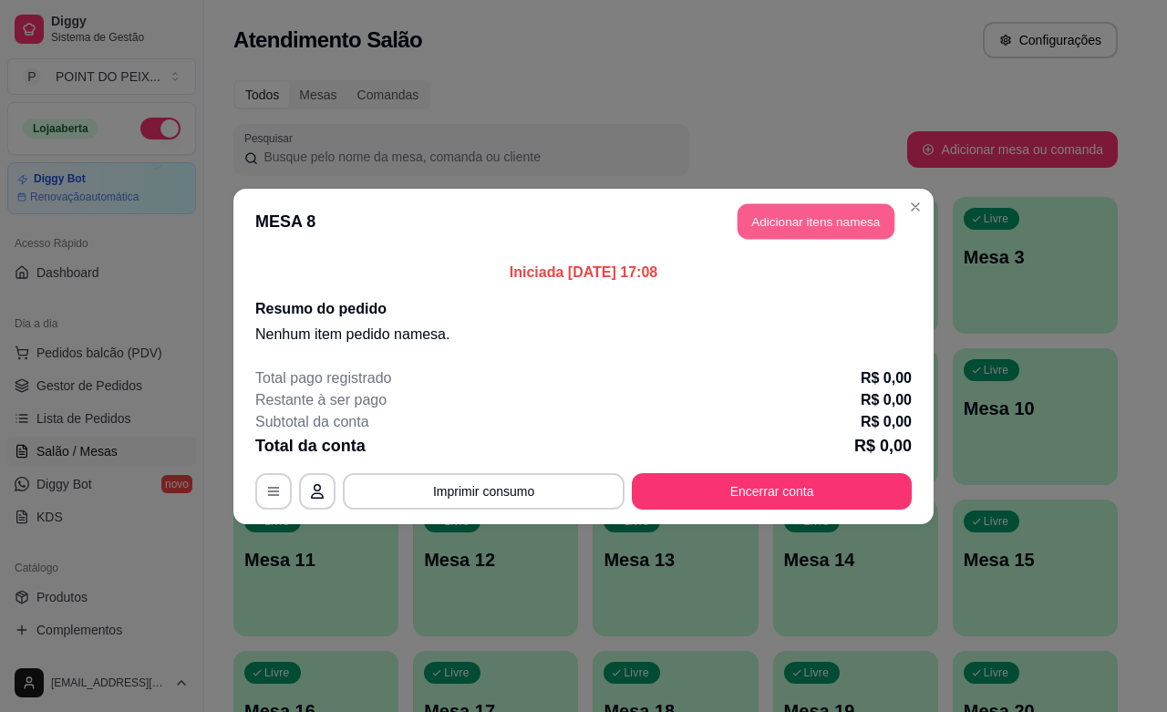
click at [790, 229] on button "Adicionar itens na mesa" at bounding box center [816, 221] width 157 height 36
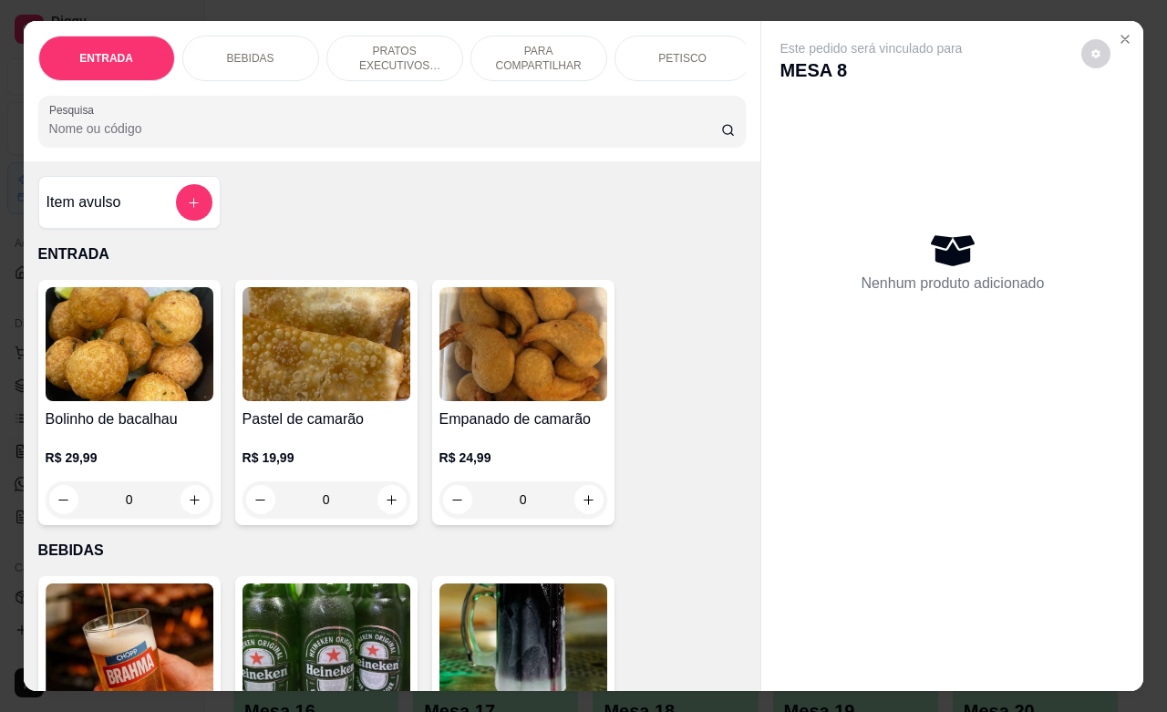
click at [668, 53] on p "PETISCO" at bounding box center [682, 58] width 48 height 15
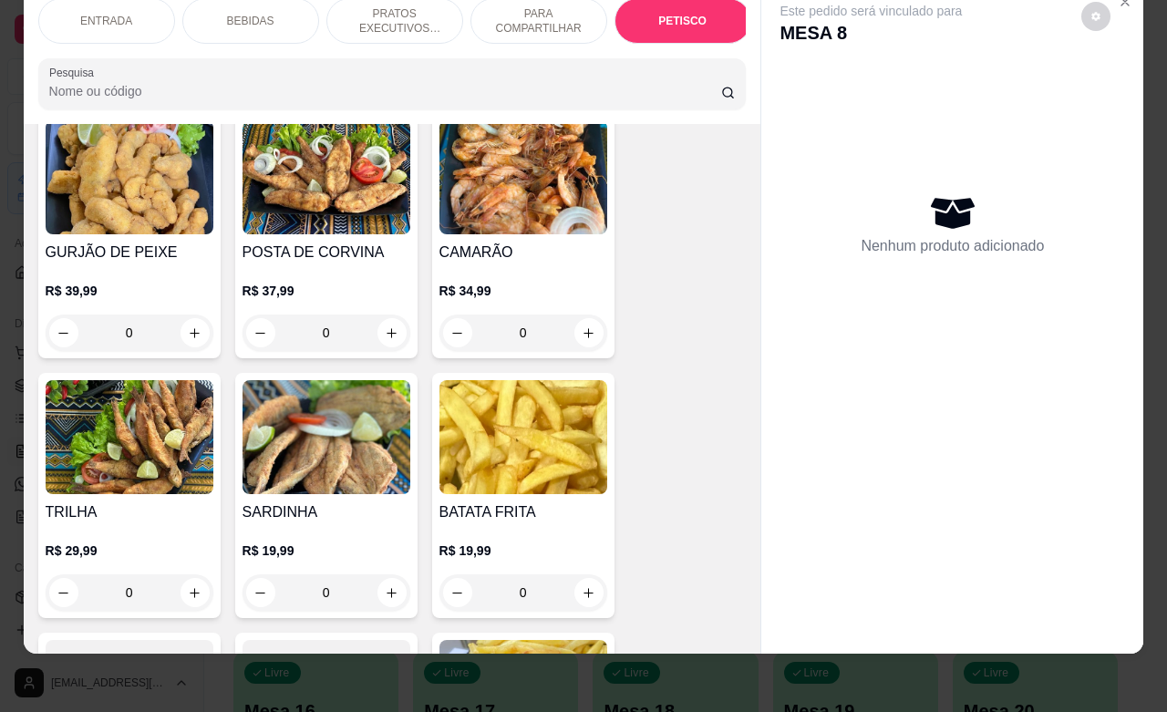
scroll to position [4485, 0]
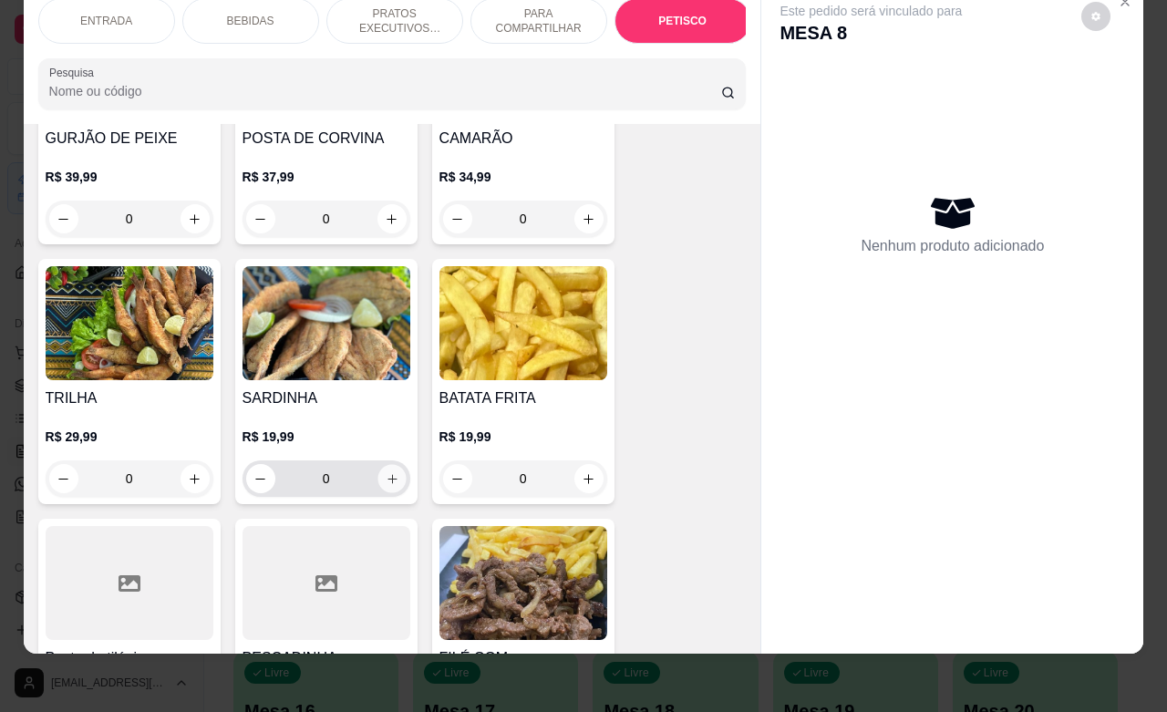
click at [378, 465] on button "increase-product-quantity" at bounding box center [392, 479] width 28 height 28
type input "1"
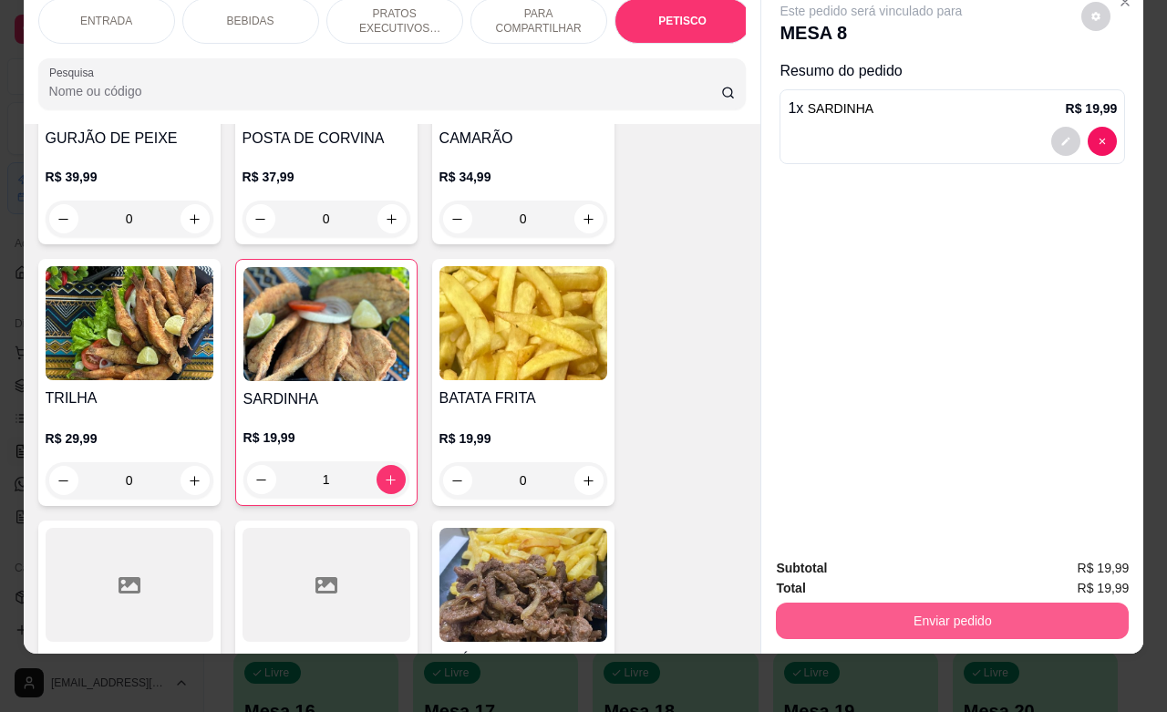
click at [850, 603] on button "Enviar pedido" at bounding box center [952, 621] width 353 height 36
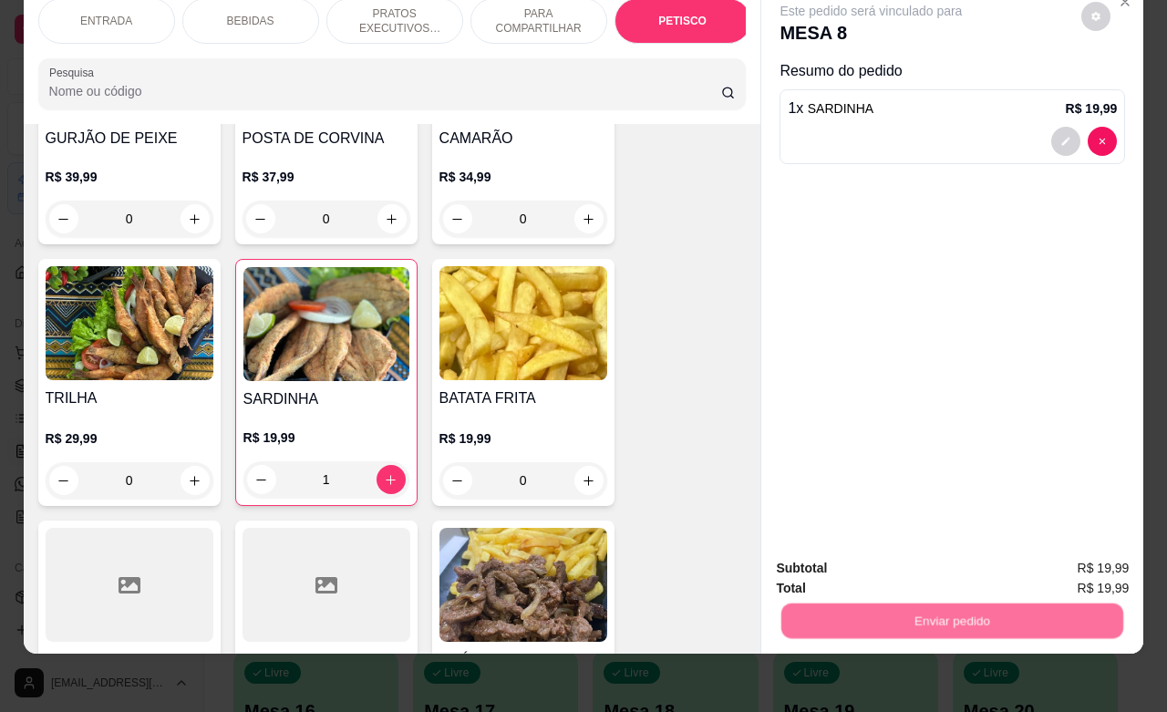
click at [825, 557] on button "Não registrar e enviar pedido" at bounding box center [890, 557] width 184 height 34
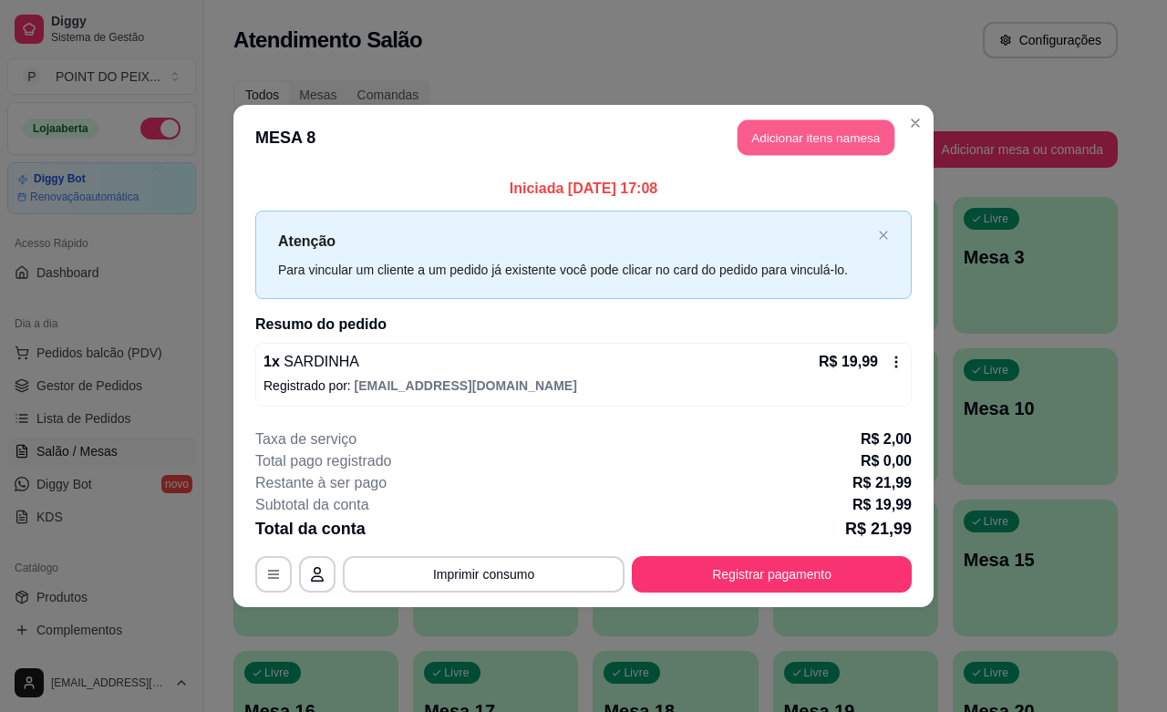
click at [803, 147] on button "Adicionar itens na mesa" at bounding box center [816, 138] width 157 height 36
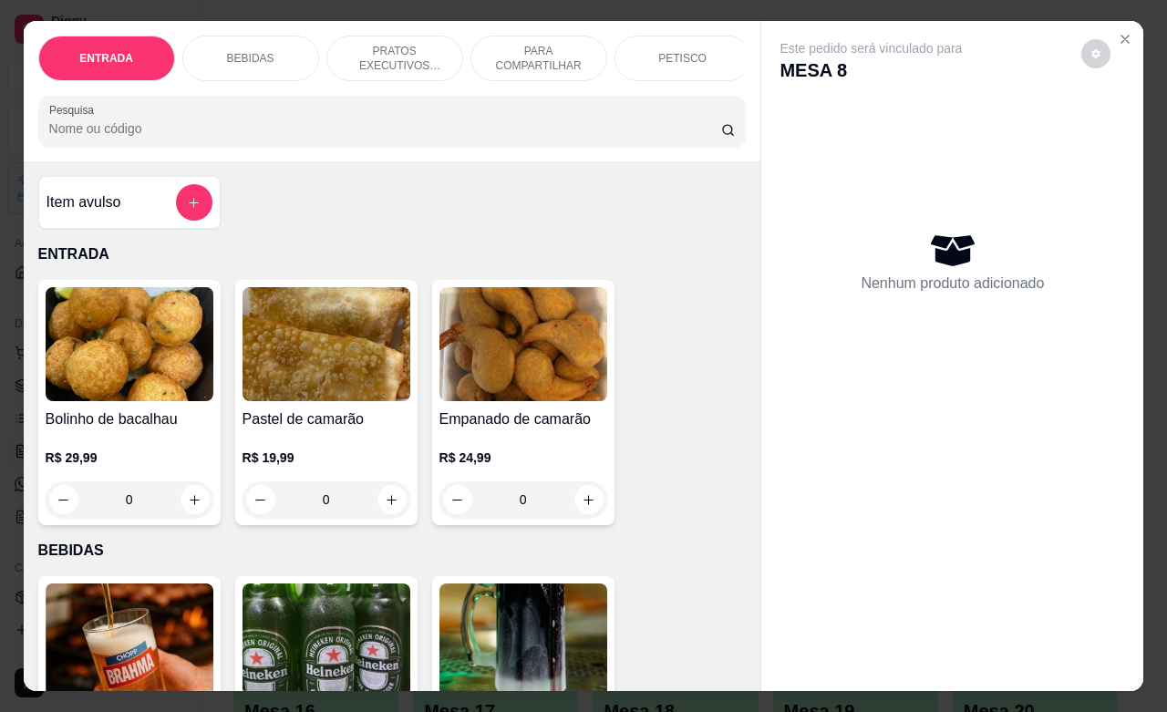
click at [668, 52] on p "PETISCO" at bounding box center [682, 58] width 48 height 15
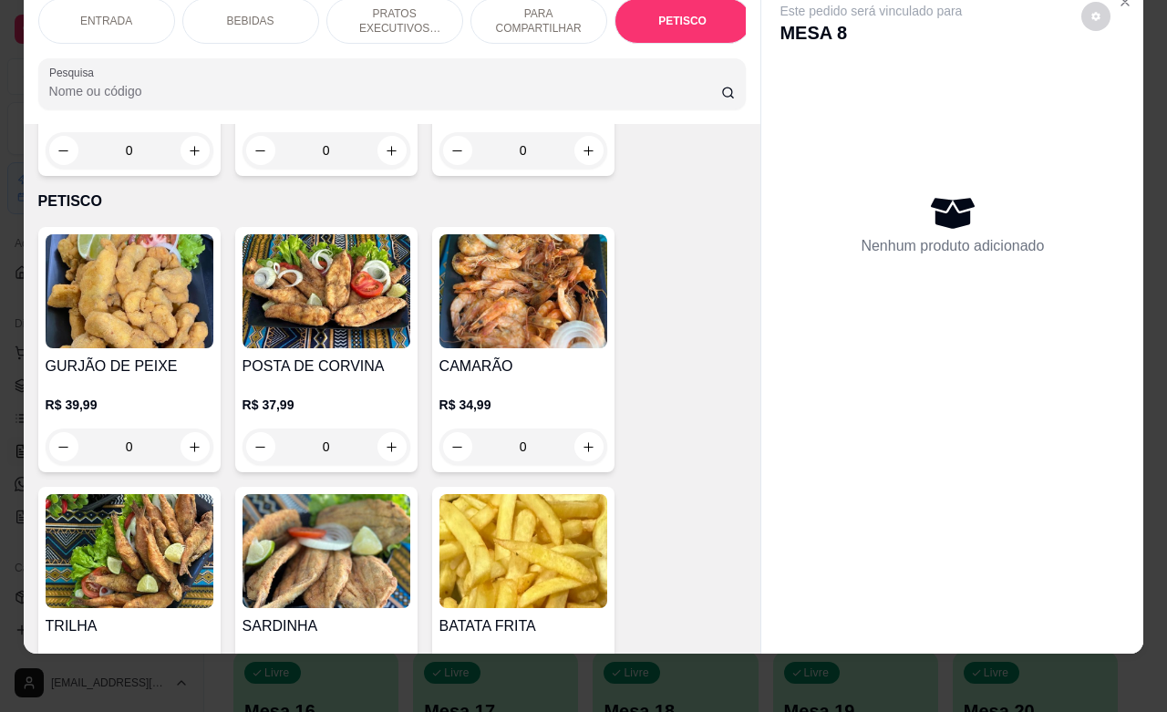
scroll to position [4371, 0]
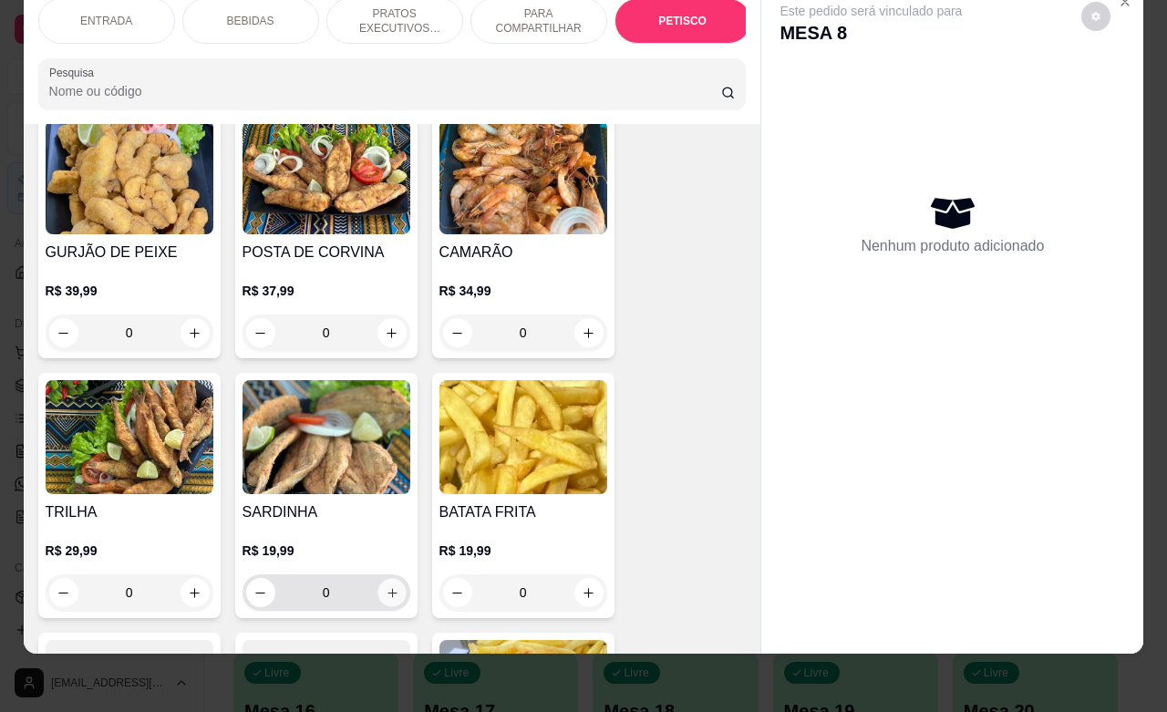
click at [385, 586] on icon "increase-product-quantity" at bounding box center [392, 593] width 14 height 14
type input "1"
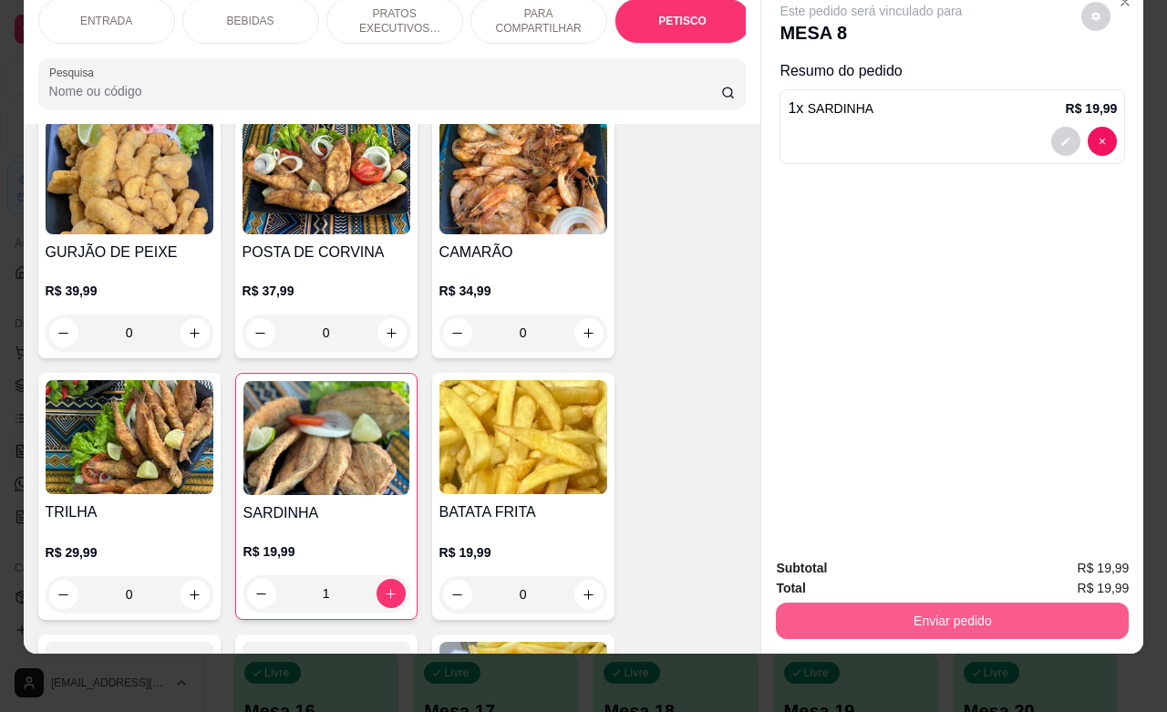
click at [890, 613] on button "Enviar pedido" at bounding box center [952, 621] width 353 height 36
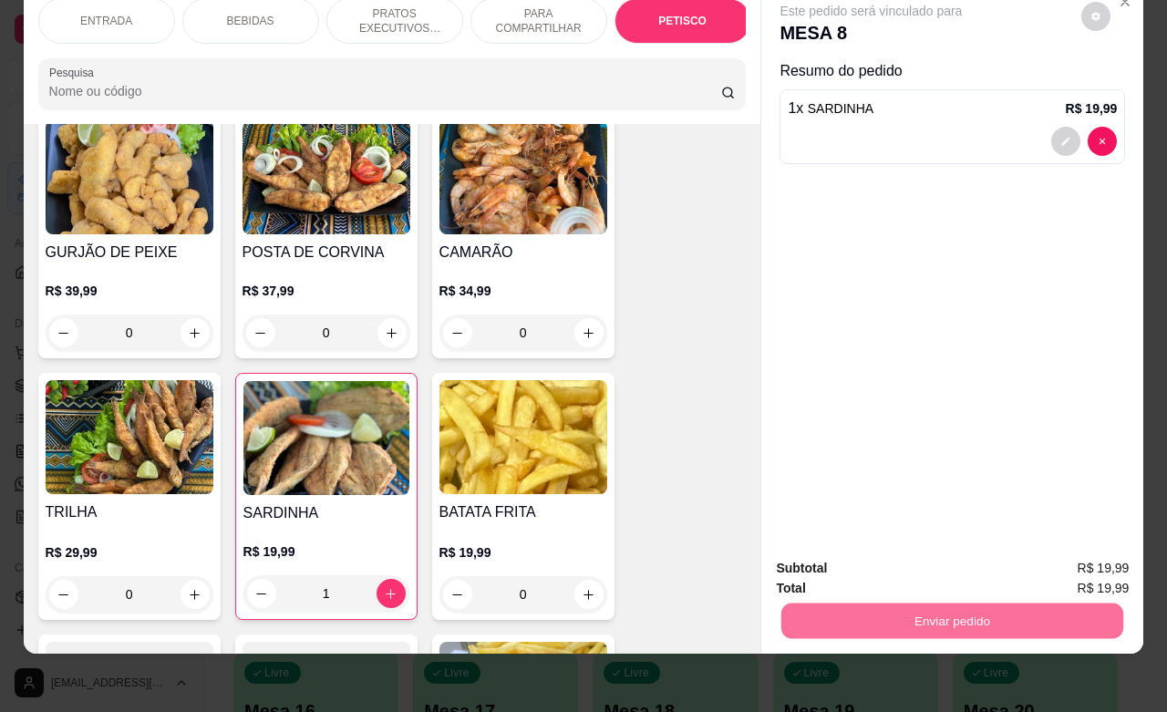
click at [851, 563] on button "Não registrar e enviar pedido" at bounding box center [890, 557] width 184 height 34
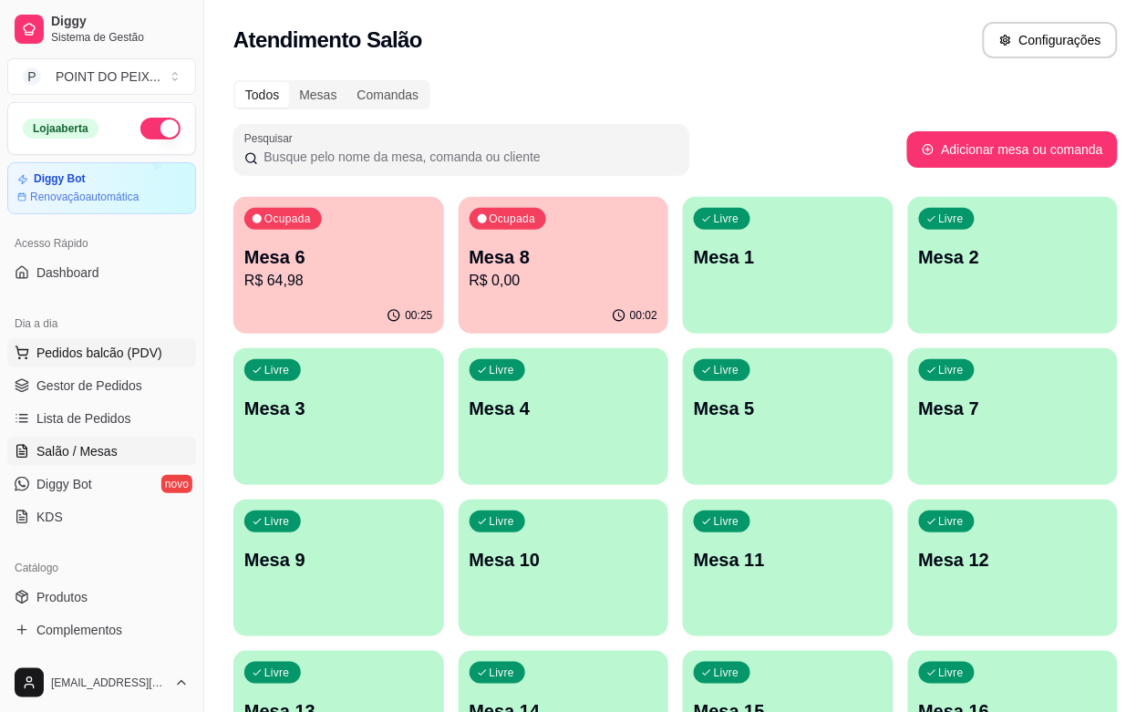
click at [133, 358] on span "Pedidos balcão (PDV)" at bounding box center [99, 353] width 126 height 18
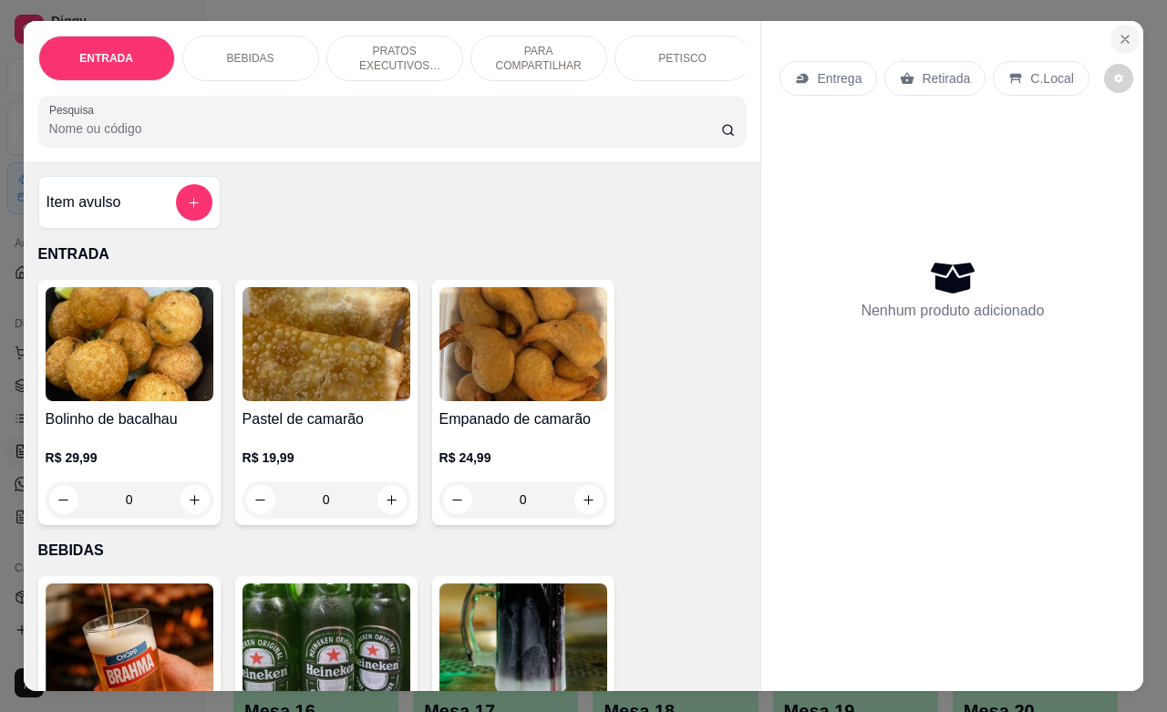
click at [1122, 36] on icon "Close" at bounding box center [1125, 39] width 7 height 7
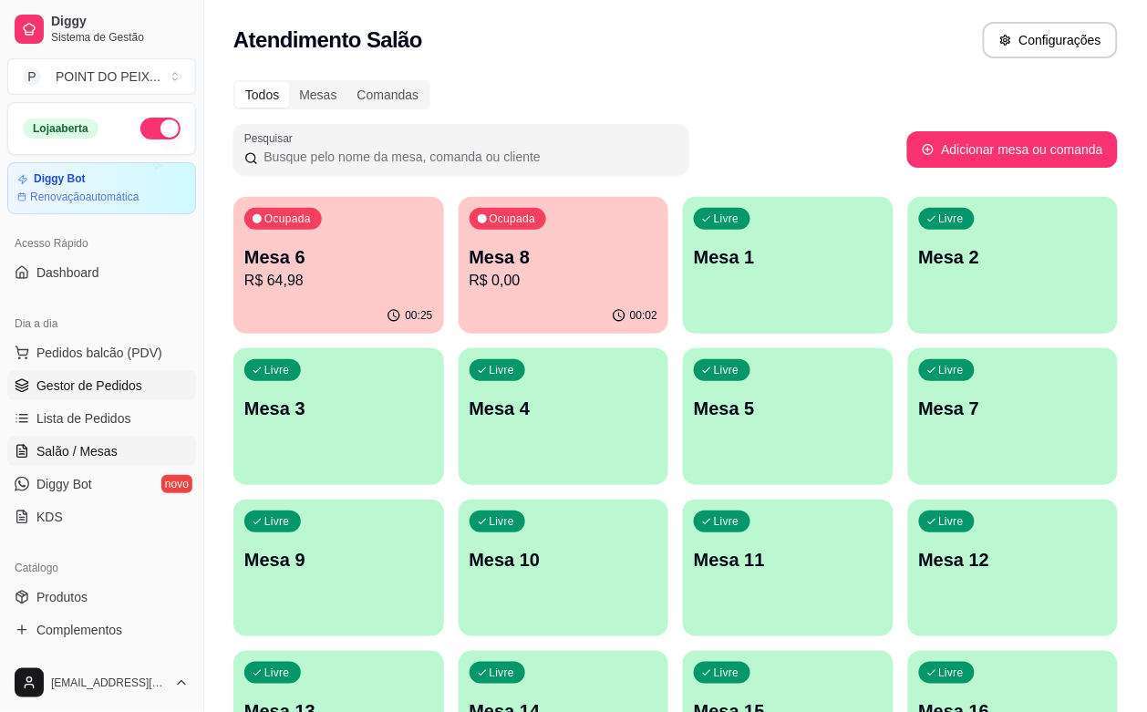
click at [110, 395] on link "Gestor de Pedidos" at bounding box center [101, 385] width 189 height 29
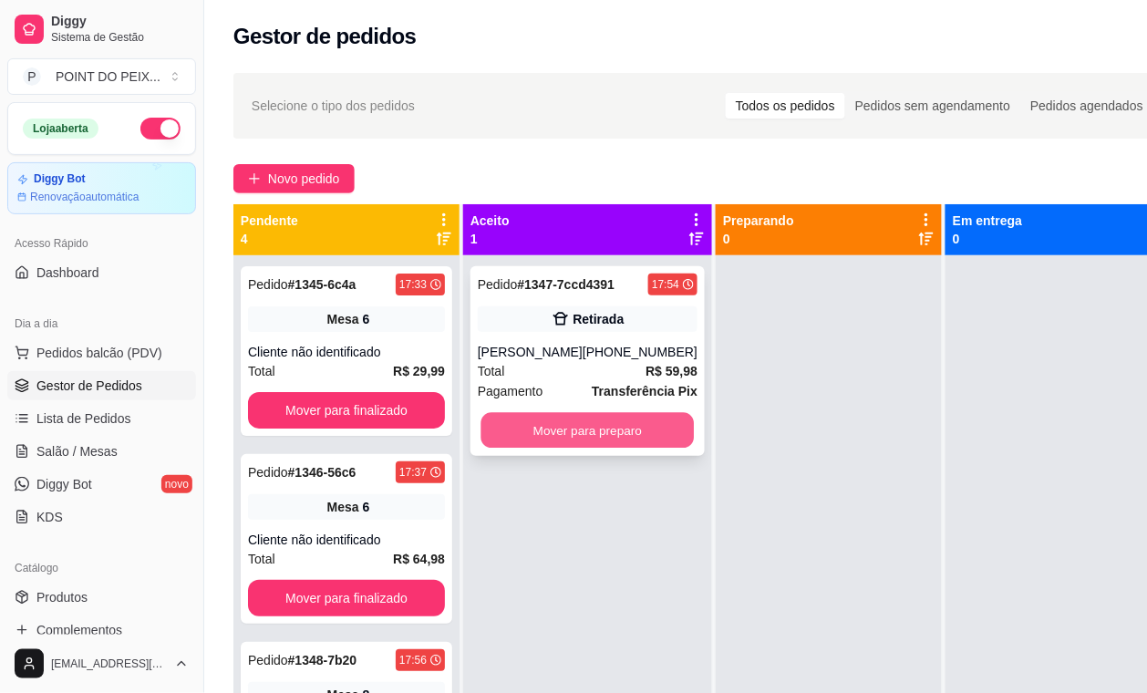
click at [598, 431] on button "Mover para preparo" at bounding box center [588, 431] width 213 height 36
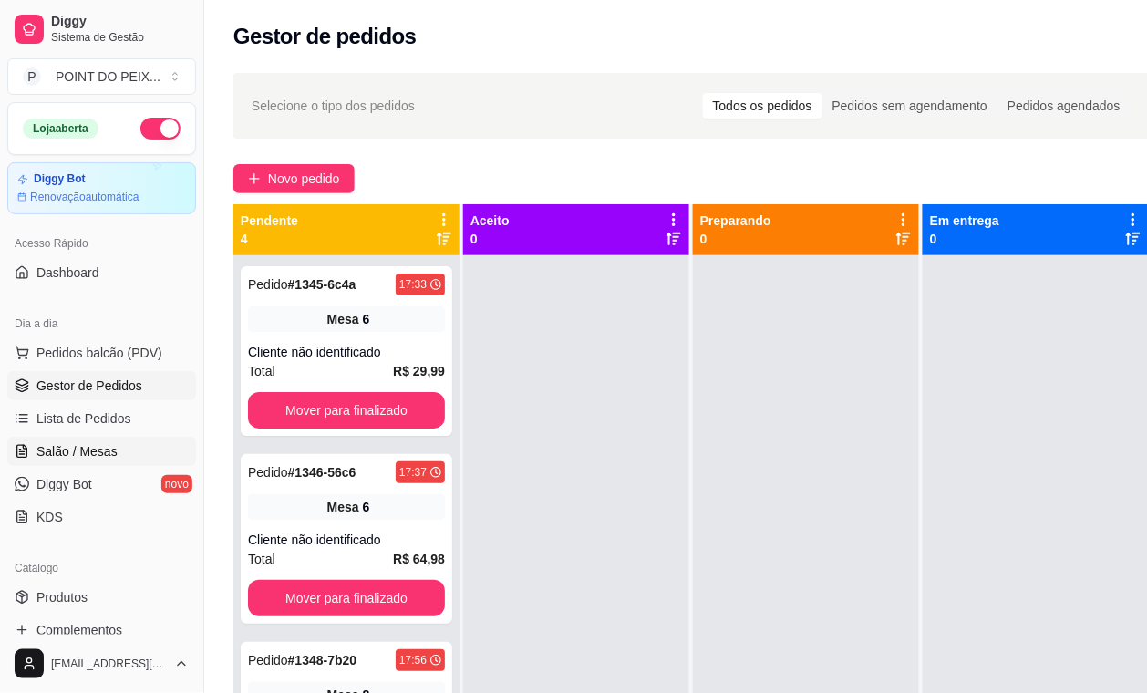
click at [100, 461] on span "Salão / Mesas" at bounding box center [76, 451] width 81 height 18
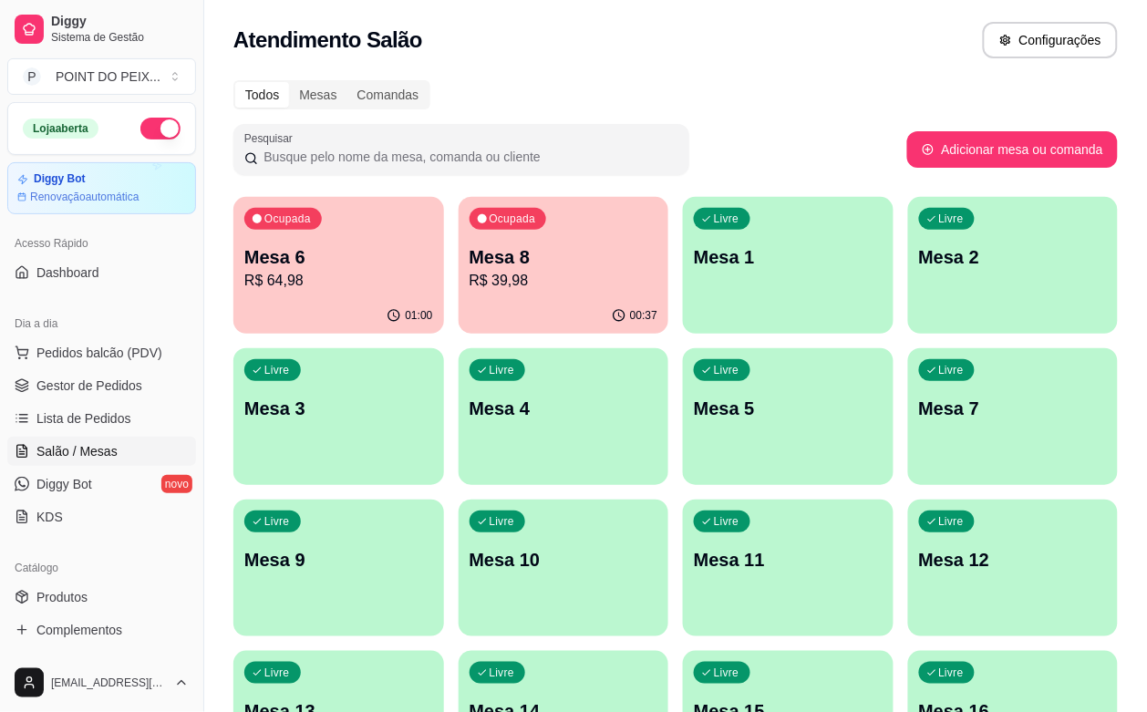
click at [92, 452] on span "Salão / Mesas" at bounding box center [76, 451] width 81 height 18
click at [310, 257] on p "Mesa 6" at bounding box center [338, 257] width 189 height 26
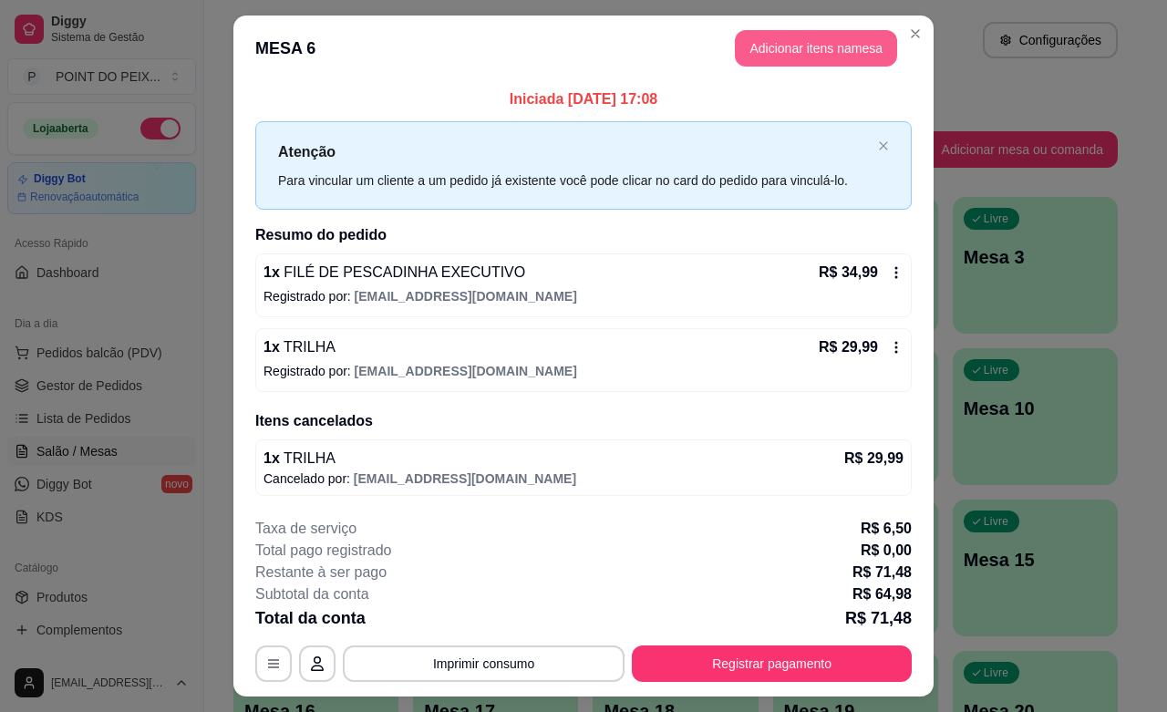
click at [804, 50] on button "Adicionar itens na mesa" at bounding box center [816, 48] width 162 height 36
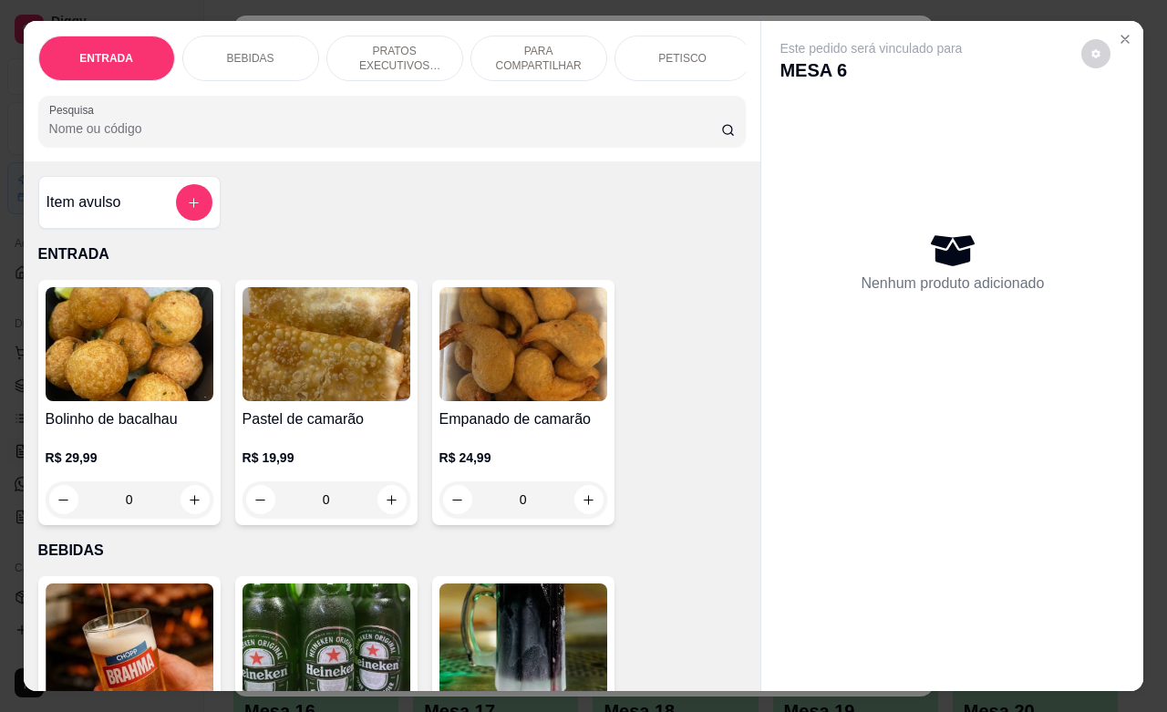
click at [264, 51] on div "BEBIDAS" at bounding box center [250, 59] width 137 height 46
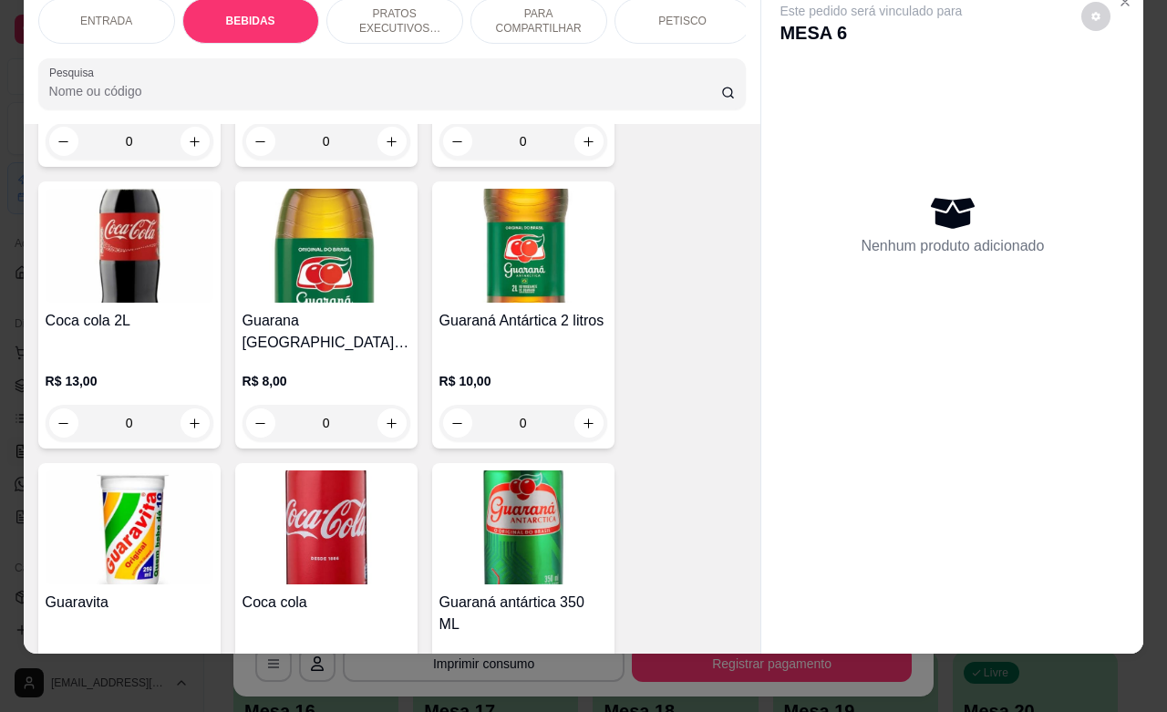
scroll to position [1062, 0]
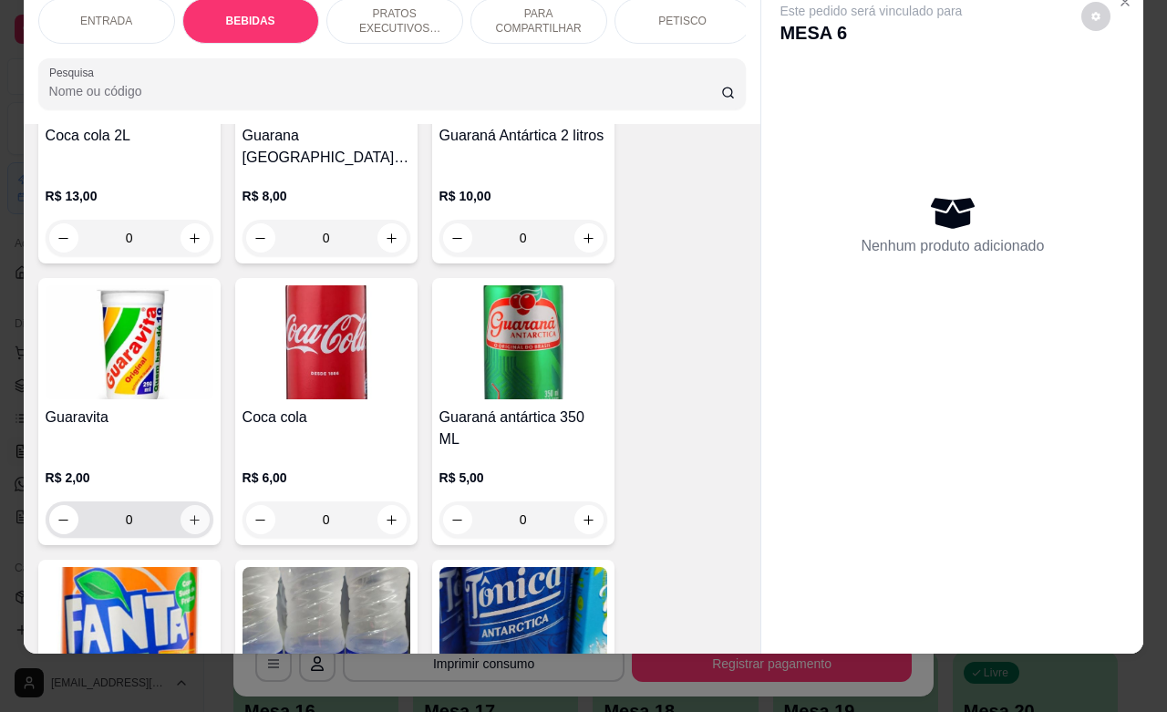
click at [188, 513] on icon "increase-product-quantity" at bounding box center [195, 520] width 14 height 14
type input "1"
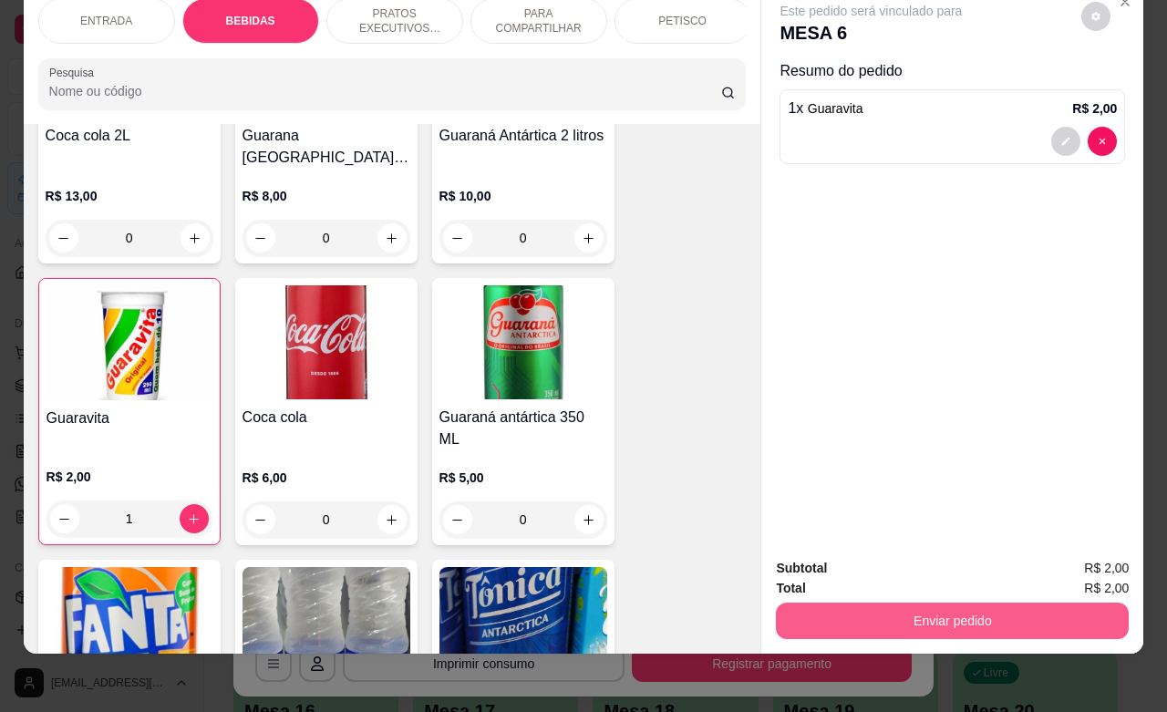
click at [906, 614] on button "Enviar pedido" at bounding box center [952, 621] width 353 height 36
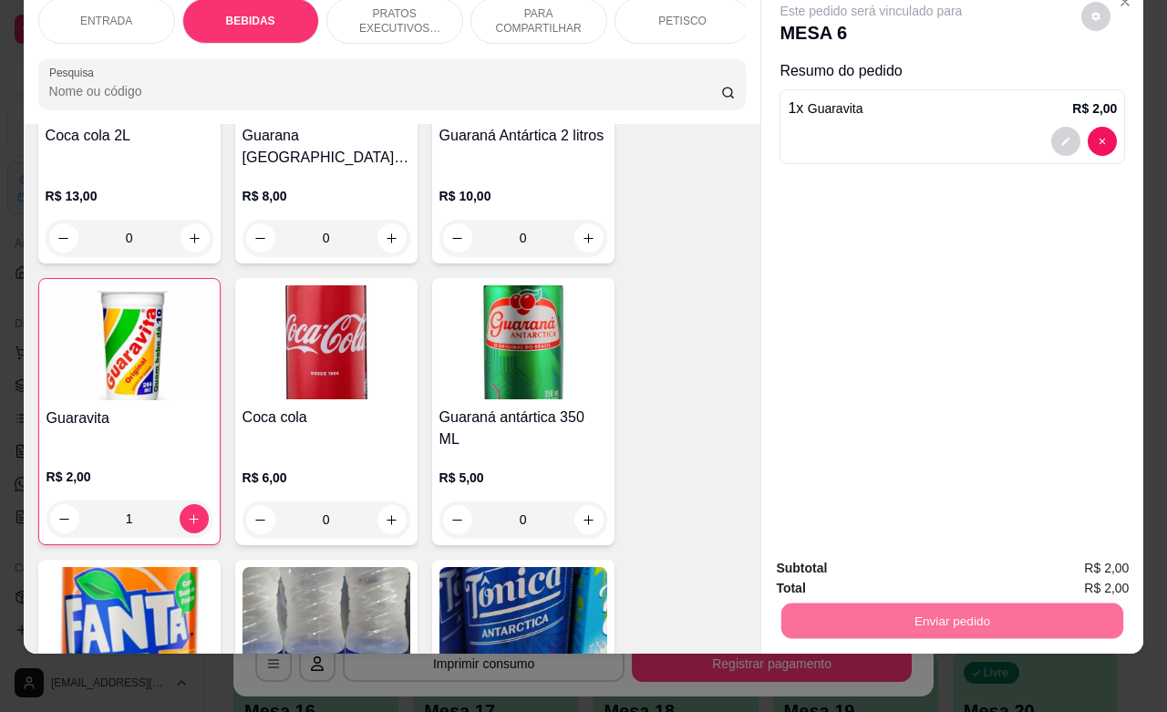
click at [865, 552] on button "Não registrar e enviar pedido" at bounding box center [890, 557] width 190 height 35
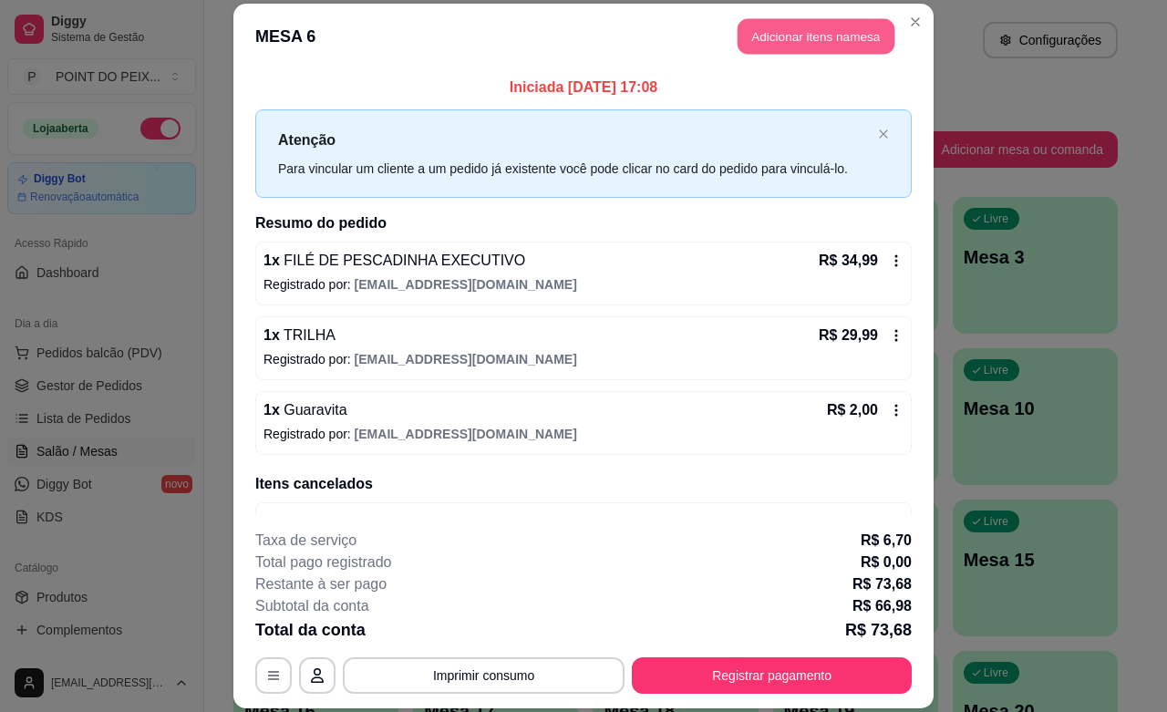
click at [795, 37] on button "Adicionar itens na mesa" at bounding box center [816, 37] width 157 height 36
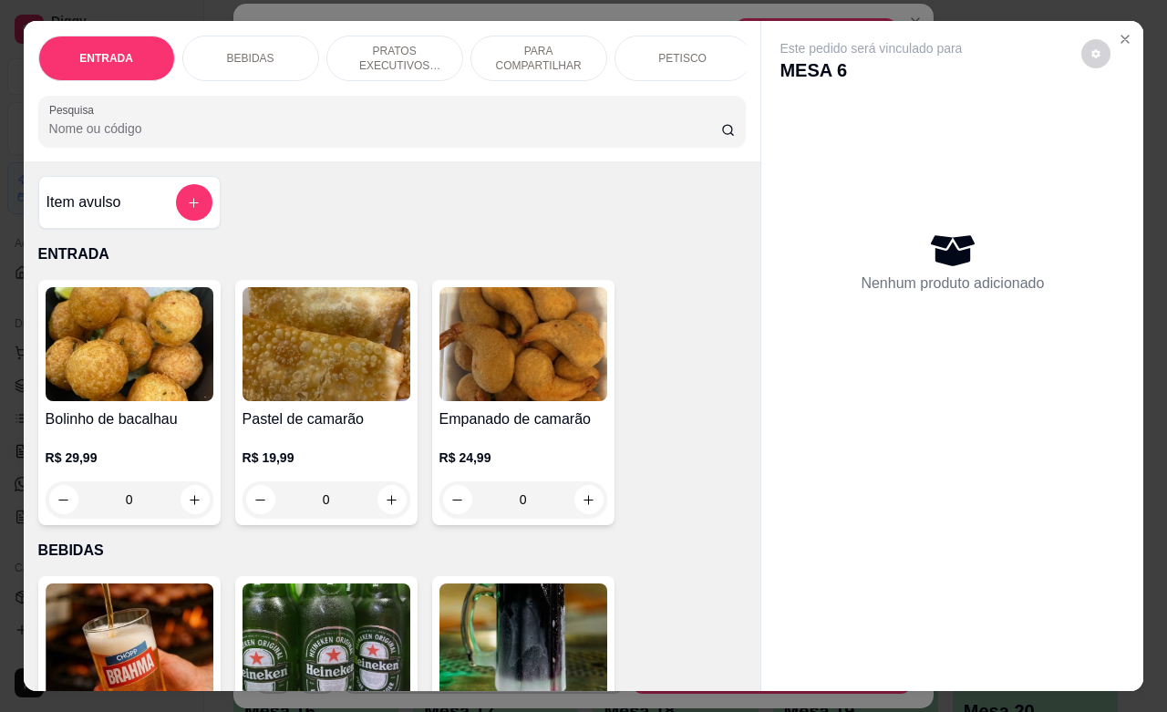
click at [251, 51] on p "BEBIDAS" at bounding box center [250, 58] width 47 height 15
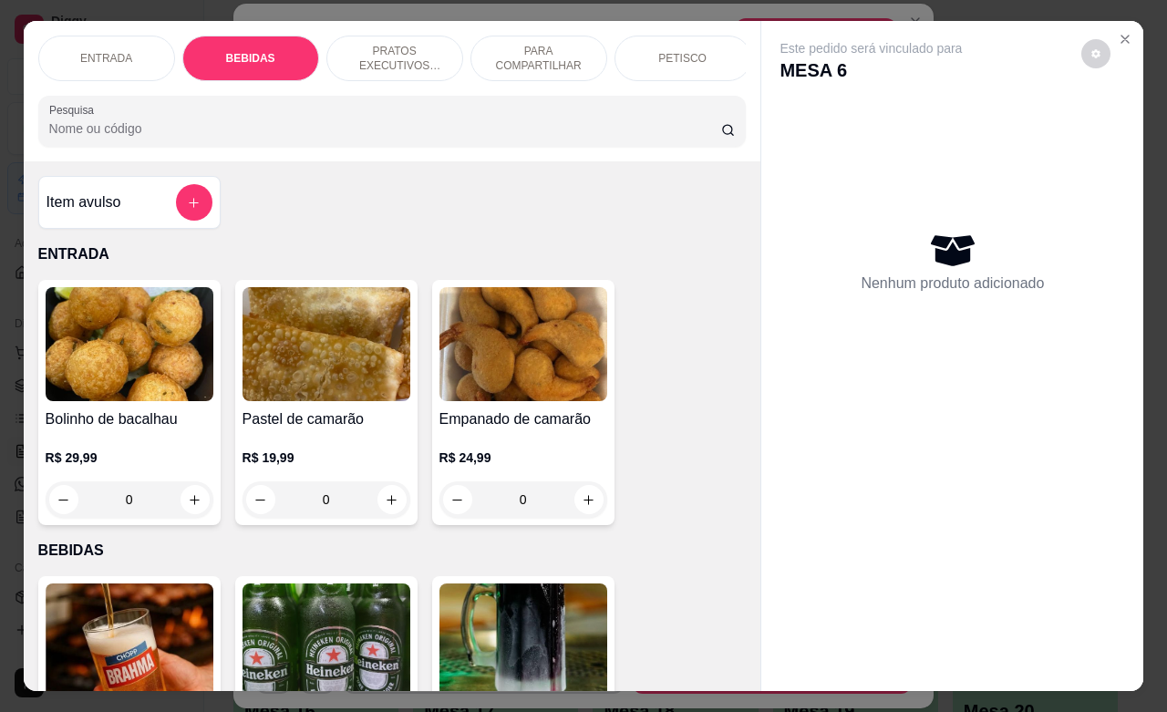
scroll to position [378, 0]
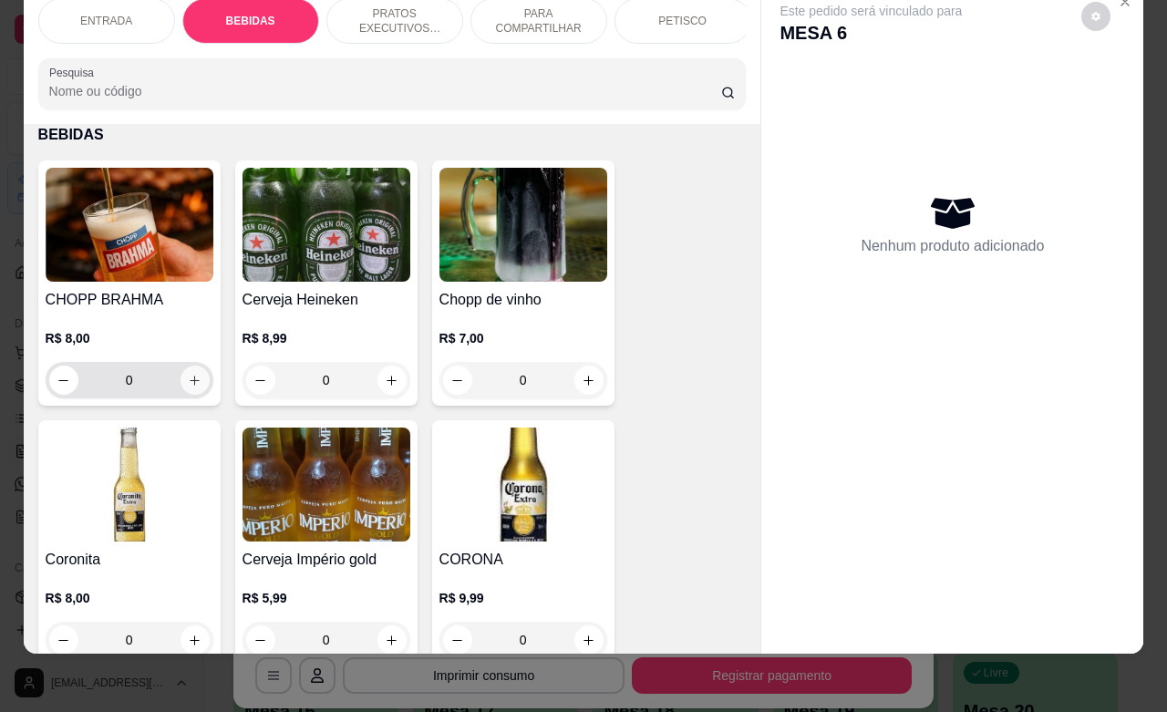
click at [188, 384] on icon "increase-product-quantity" at bounding box center [195, 381] width 14 height 14
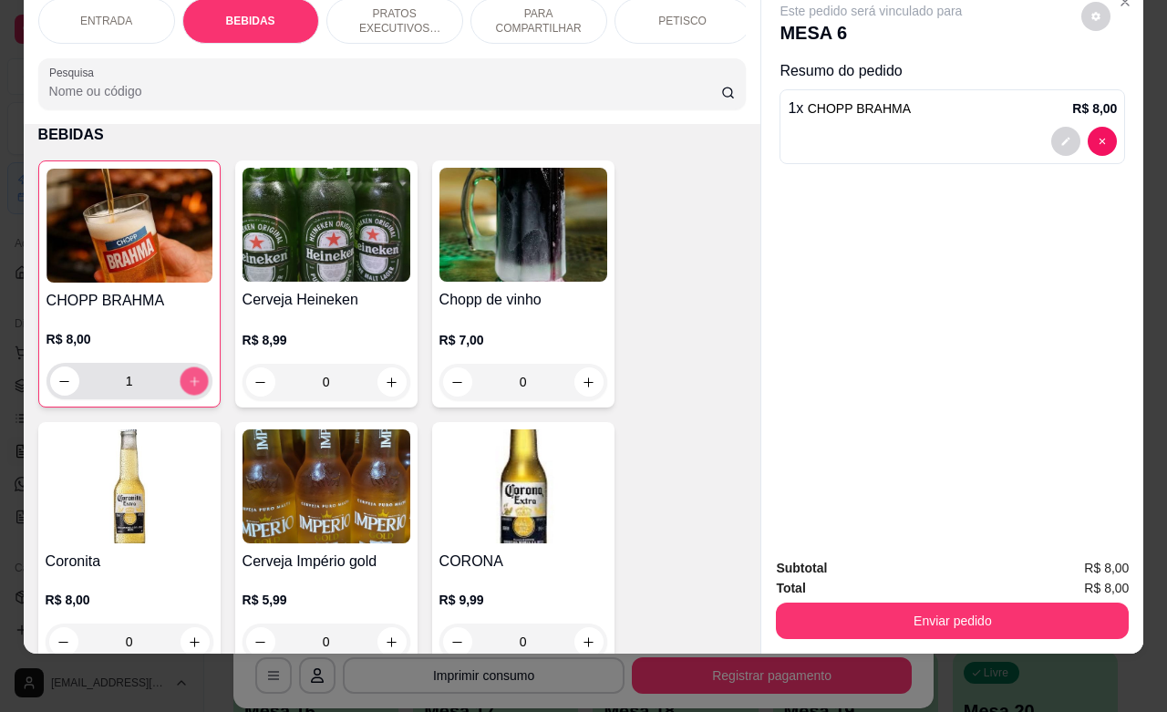
click at [187, 384] on icon "increase-product-quantity" at bounding box center [194, 382] width 14 height 14
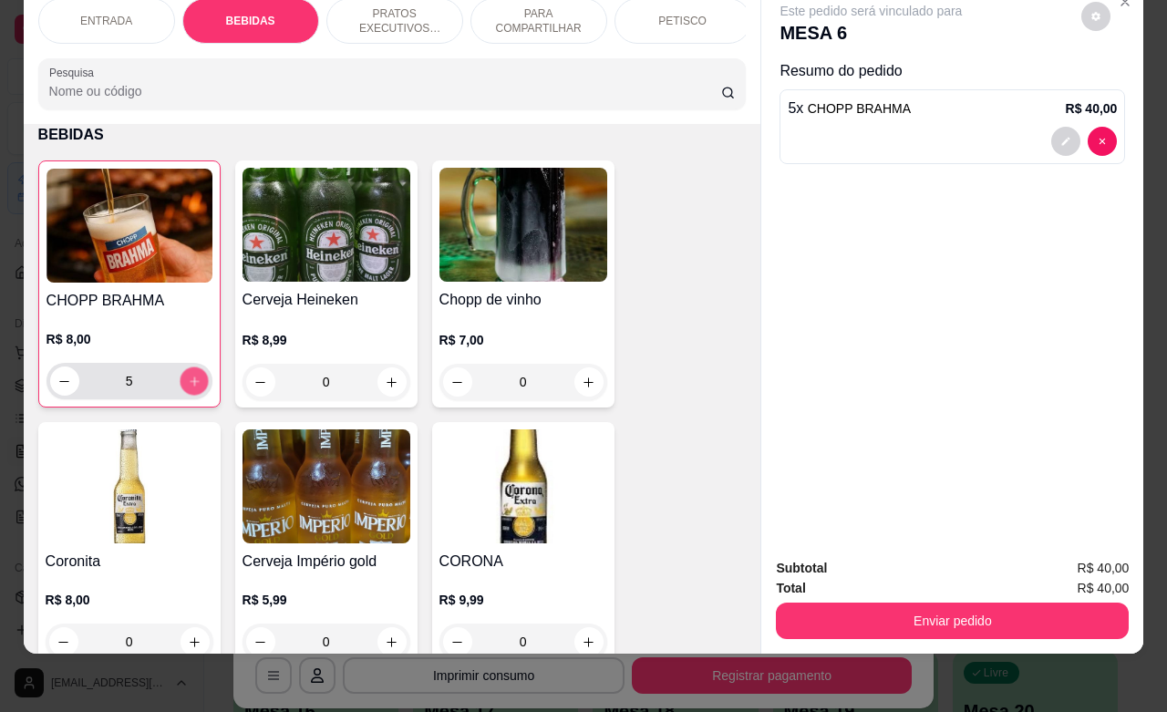
click at [187, 384] on icon "increase-product-quantity" at bounding box center [194, 382] width 14 height 14
click at [57, 384] on icon "decrease-product-quantity" at bounding box center [64, 382] width 14 height 14
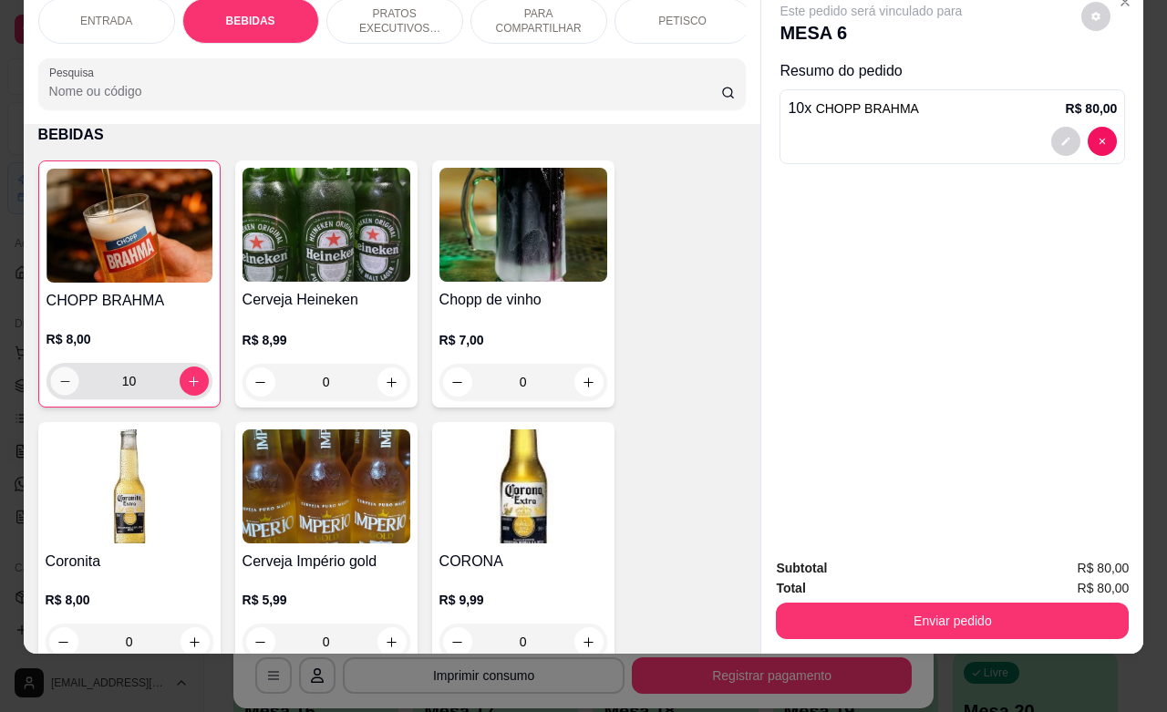
type input "9"
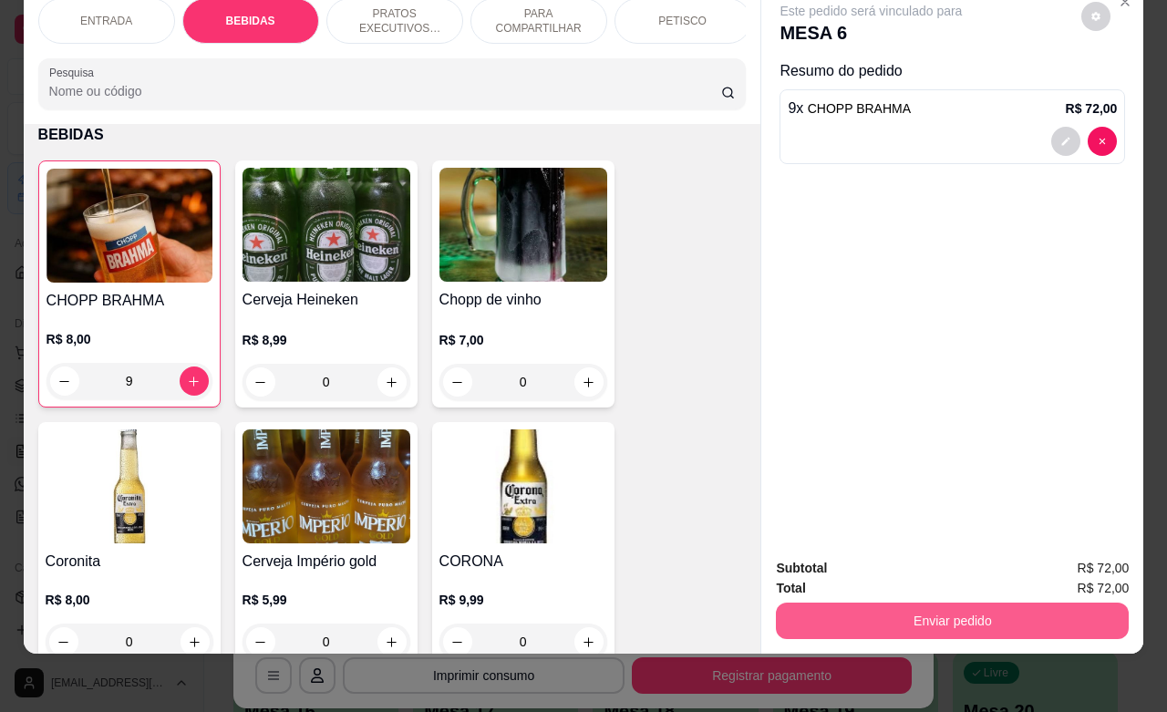
click at [903, 603] on button "Enviar pedido" at bounding box center [952, 621] width 353 height 36
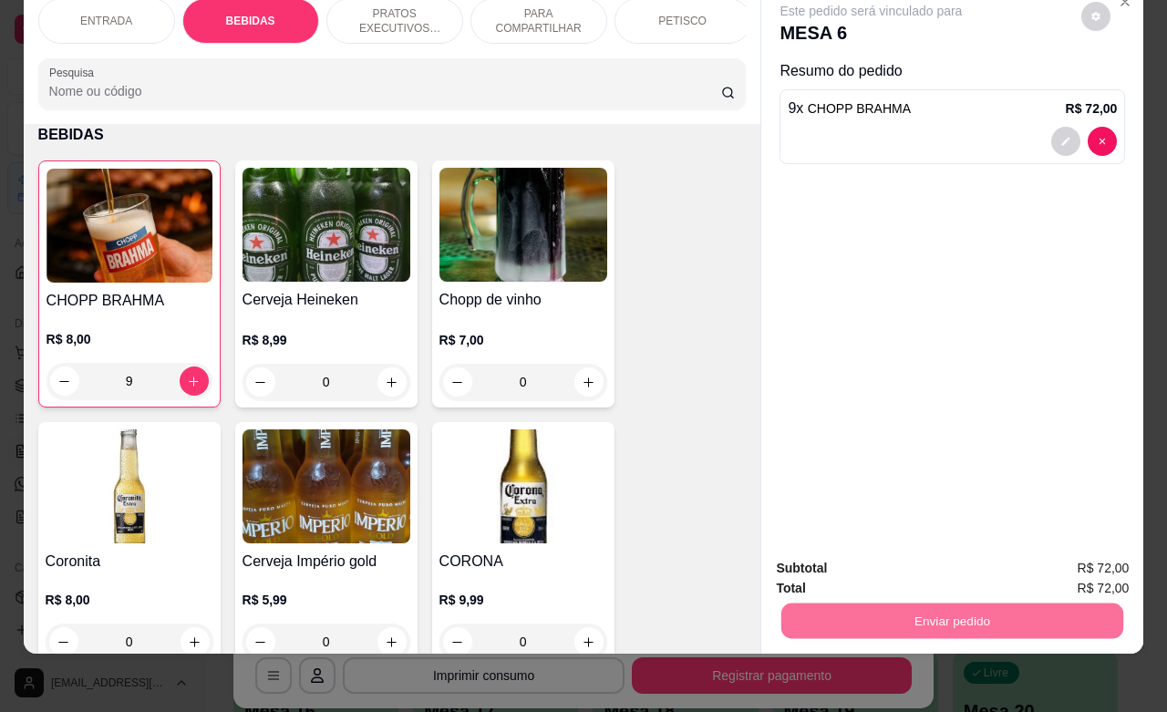
click at [860, 561] on button "Não registrar e enviar pedido" at bounding box center [890, 557] width 190 height 35
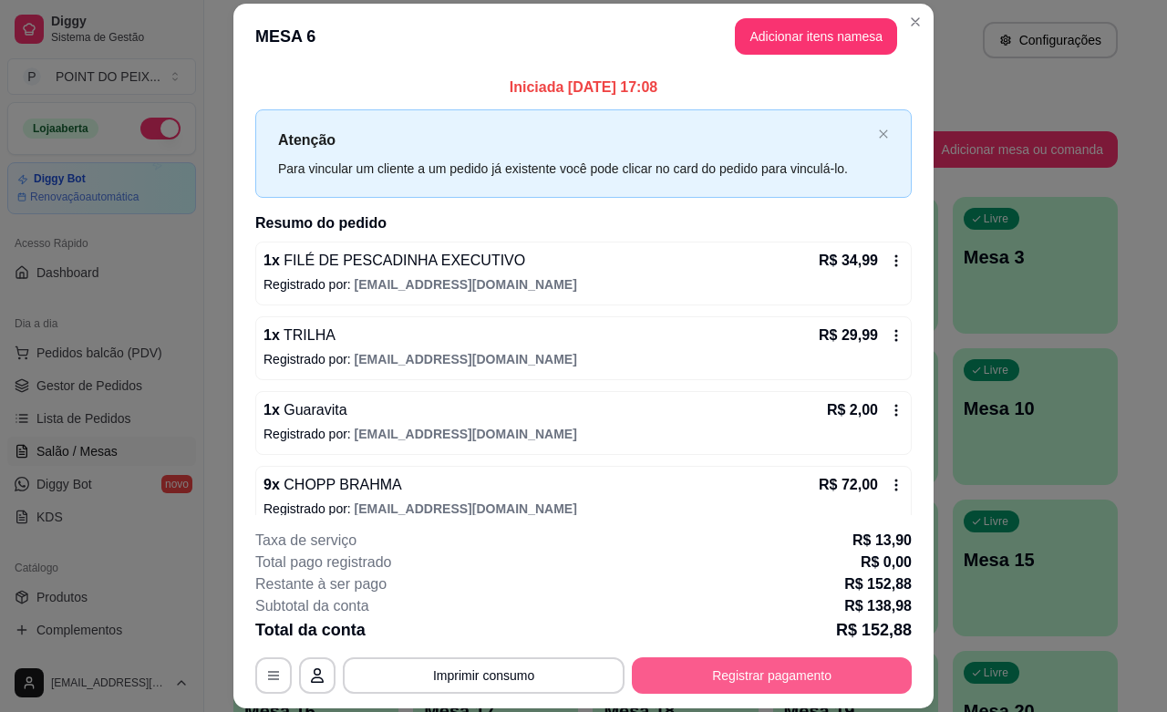
click at [728, 678] on button "Registrar pagamento" at bounding box center [772, 676] width 280 height 36
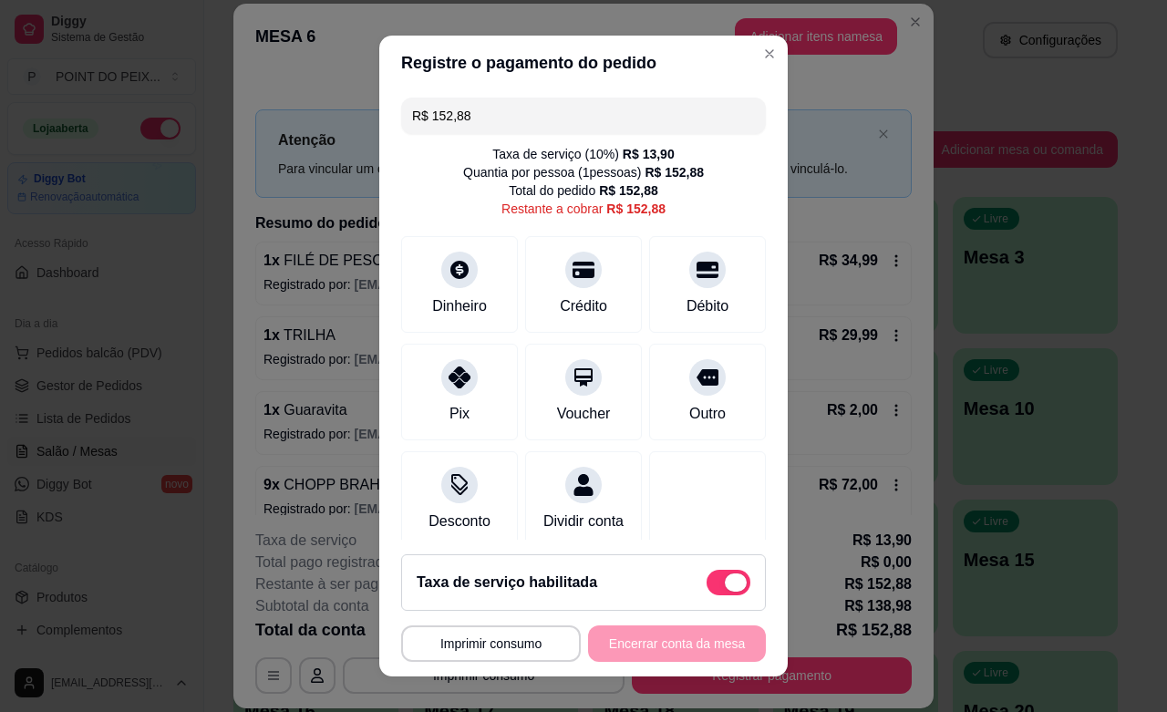
click at [707, 577] on span at bounding box center [729, 583] width 44 height 26
click at [706, 585] on input "checkbox" at bounding box center [712, 591] width 12 height 12
checkbox input "true"
type input "R$ 138,98"
checkbox input "false"
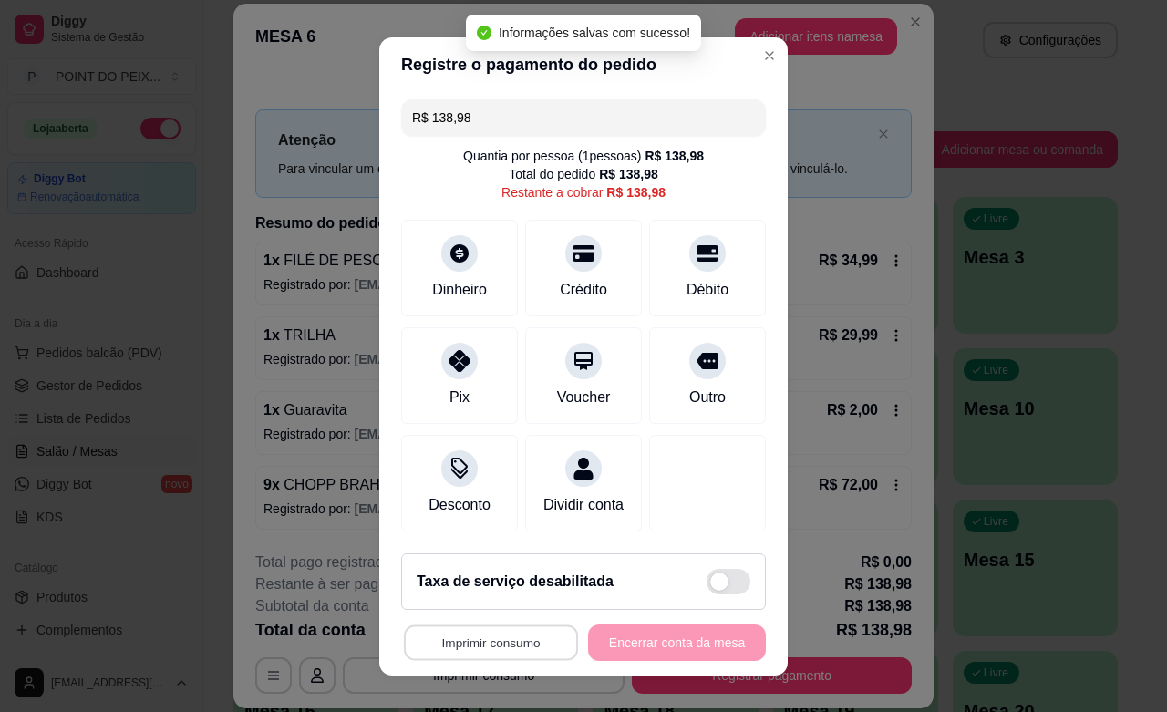
click at [511, 644] on button "Imprimir consumo" at bounding box center [491, 643] width 174 height 36
click at [490, 606] on button "IMPRESSORA" at bounding box center [482, 601] width 132 height 29
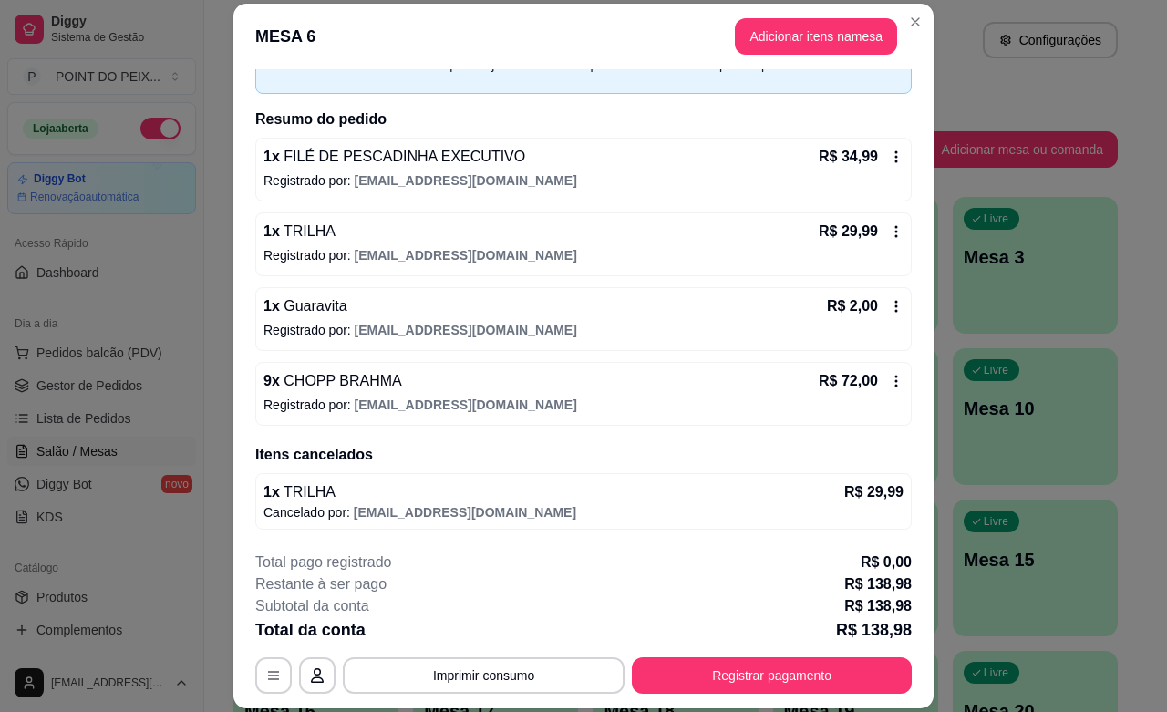
scroll to position [55, 0]
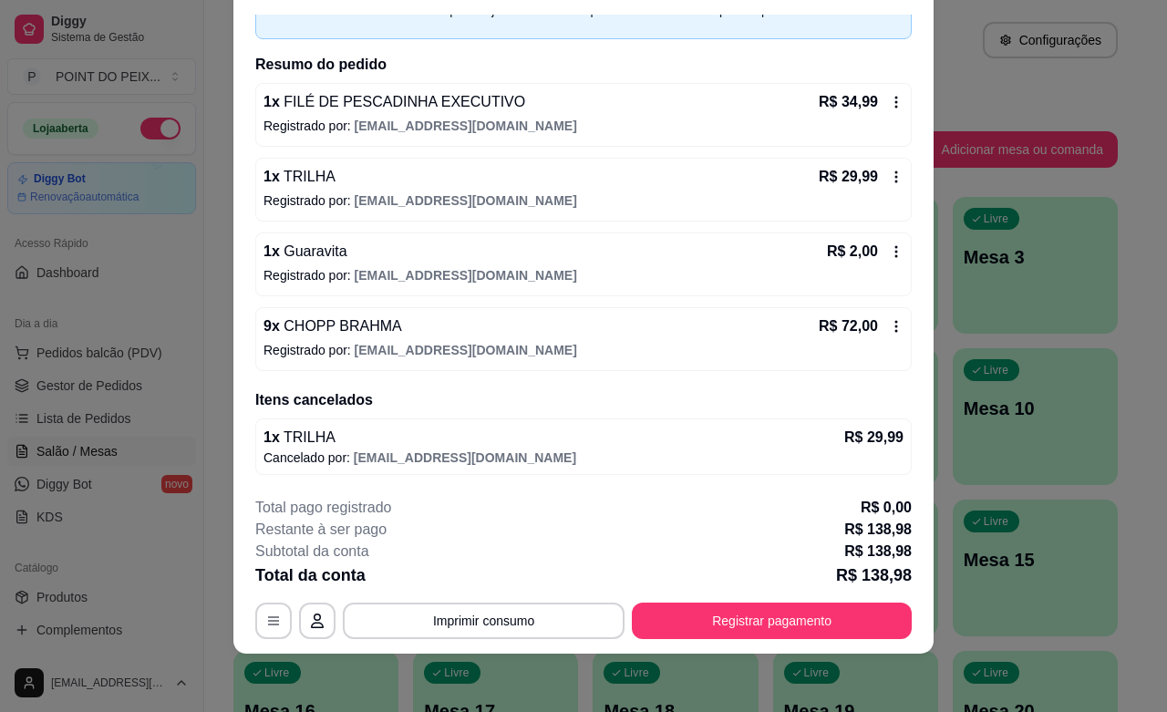
click at [812, 338] on div "9 x CHOPP BRAHMA R$ 72,00 Registrado por: [EMAIL_ADDRESS][DOMAIN_NAME]" at bounding box center [583, 339] width 657 height 64
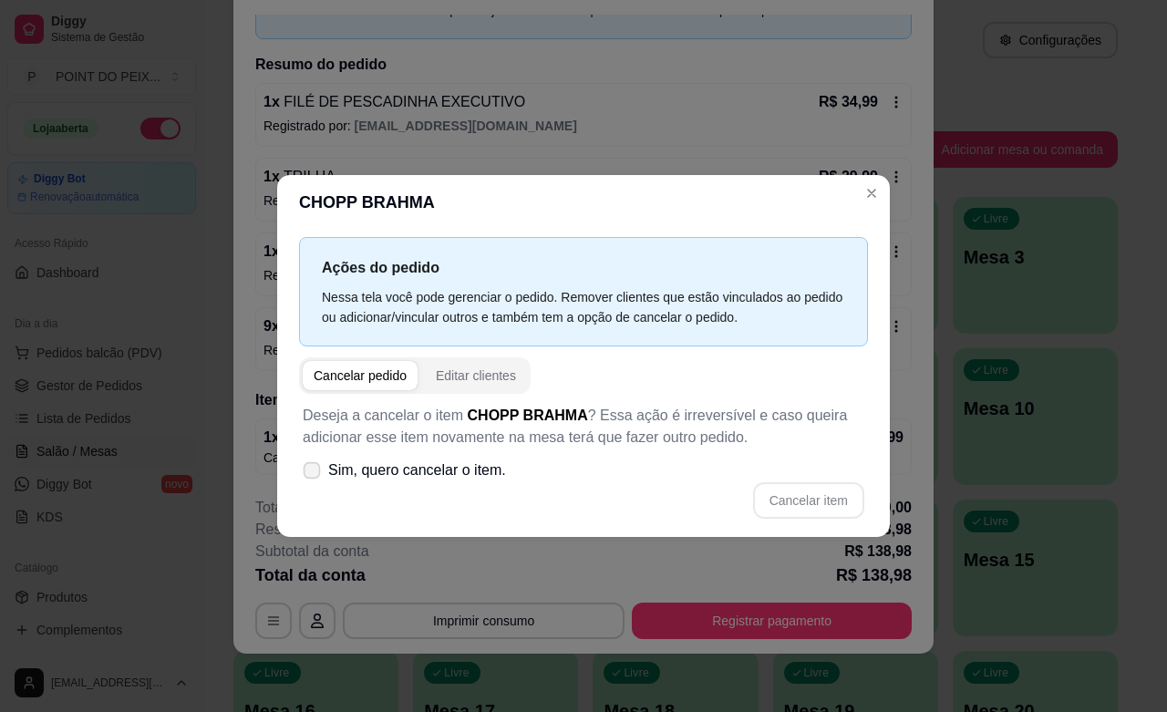
click at [333, 465] on label "Sim, quero cancelar o item." at bounding box center [404, 470] width 218 height 36
click at [314, 473] on input "Sim, quero cancelar o item." at bounding box center [308, 479] width 12 height 12
checkbox input "true"
click at [805, 499] on button "Cancelar item" at bounding box center [808, 500] width 111 height 36
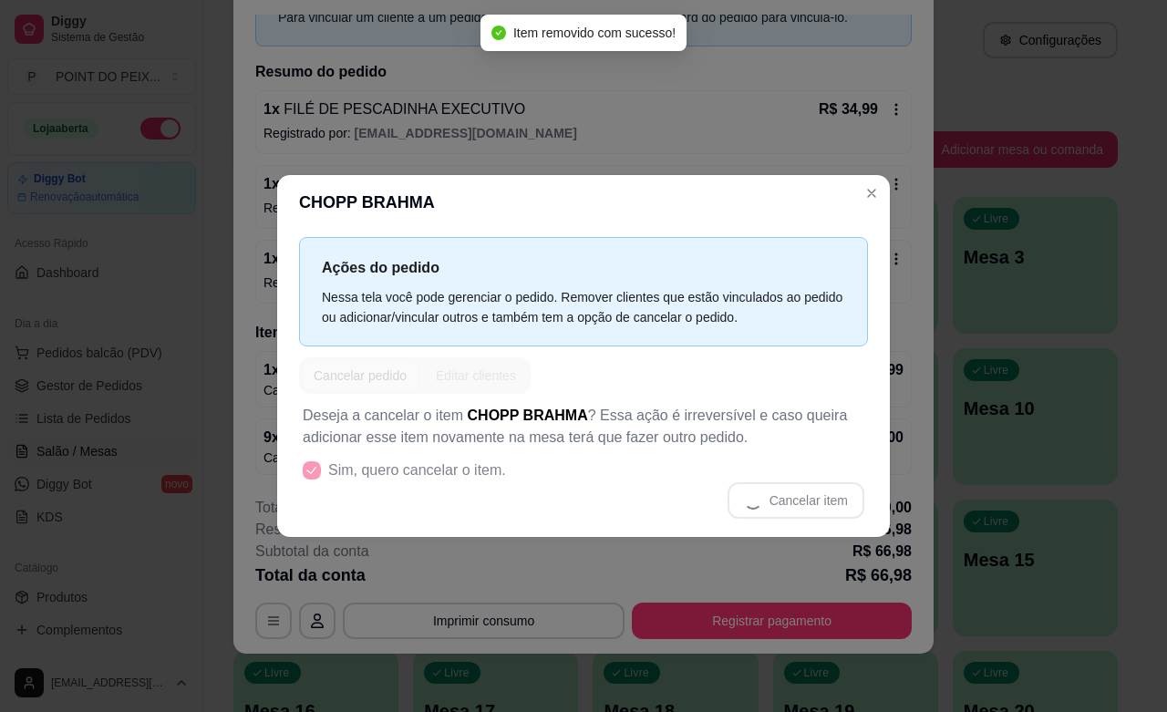
scroll to position [98, 0]
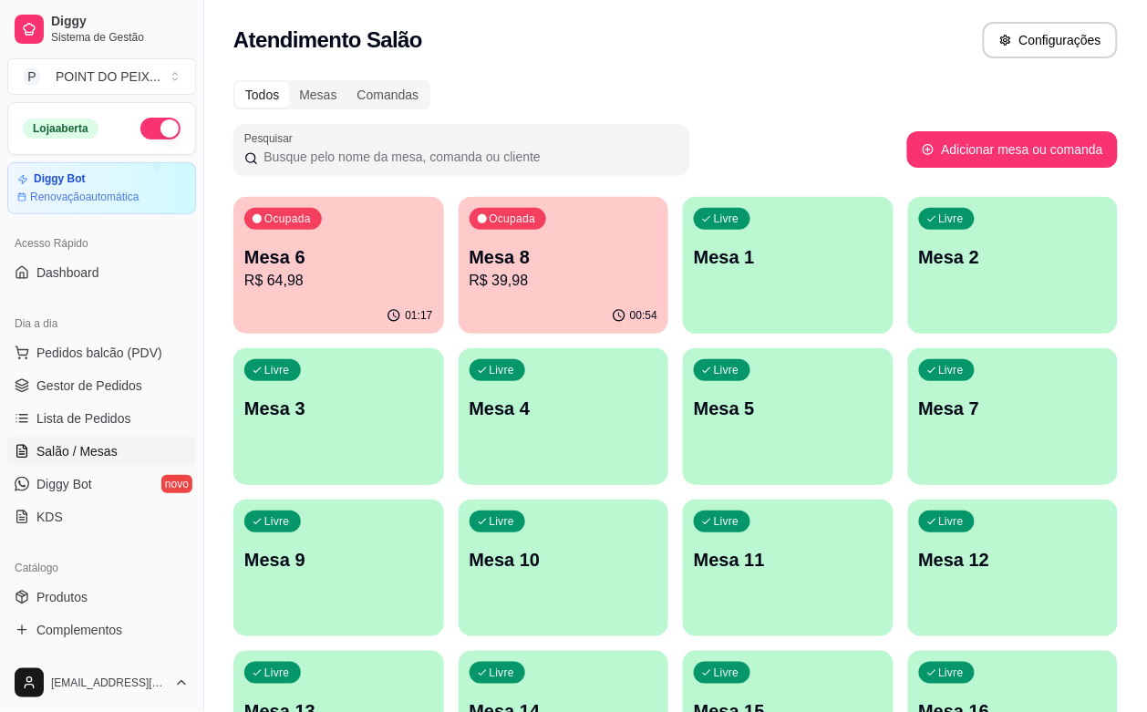
click at [476, 279] on p "R$ 39,98" at bounding box center [564, 281] width 189 height 22
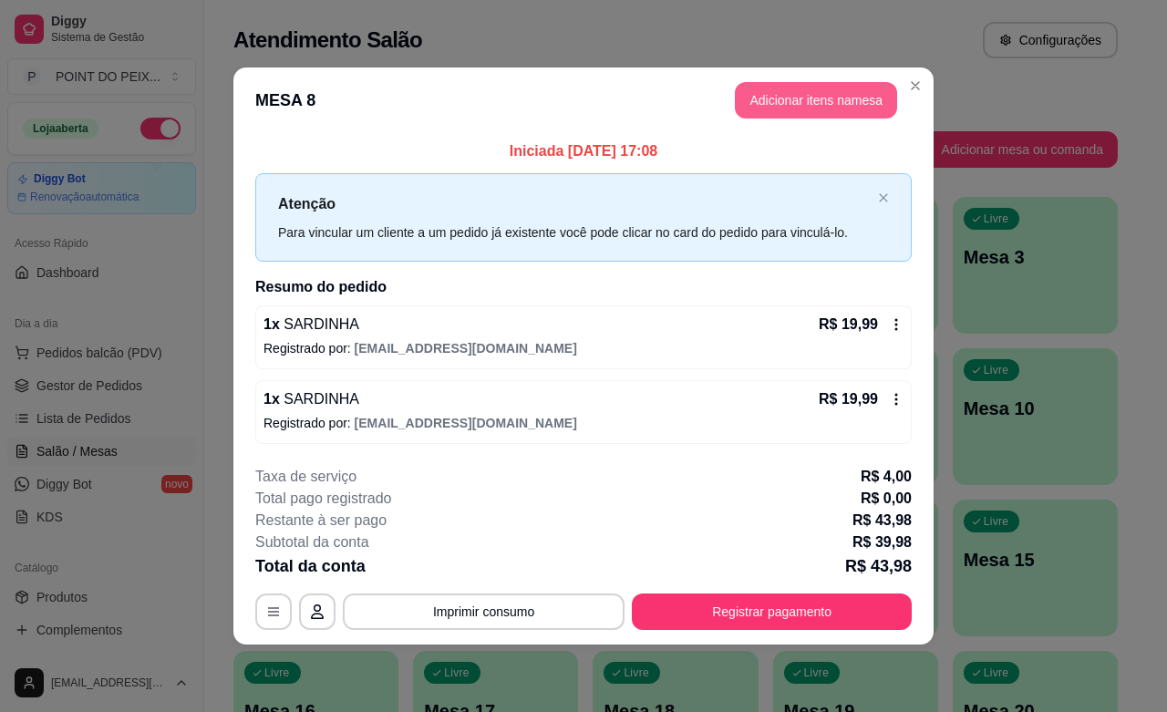
click at [807, 106] on button "Adicionar itens na mesa" at bounding box center [816, 100] width 162 height 36
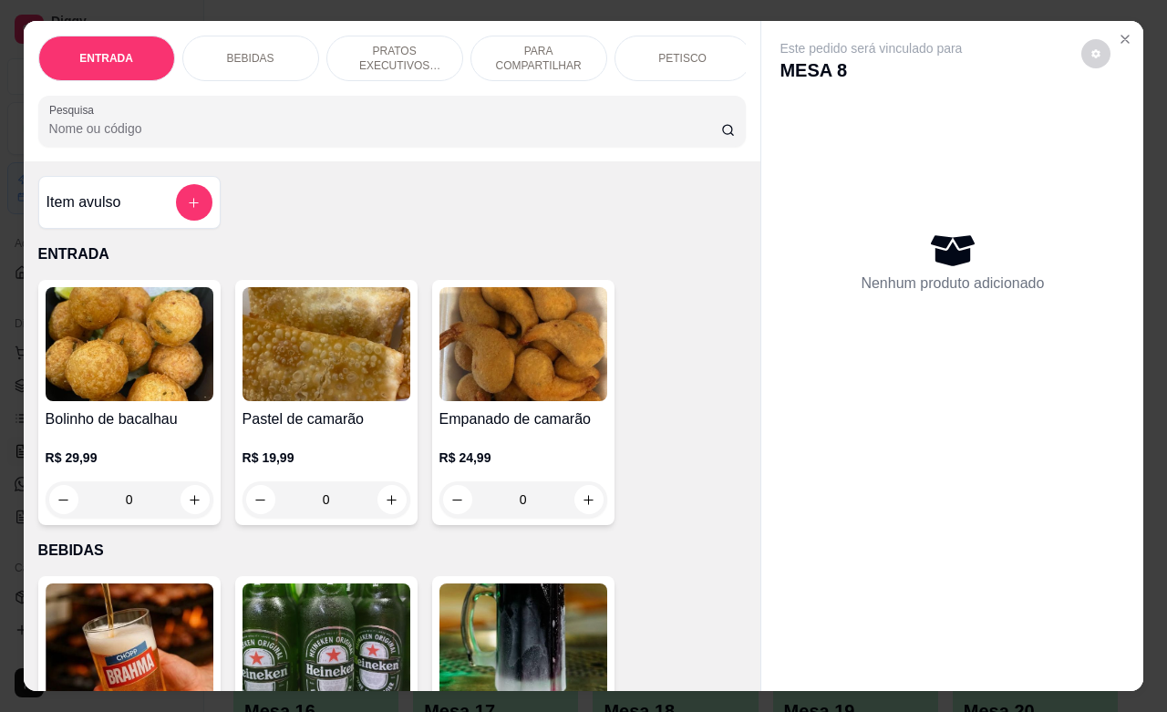
click at [807, 106] on div "Nenhum produto adicionado" at bounding box center [953, 261] width 346 height 357
click at [243, 51] on p "BEBIDAS" at bounding box center [250, 58] width 47 height 15
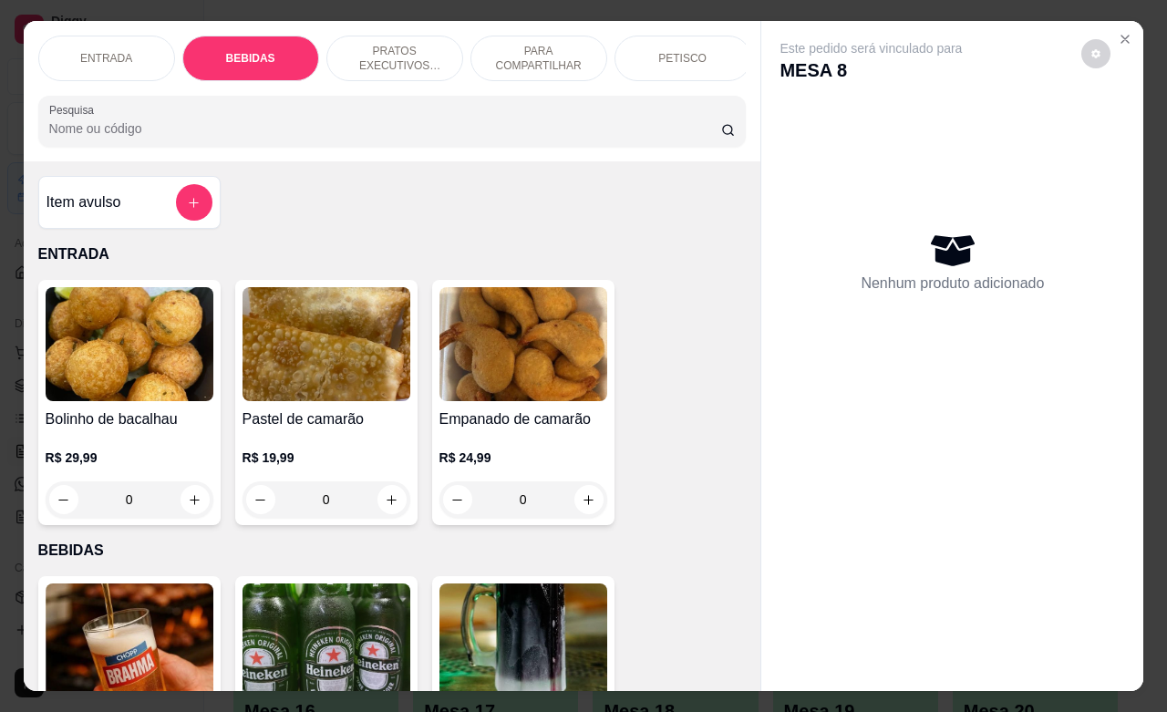
scroll to position [378, 0]
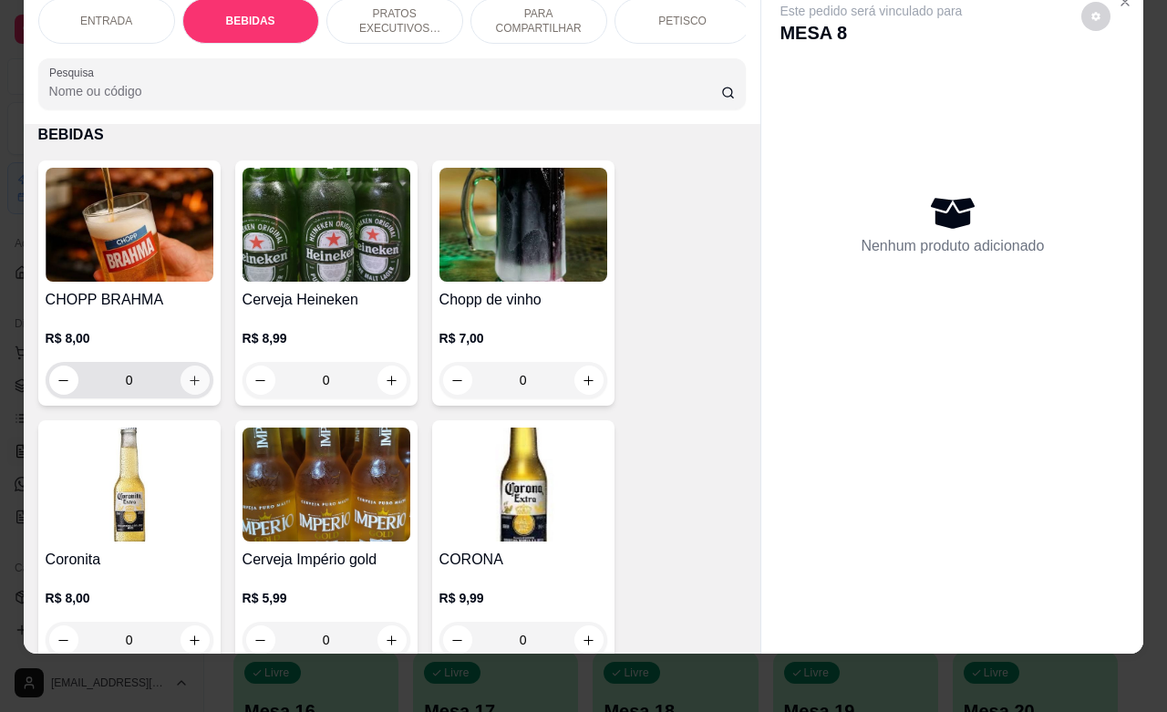
click at [182, 389] on button "increase-product-quantity" at bounding box center [195, 380] width 29 height 29
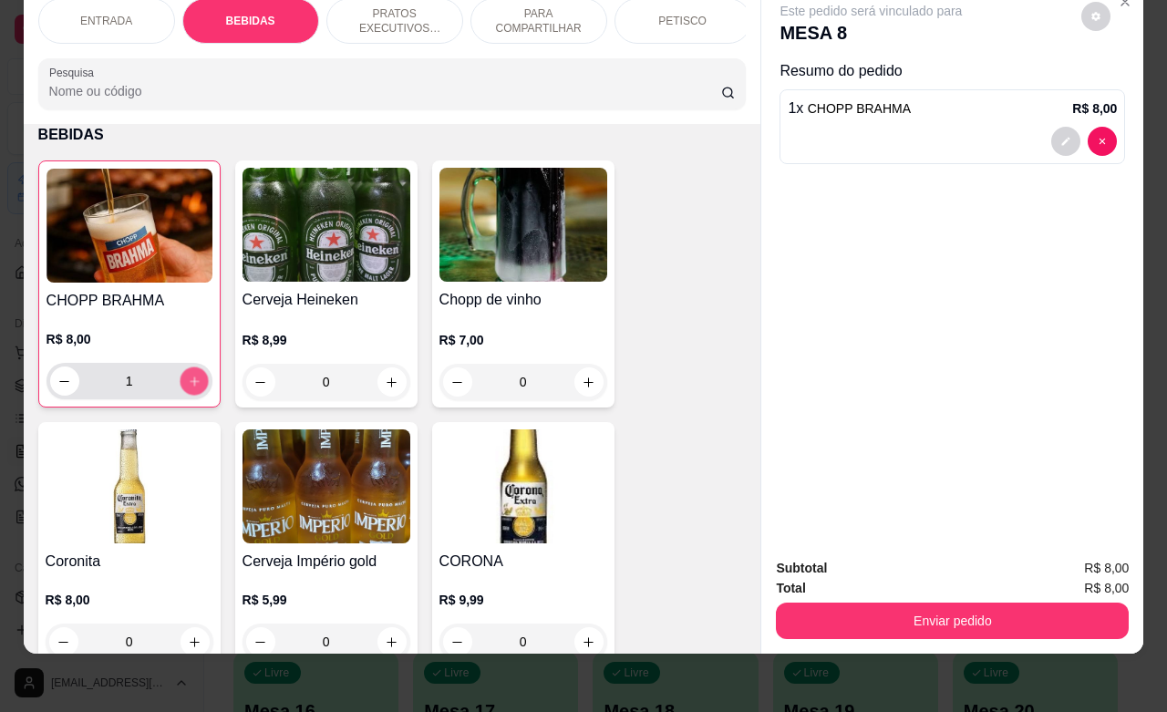
click at [187, 389] on icon "increase-product-quantity" at bounding box center [194, 382] width 14 height 14
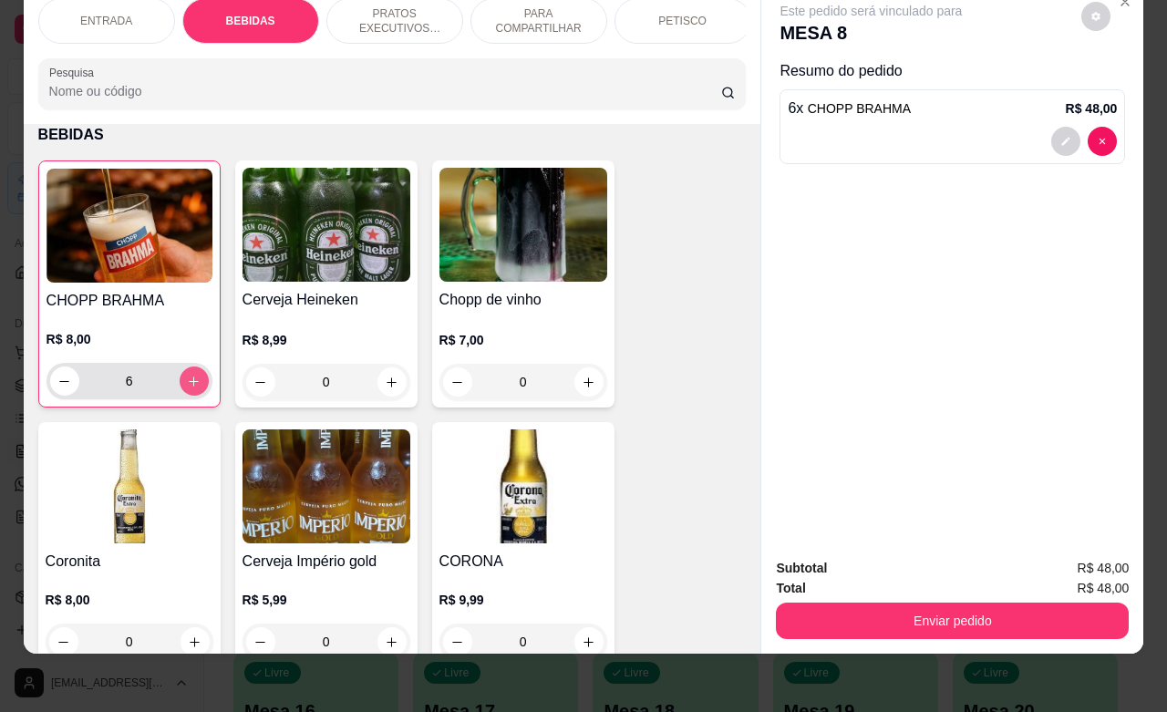
click at [187, 389] on icon "increase-product-quantity" at bounding box center [194, 382] width 14 height 14
type input "9"
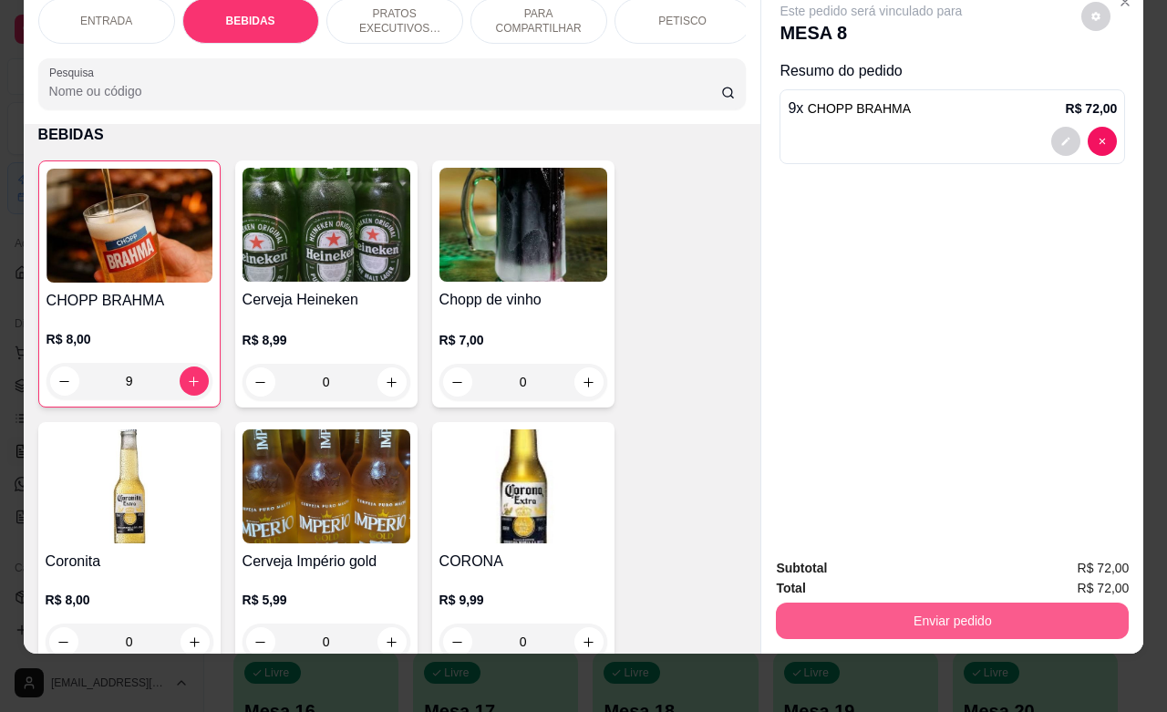
click at [894, 603] on button "Enviar pedido" at bounding box center [952, 621] width 353 height 36
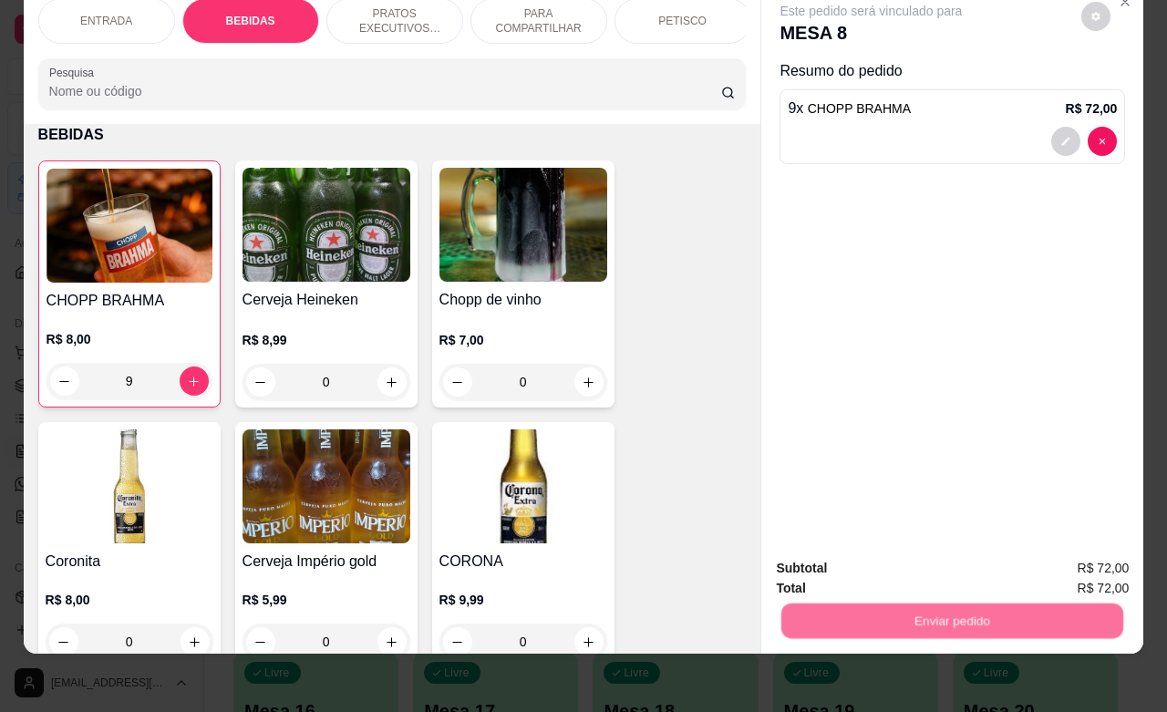
click at [886, 554] on button "Não registrar e enviar pedido" at bounding box center [890, 557] width 184 height 34
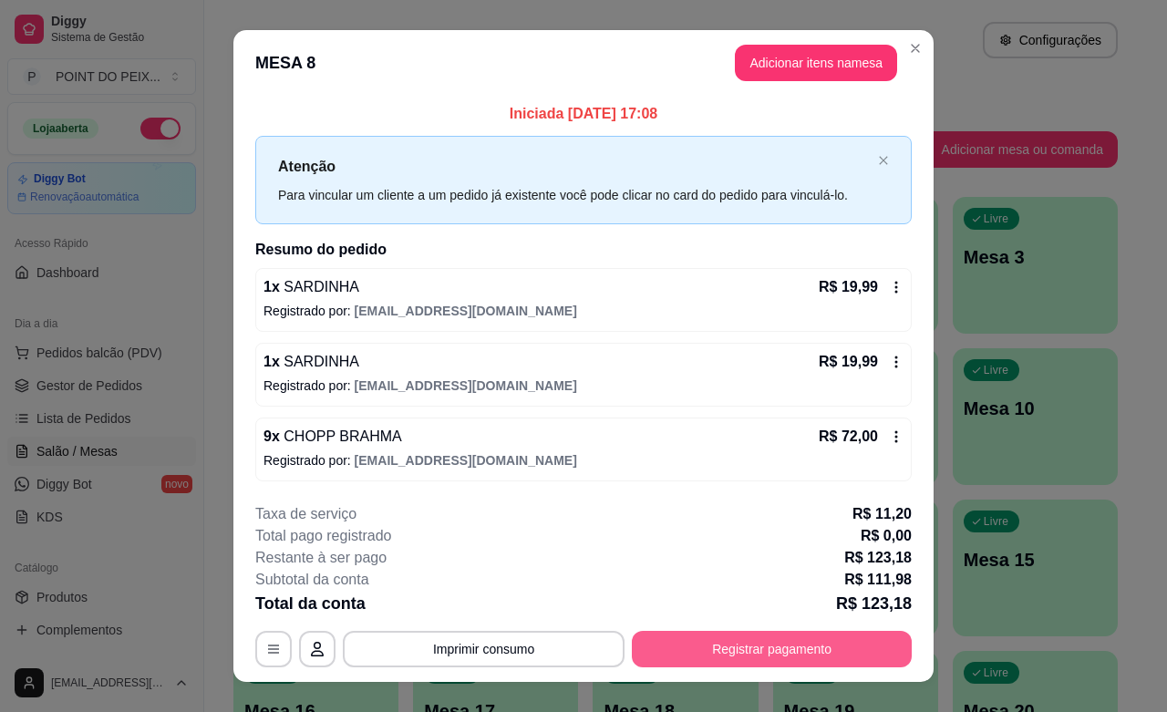
click at [787, 646] on button "Registrar pagamento" at bounding box center [772, 649] width 280 height 36
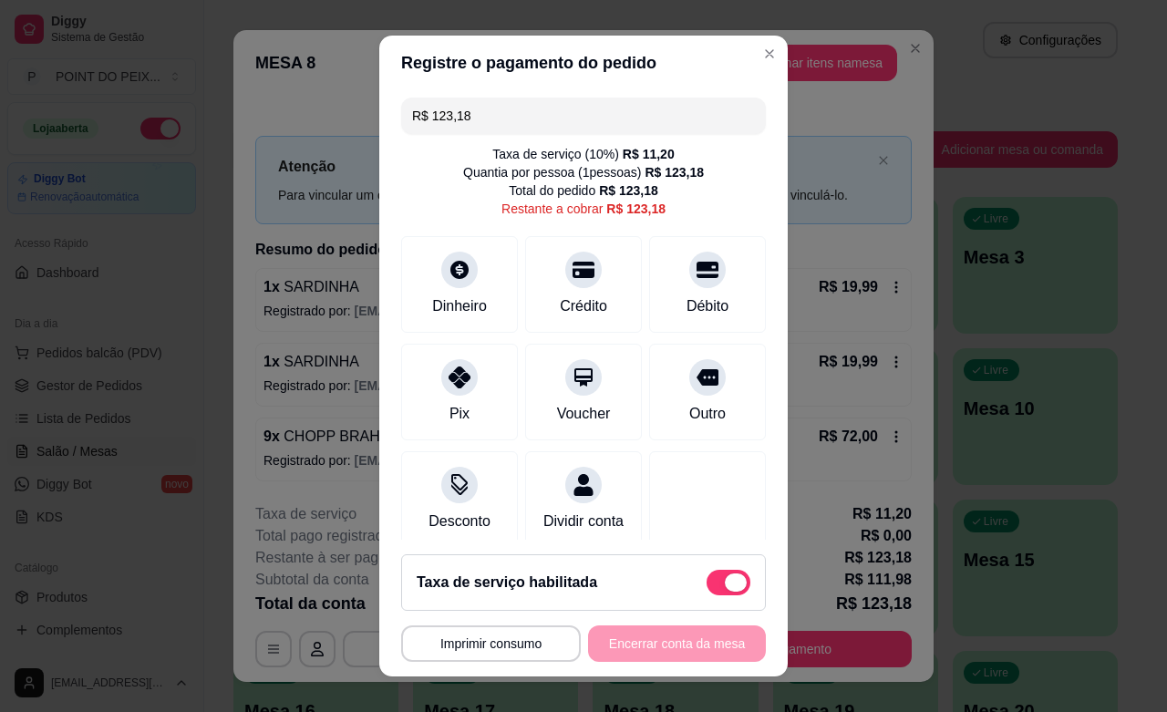
click at [707, 585] on span at bounding box center [729, 583] width 44 height 26
click at [706, 585] on input "checkbox" at bounding box center [712, 591] width 12 height 12
checkbox input "true"
type input "R$ 111,98"
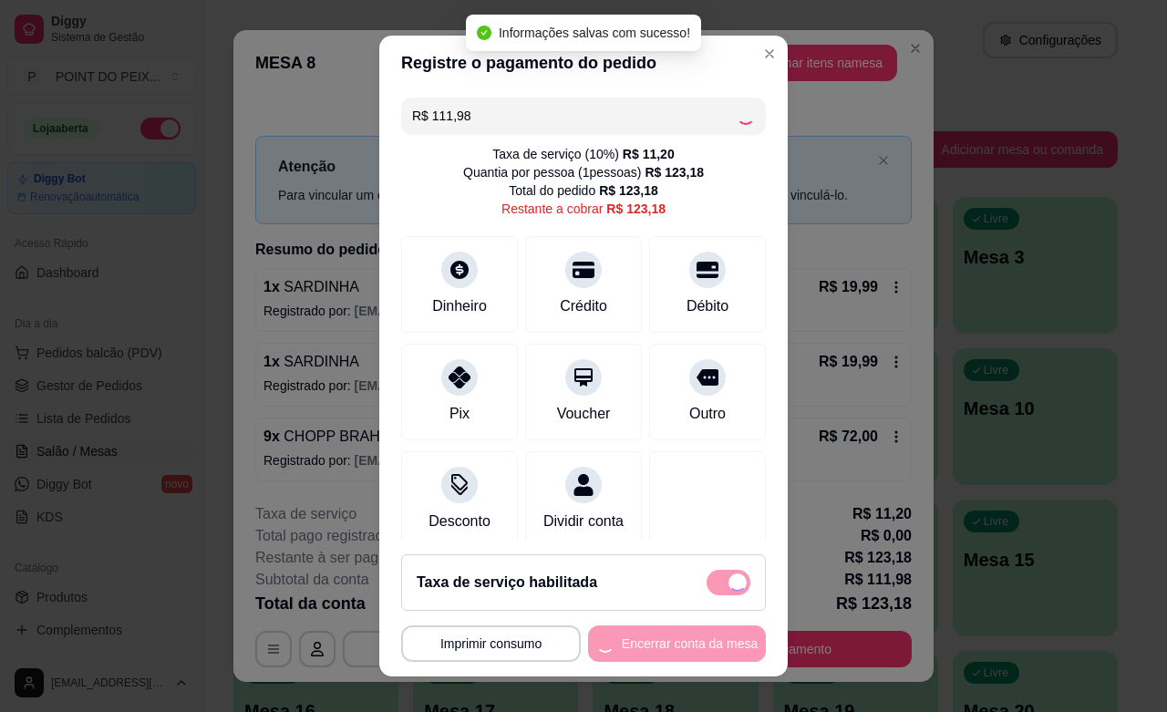
checkbox input "false"
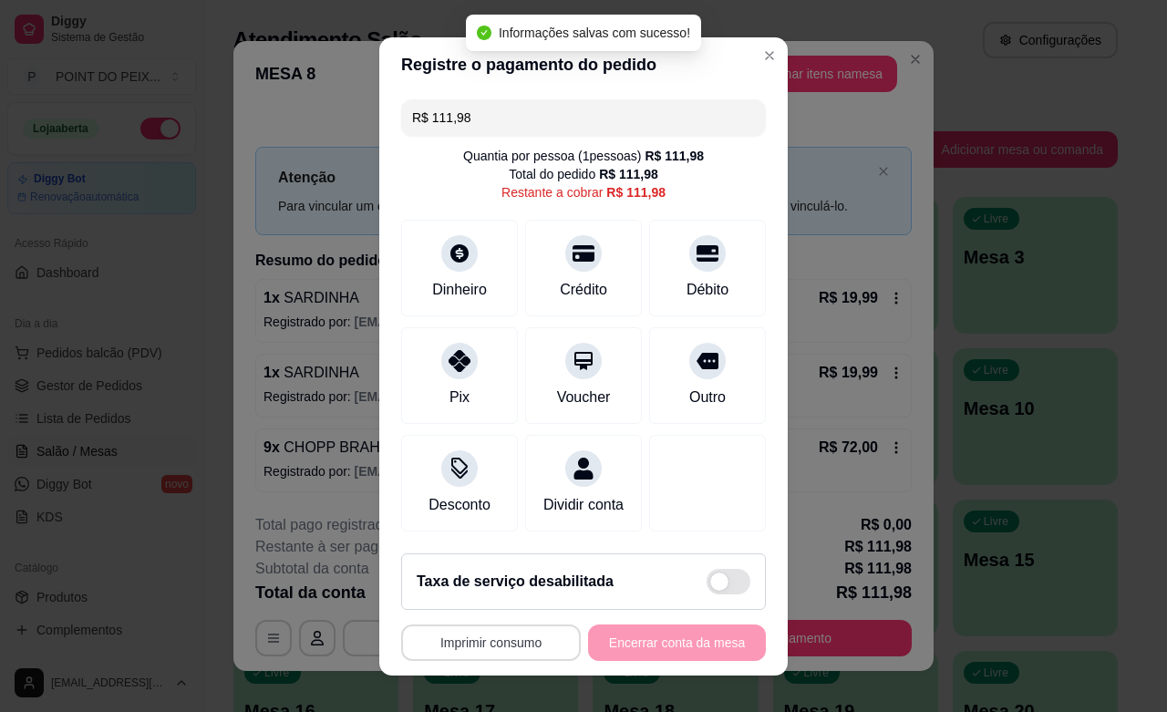
click at [490, 646] on button "Imprimir consumo" at bounding box center [491, 643] width 180 height 36
click at [479, 604] on button "IMPRESSORA" at bounding box center [482, 601] width 128 height 28
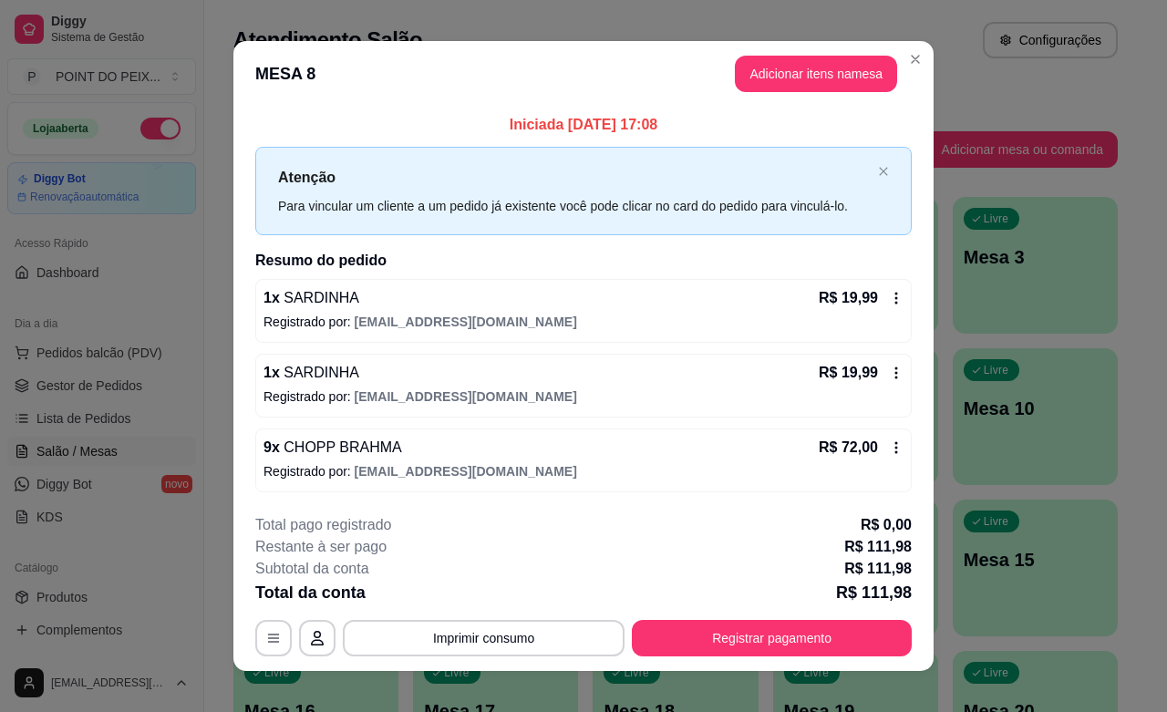
click at [889, 374] on icon at bounding box center [896, 373] width 15 height 15
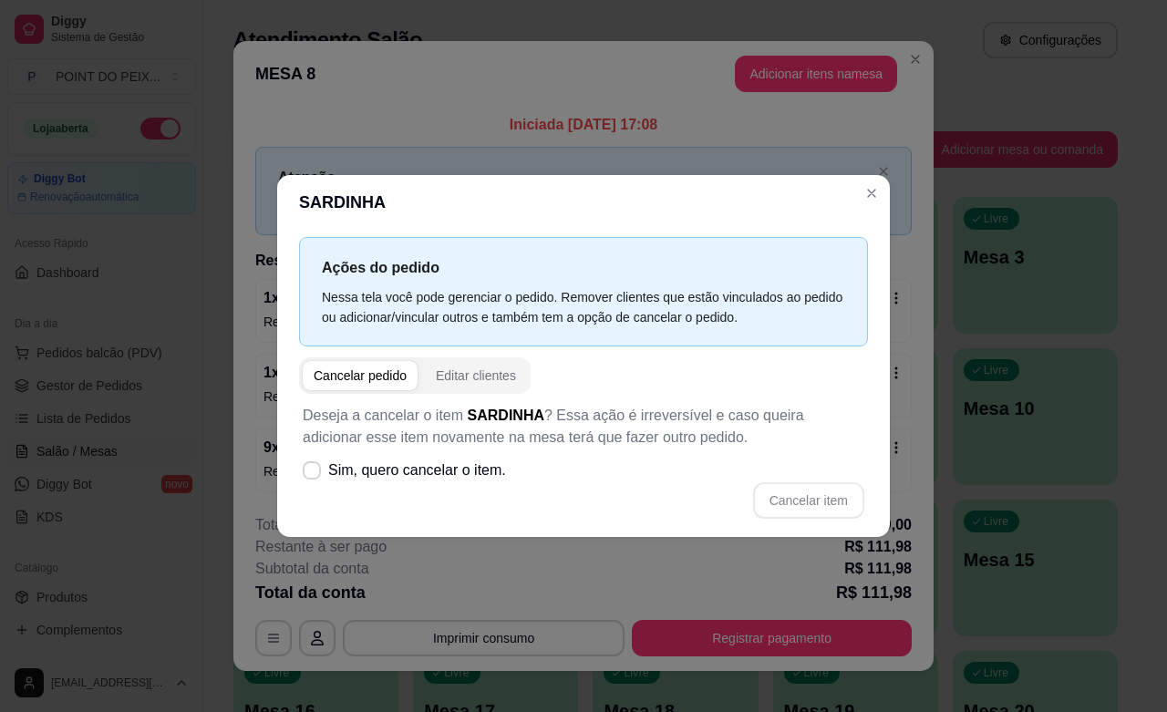
click at [377, 374] on div "Cancelar pedido" at bounding box center [360, 376] width 93 height 18
click at [306, 471] on icon at bounding box center [312, 470] width 14 height 10
click at [306, 473] on input "Sim, quero cancelar o item." at bounding box center [308, 479] width 12 height 12
checkbox input "true"
click at [816, 503] on button "Cancelar item" at bounding box center [808, 500] width 109 height 36
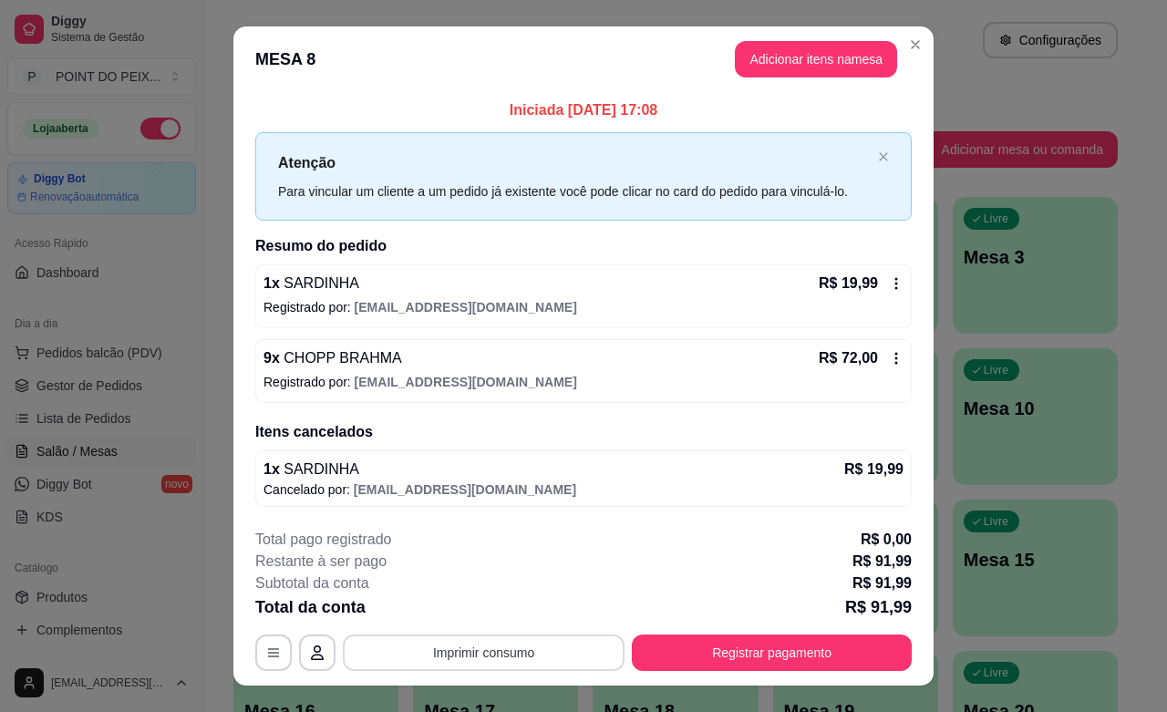
click at [512, 652] on button "Imprimir consumo" at bounding box center [484, 653] width 282 height 36
click at [497, 611] on button "IMPRESSORA" at bounding box center [480, 611] width 128 height 28
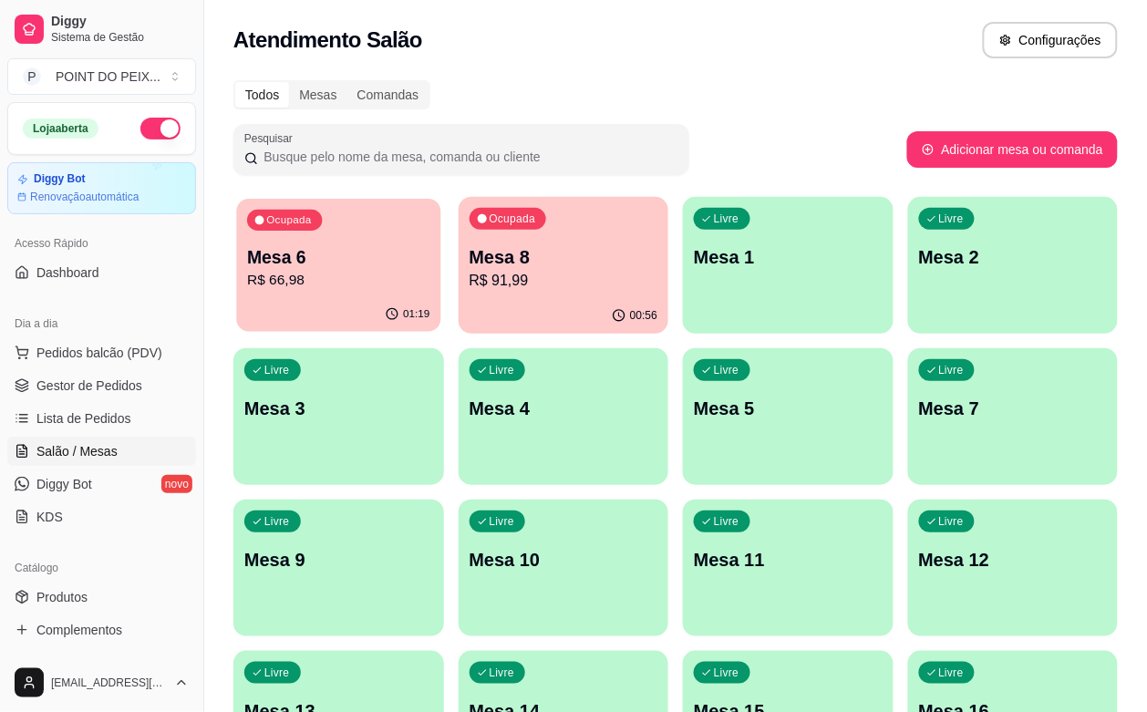
click at [340, 294] on div "Ocupada Mesa 6 R$ 66,98" at bounding box center [338, 248] width 204 height 98
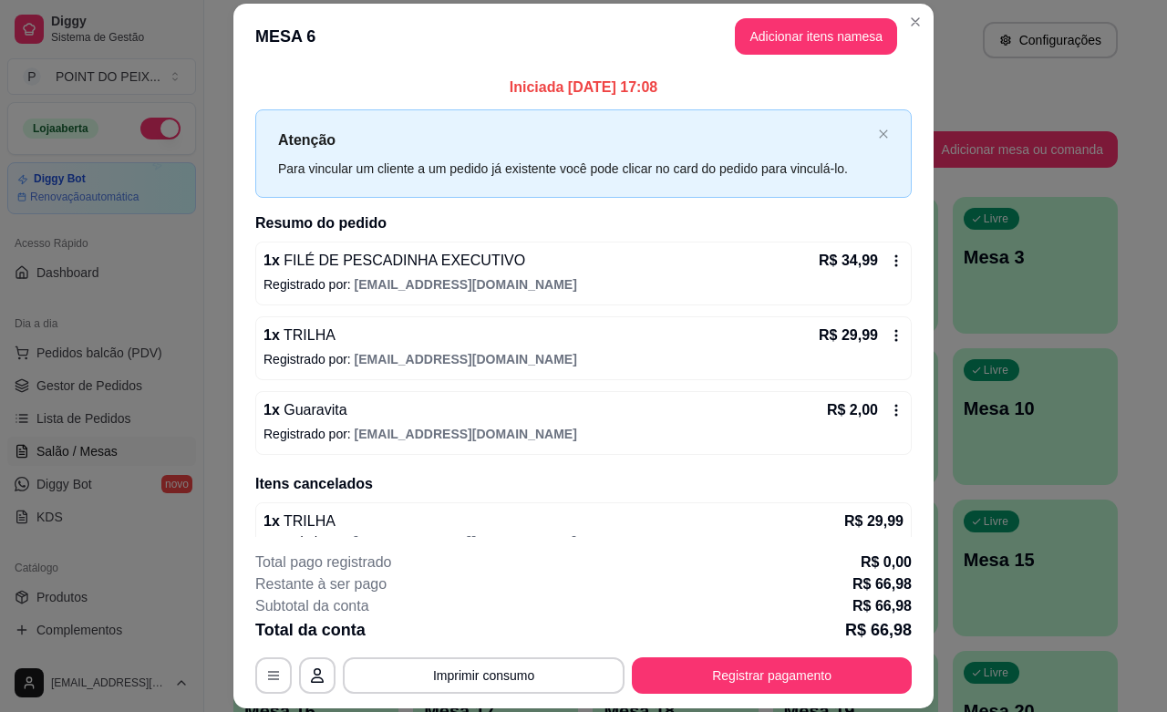
scroll to position [98, 0]
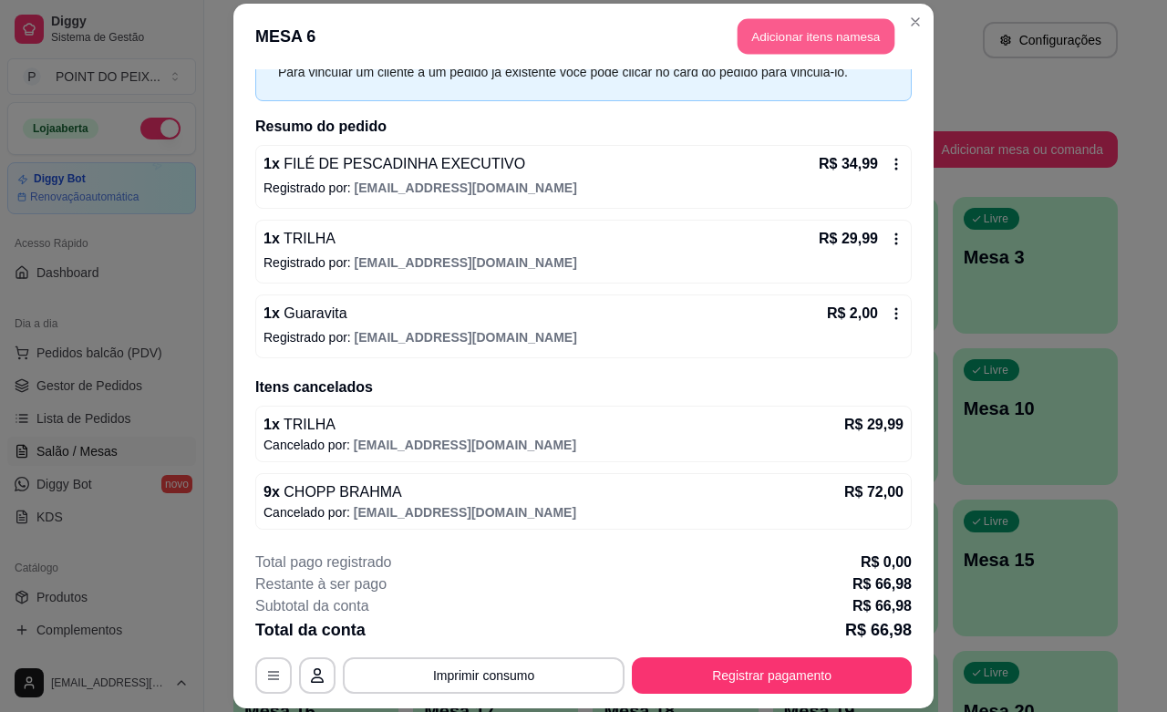
click at [810, 37] on button "Adicionar itens na mesa" at bounding box center [816, 37] width 157 height 36
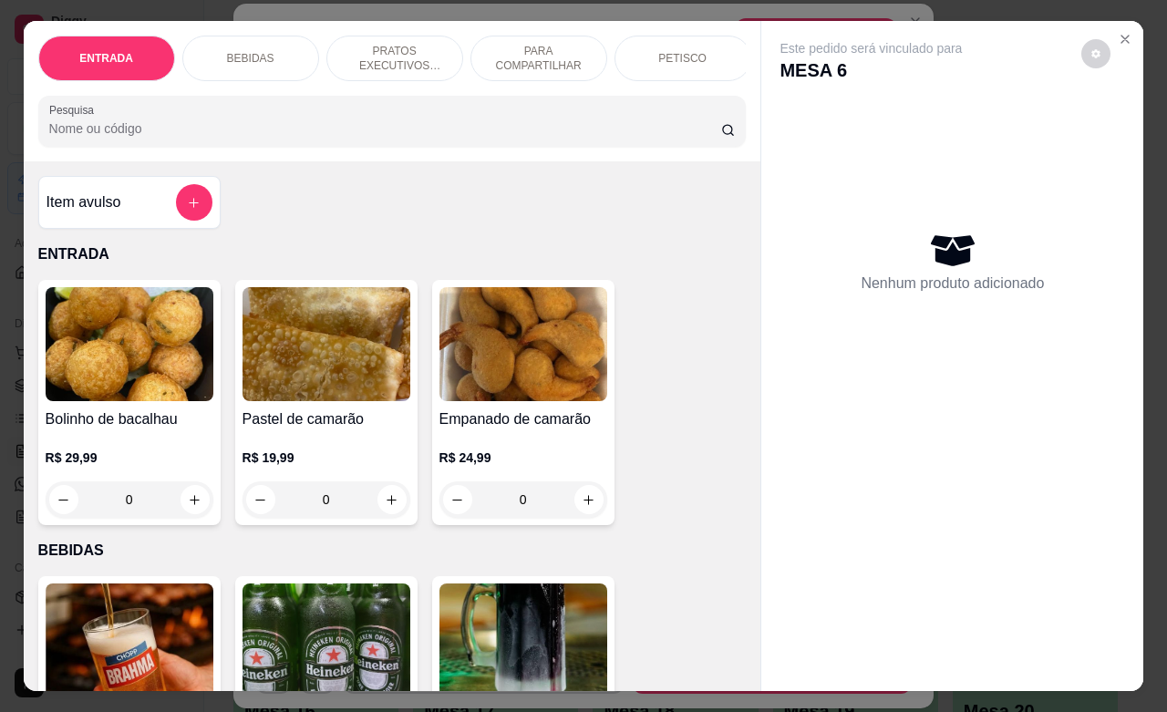
click at [234, 51] on p "BEBIDAS" at bounding box center [250, 58] width 47 height 15
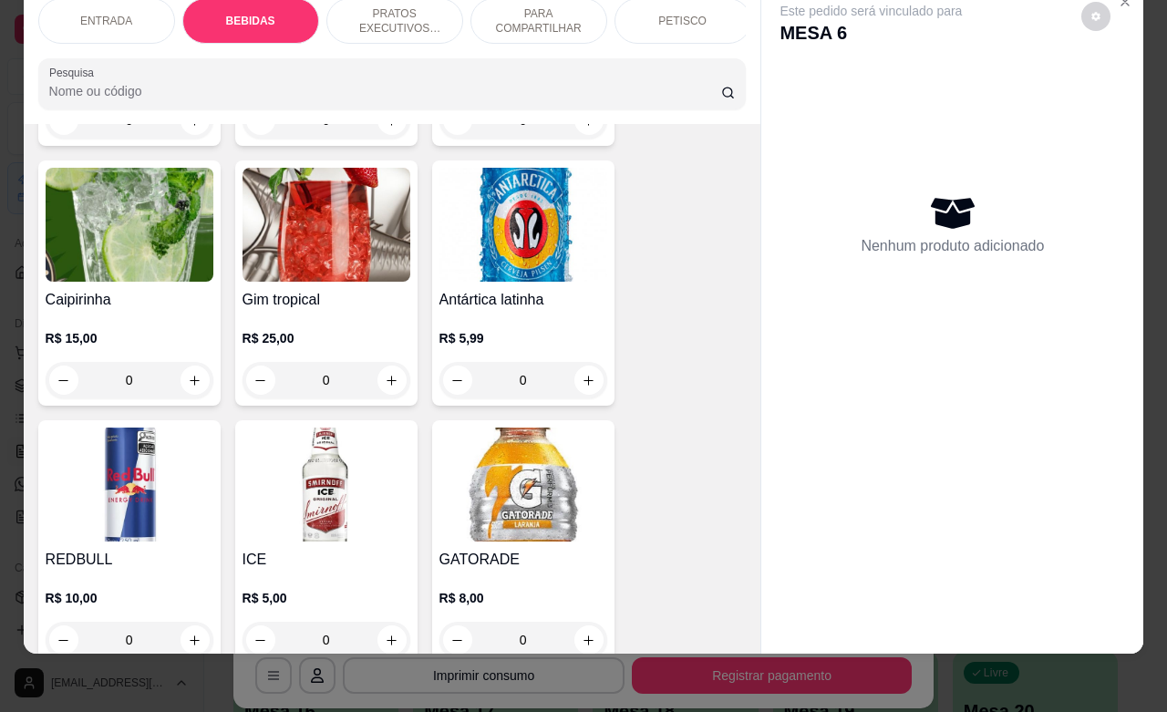
scroll to position [1746, 0]
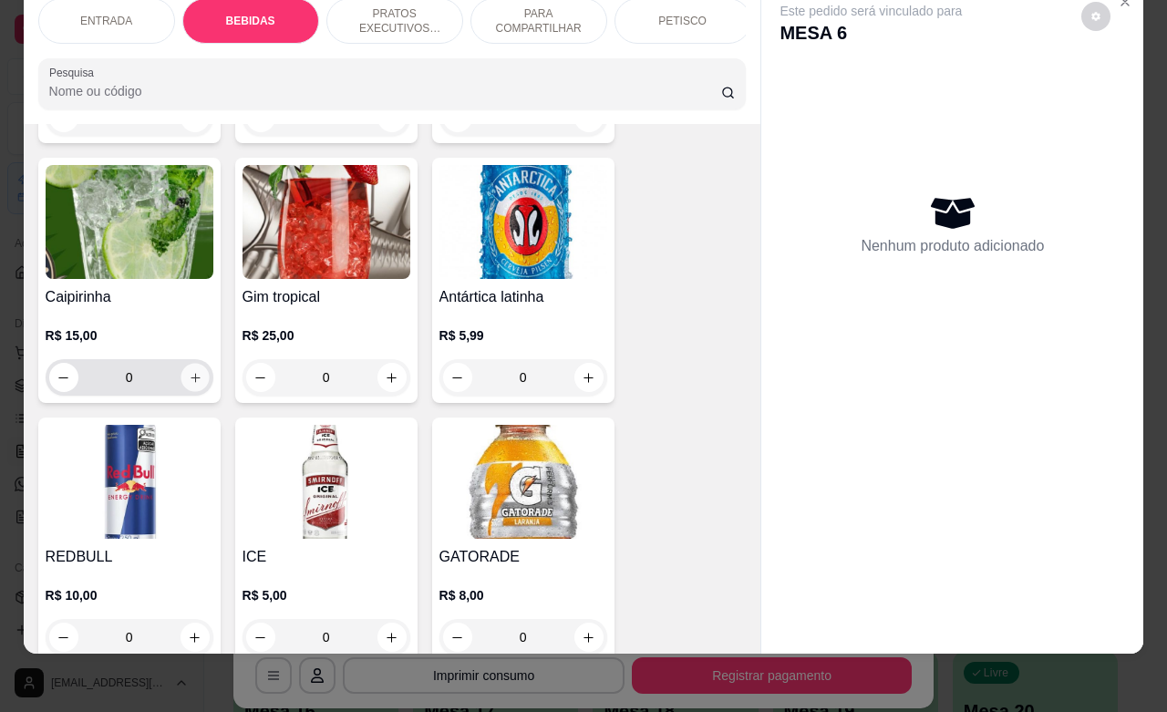
click at [188, 371] on icon "increase-product-quantity" at bounding box center [195, 378] width 14 height 14
type input "1"
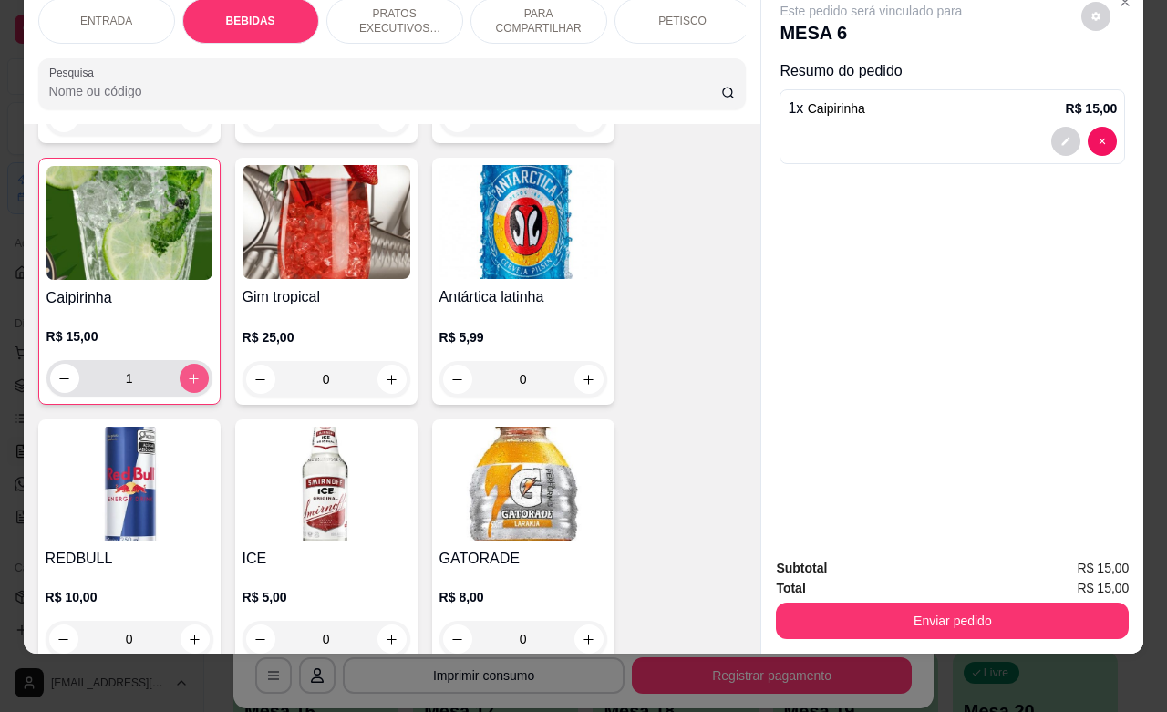
scroll to position [1747, 0]
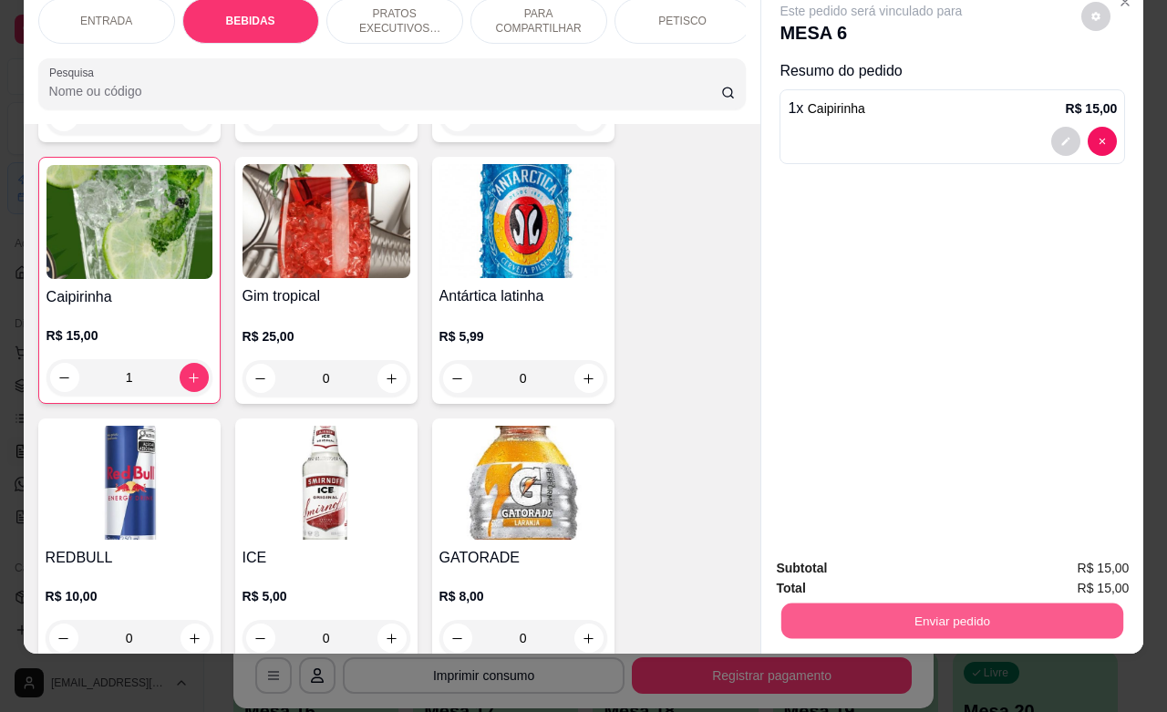
click at [953, 603] on button "Enviar pedido" at bounding box center [953, 621] width 342 height 36
click at [880, 556] on button "Não registrar e enviar pedido" at bounding box center [890, 557] width 190 height 35
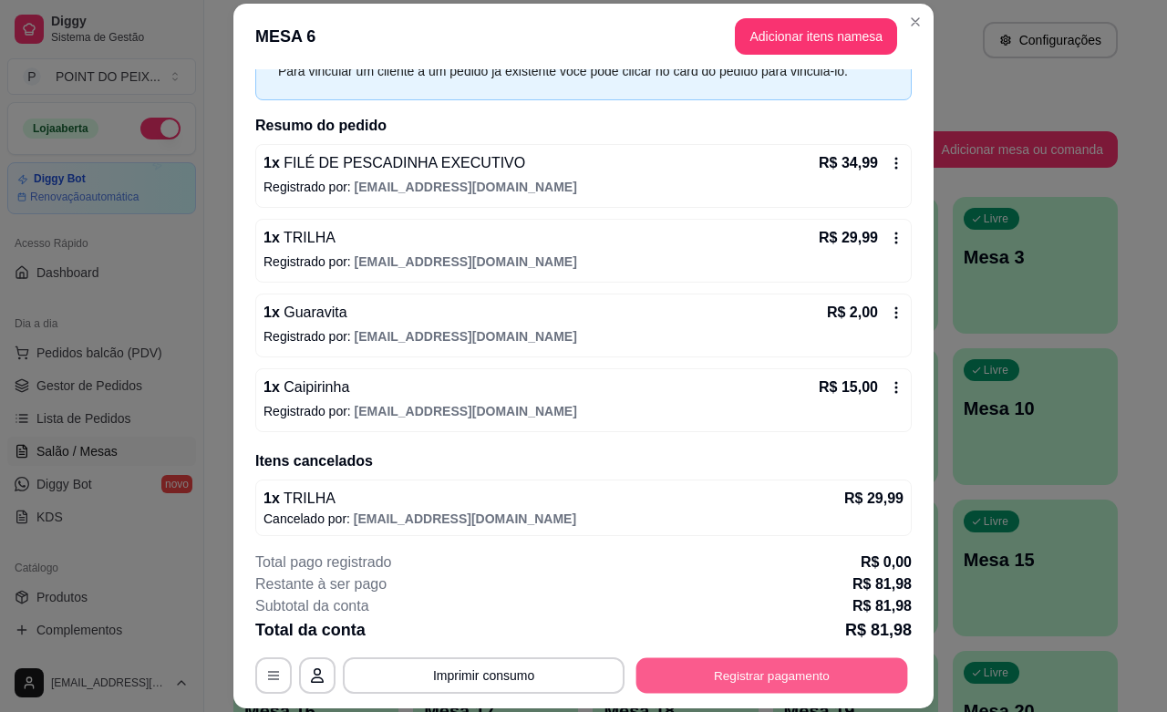
click at [702, 684] on button "Registrar pagamento" at bounding box center [773, 676] width 272 height 36
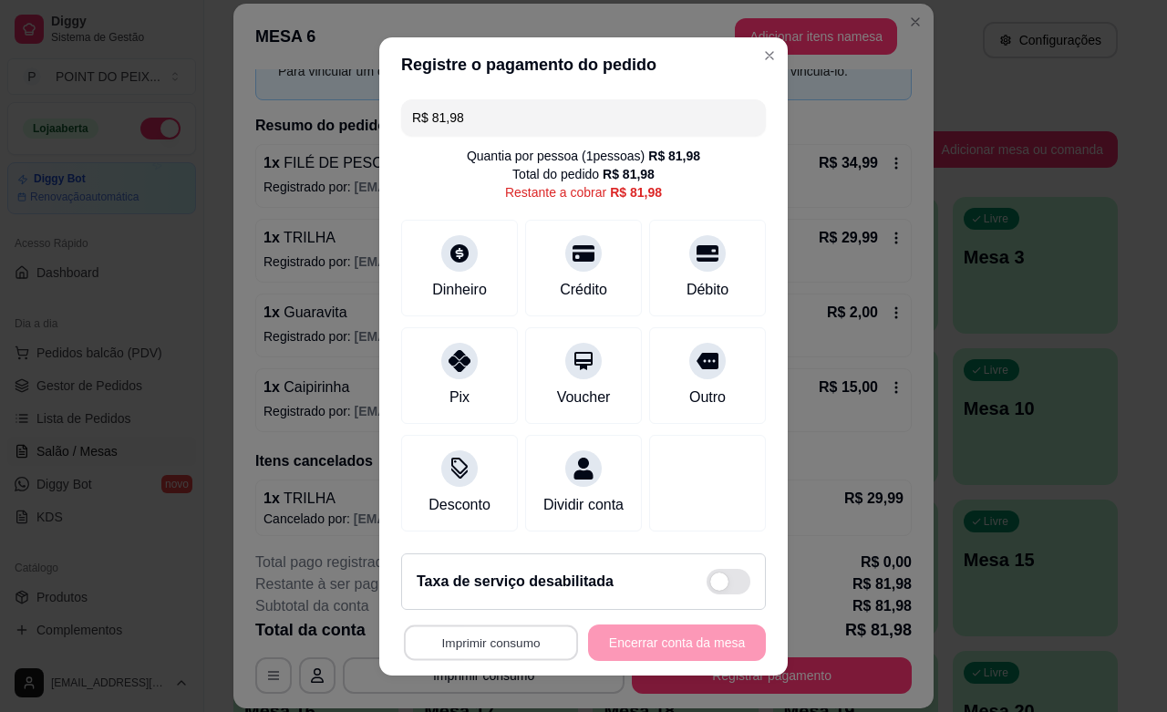
click at [481, 643] on button "Imprimir consumo" at bounding box center [491, 643] width 174 height 36
click at [485, 603] on button "IMPRESSORA" at bounding box center [482, 601] width 128 height 28
click at [444, 276] on div "Dinheiro" at bounding box center [460, 288] width 60 height 24
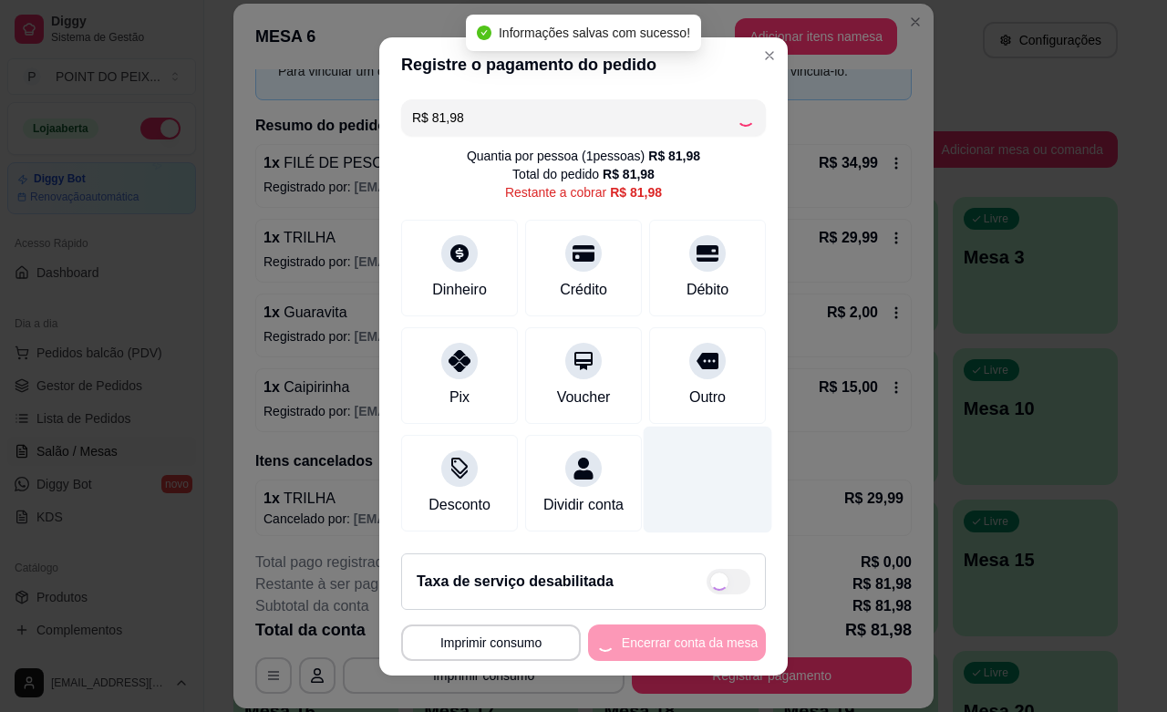
type input "R$ 0,00"
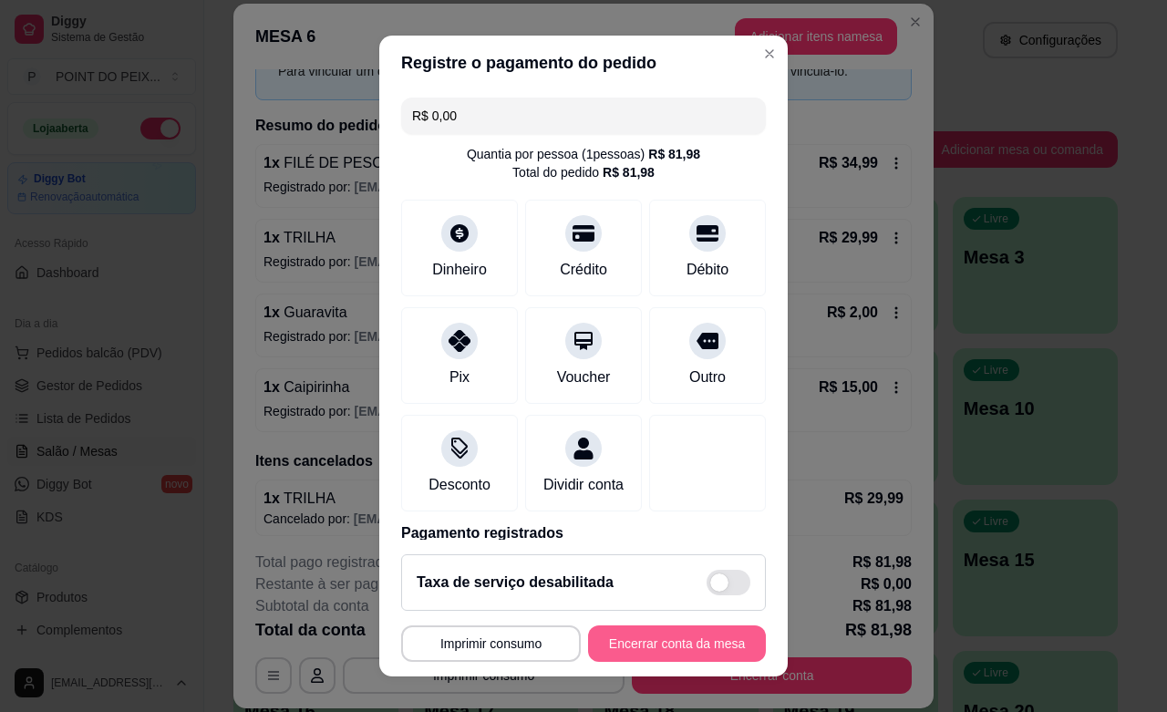
click at [648, 641] on button "Encerrar conta da mesa" at bounding box center [677, 644] width 178 height 36
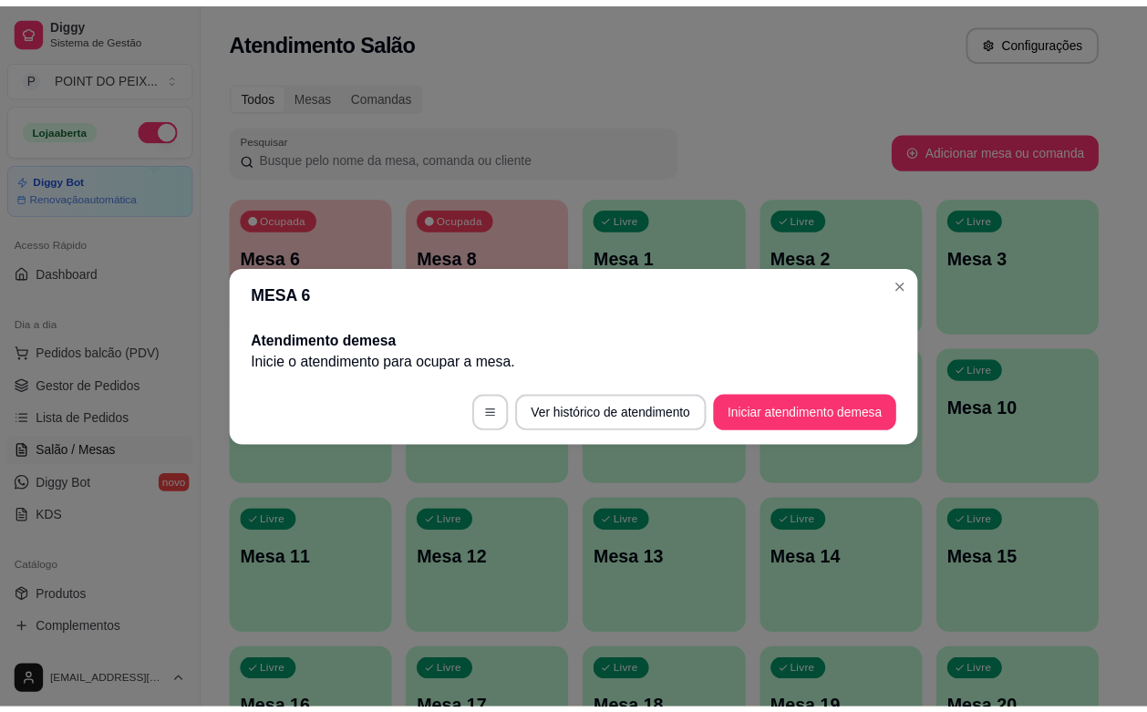
scroll to position [0, 0]
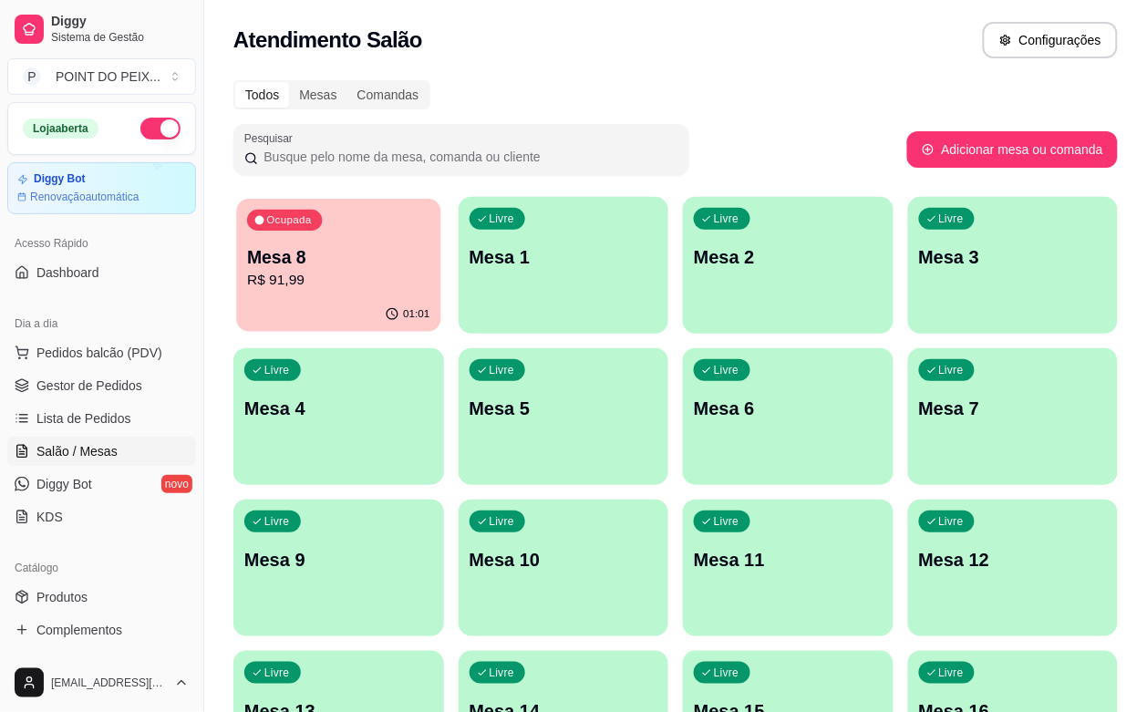
click at [354, 263] on p "Mesa 8" at bounding box center [338, 257] width 182 height 25
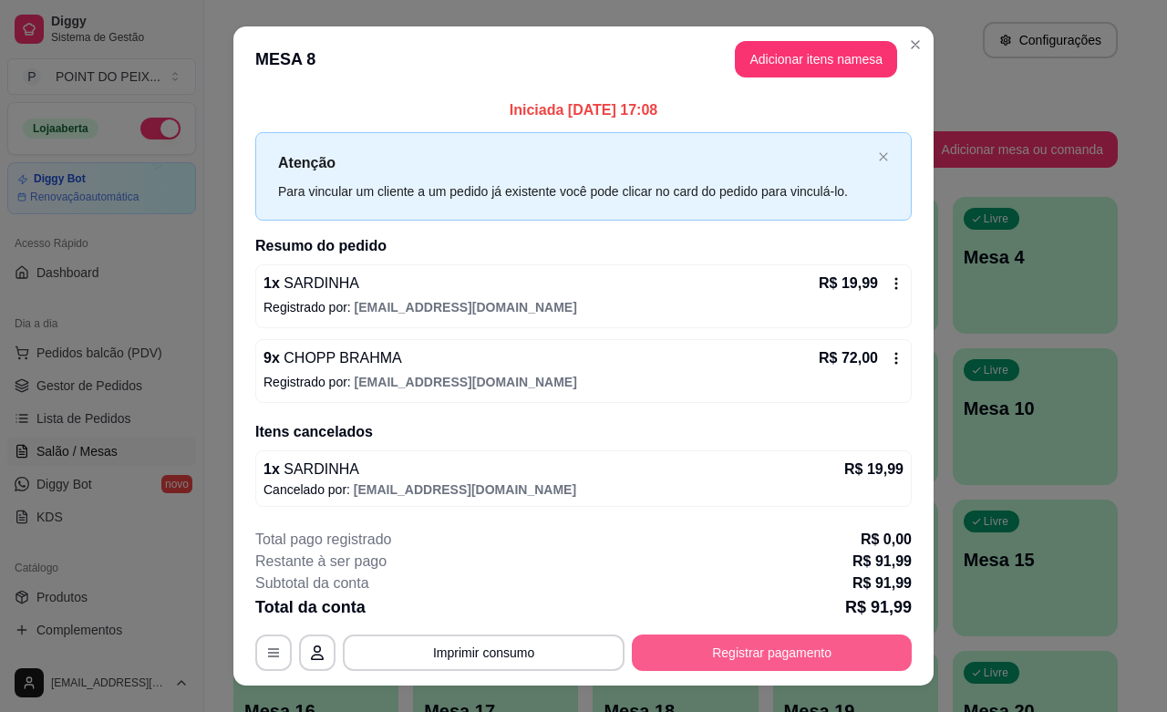
click at [727, 659] on button "Registrar pagamento" at bounding box center [772, 653] width 280 height 36
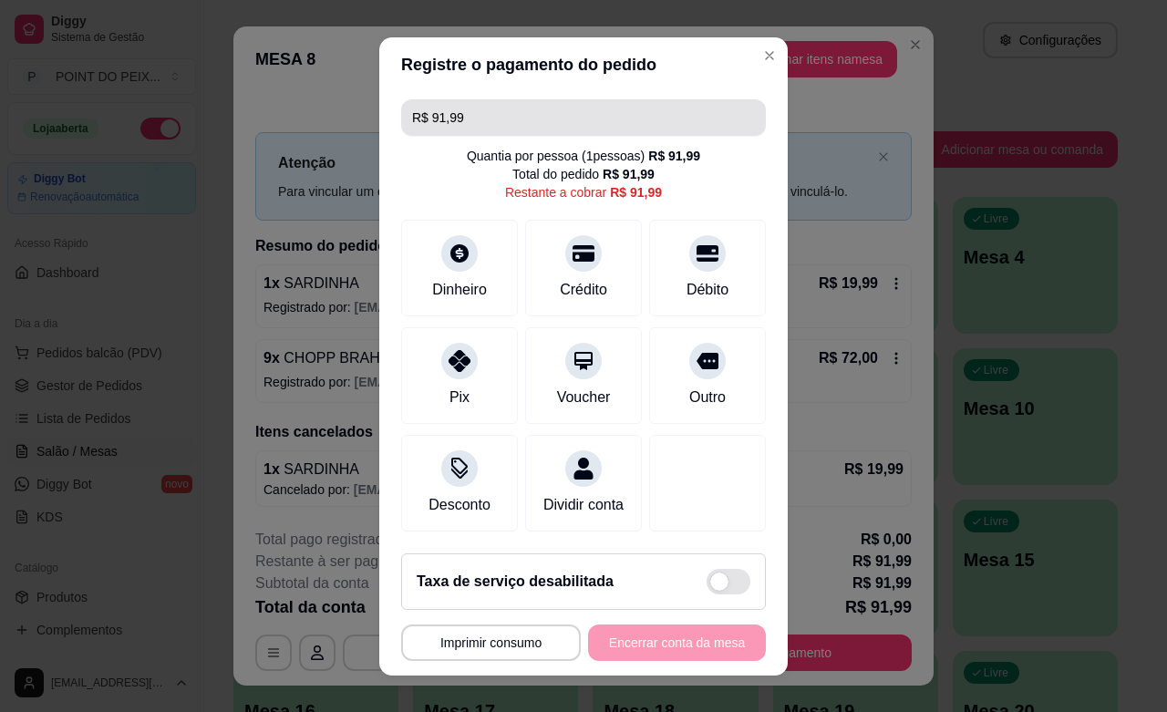
click at [463, 120] on input "R$ 91,99" at bounding box center [583, 117] width 343 height 36
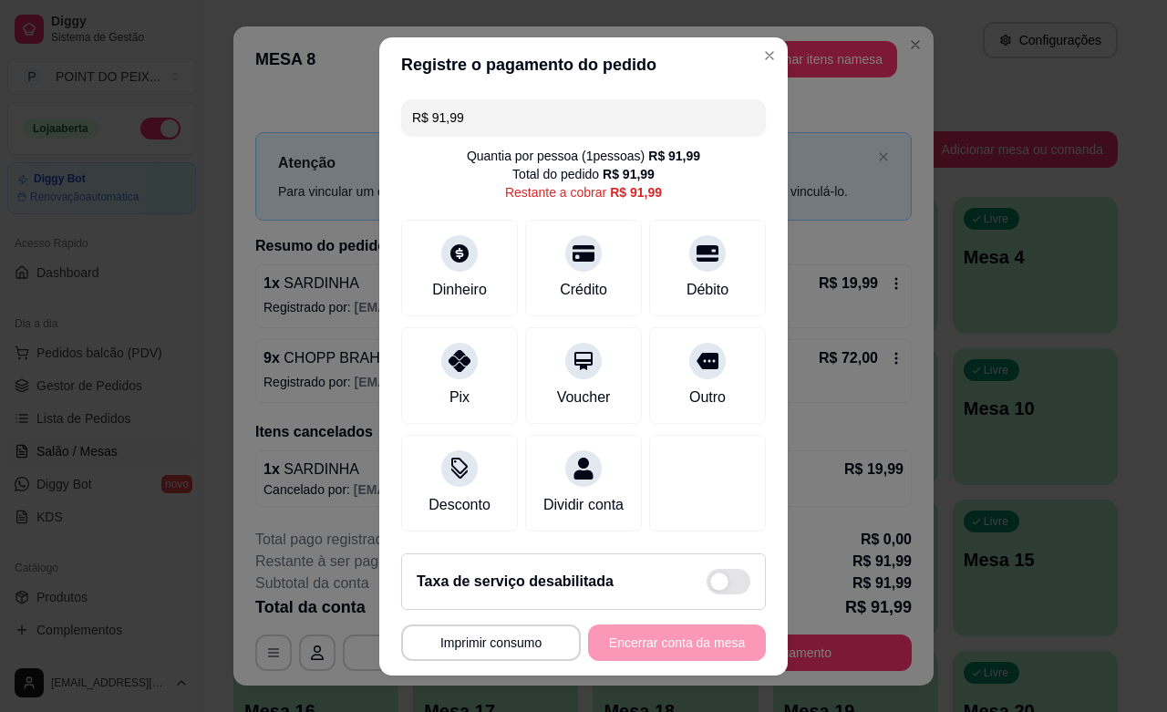
click at [463, 120] on input "R$ 91,99" at bounding box center [583, 117] width 343 height 36
click at [448, 362] on icon at bounding box center [460, 356] width 24 height 24
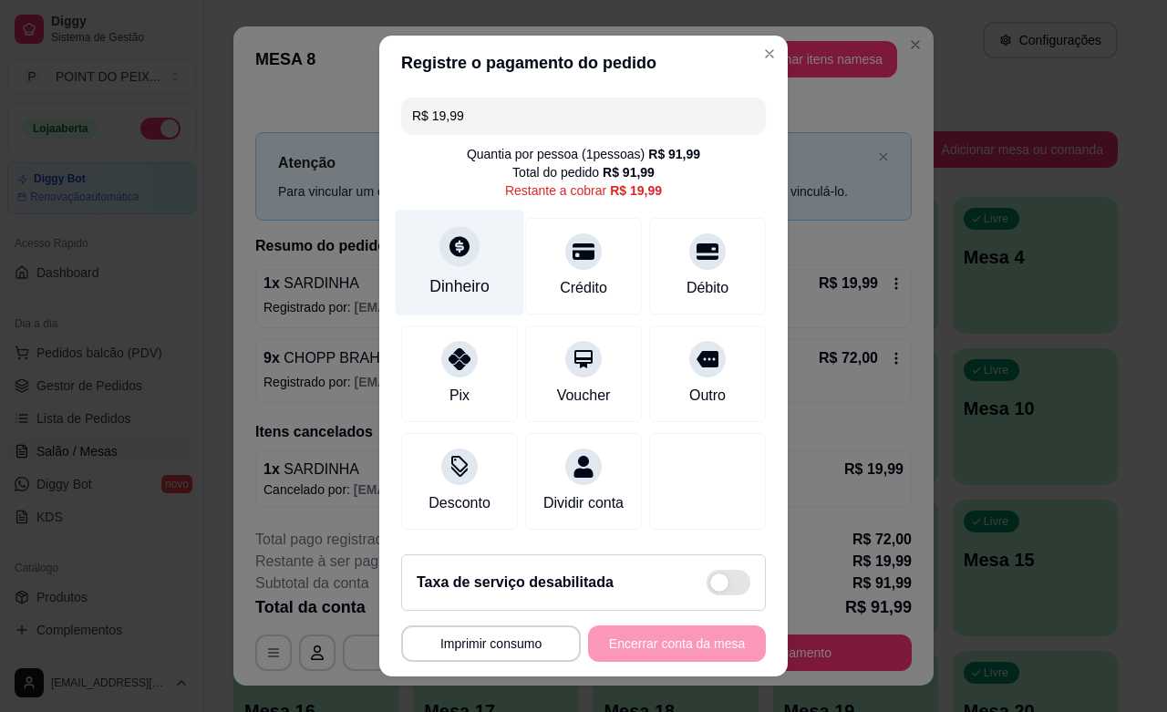
click at [440, 260] on div at bounding box center [460, 246] width 40 height 40
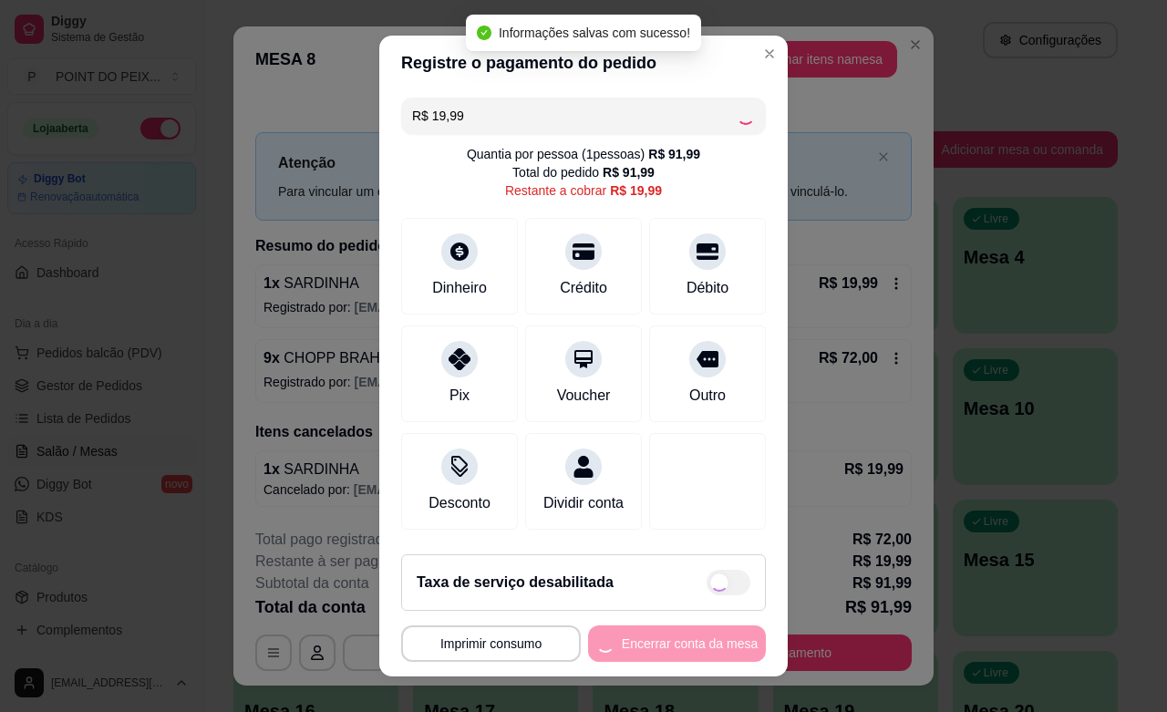
type input "R$ 0,00"
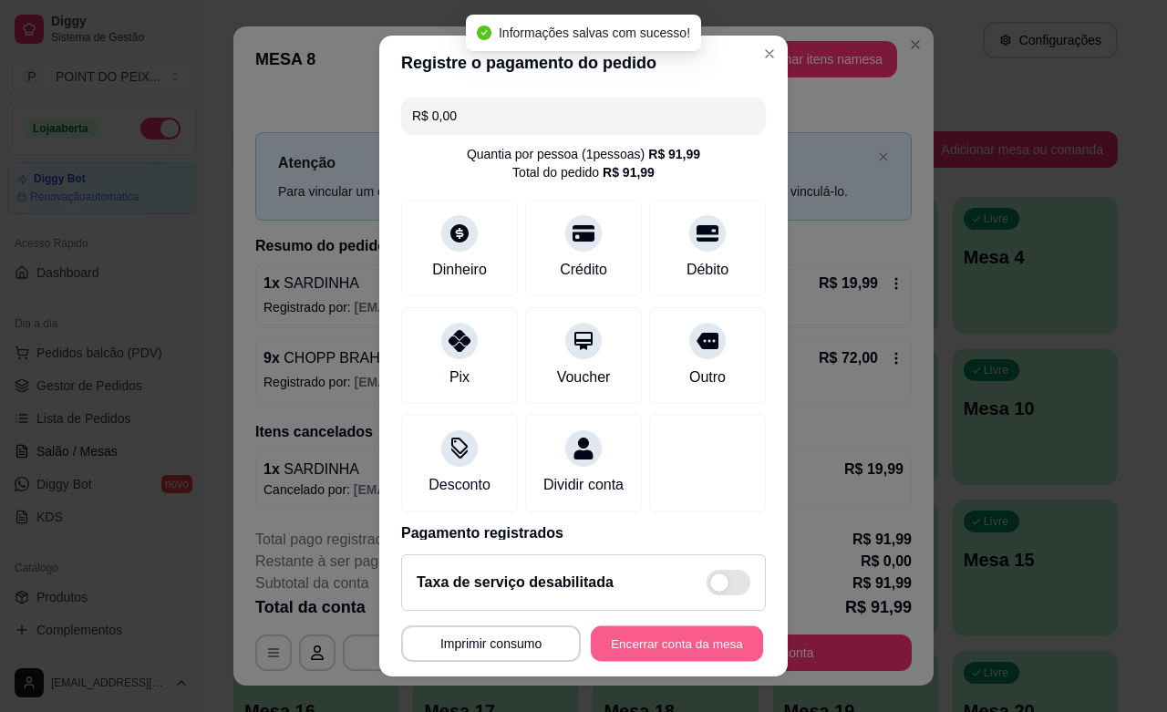
click at [648, 640] on button "Encerrar conta da mesa" at bounding box center [677, 645] width 172 height 36
